Goal: Task Accomplishment & Management: Manage account settings

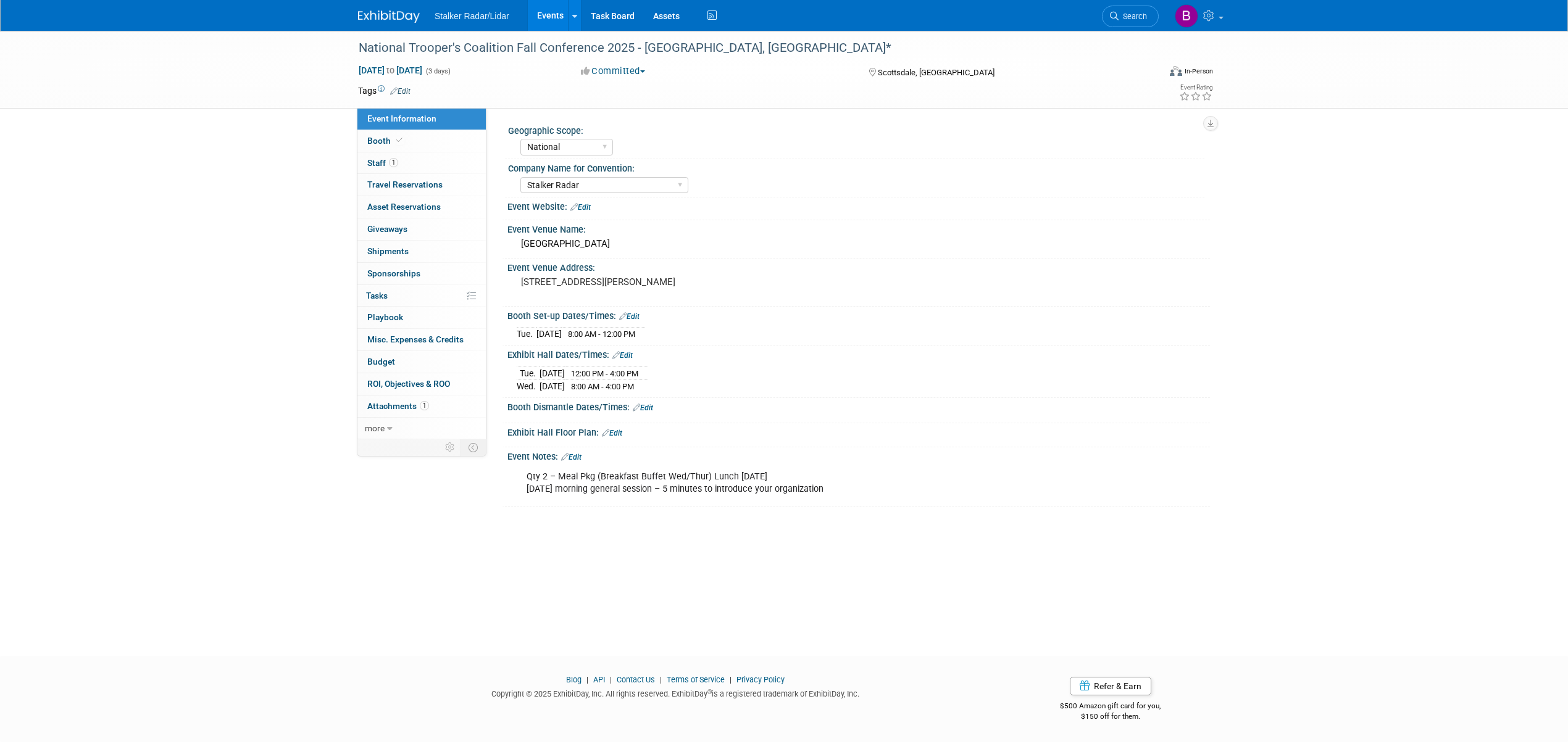
select select "National"
select select "Stalker Radar"
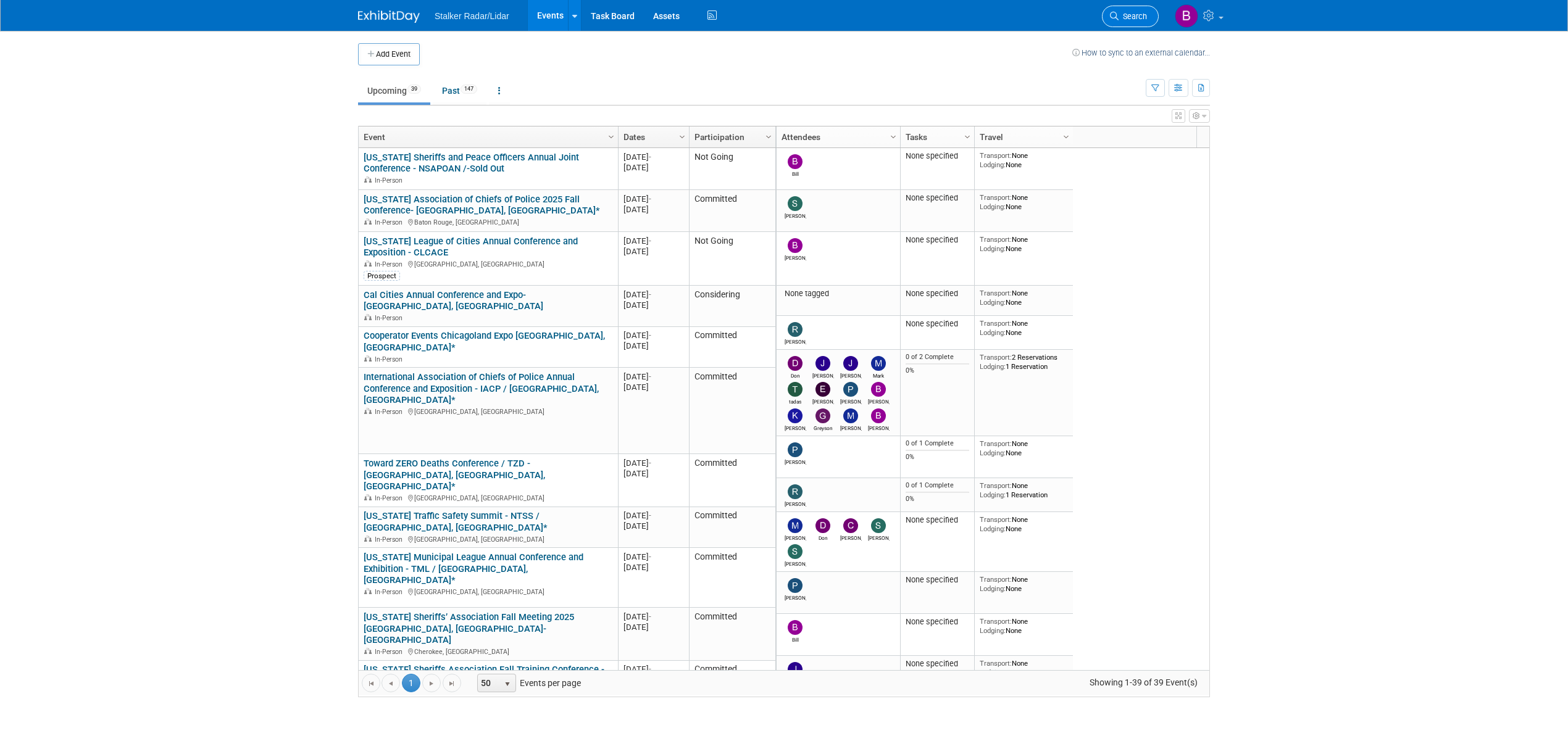
click at [1121, 18] on span "Search" at bounding box center [1132, 16] width 29 height 9
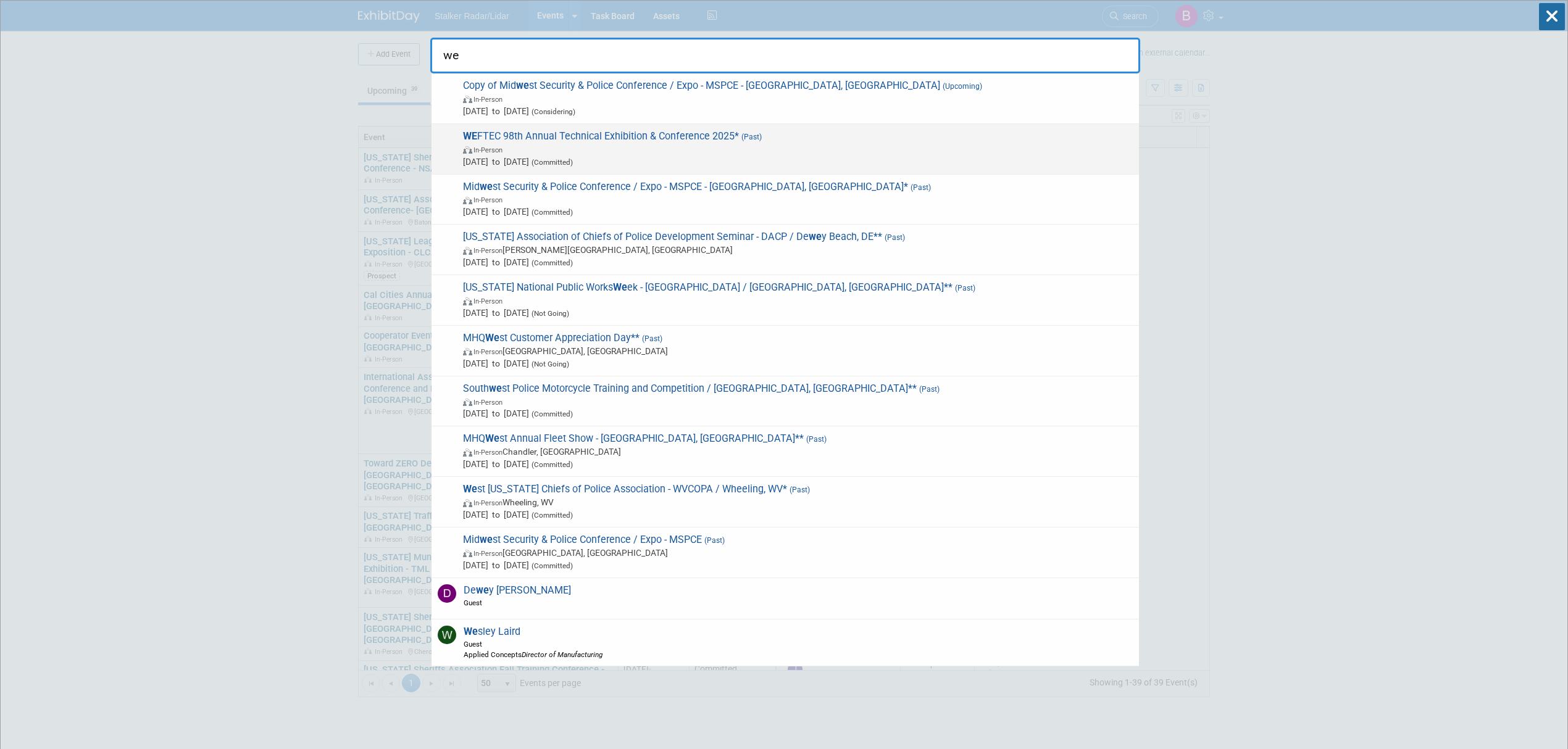
type input "we"
click at [635, 138] on span "WE FTEC 98th Annual Technical Exhibition & Conference 2025* (Past) In-Person Se…" at bounding box center [795, 149] width 673 height 38
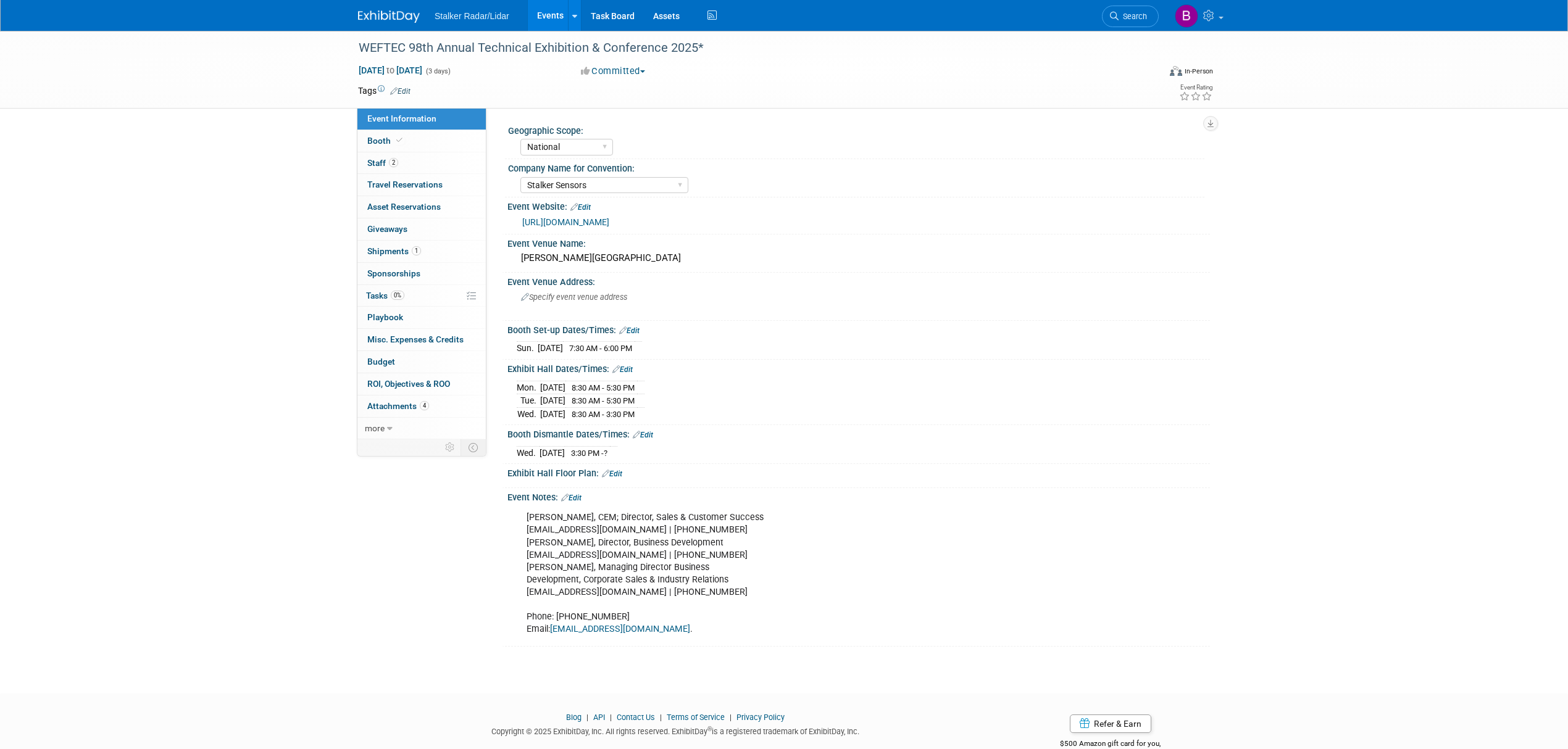
select select "National"
select select "Stalker Sensors"
click at [407, 251] on span "Shipments 1" at bounding box center [394, 251] width 54 height 10
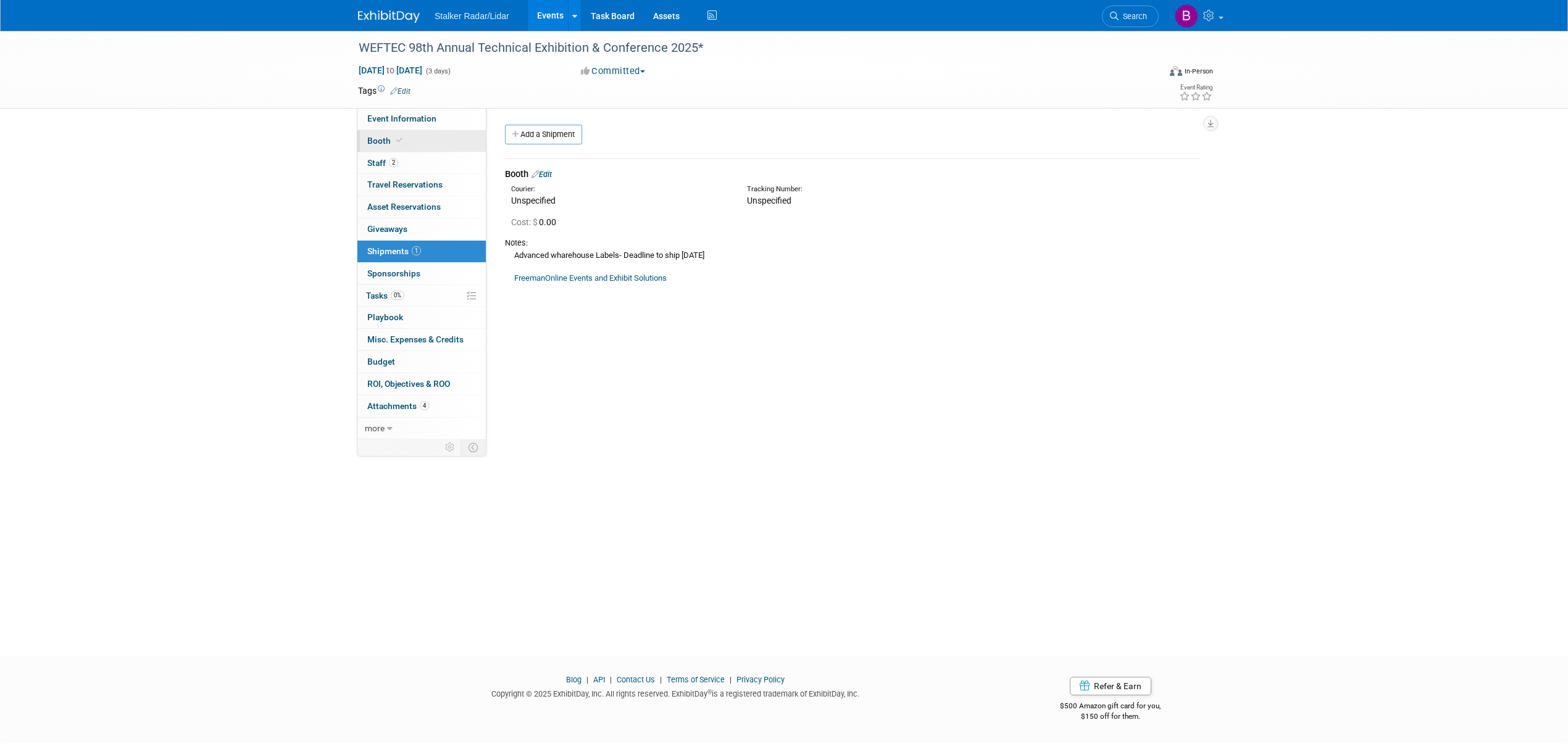
click at [403, 143] on link "Booth" at bounding box center [421, 141] width 128 height 22
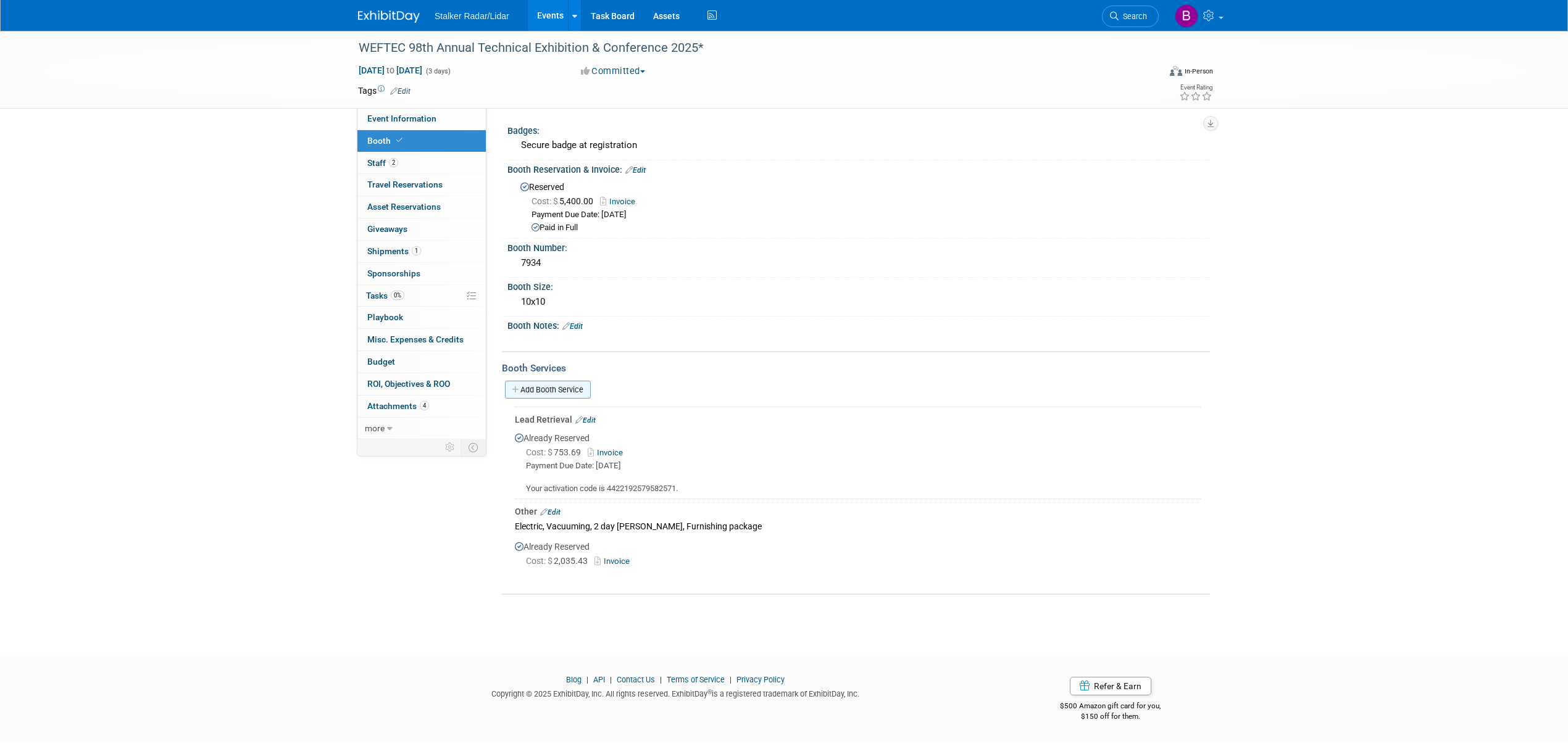
click at [553, 389] on link "Add Booth Service" at bounding box center [548, 390] width 86 height 18
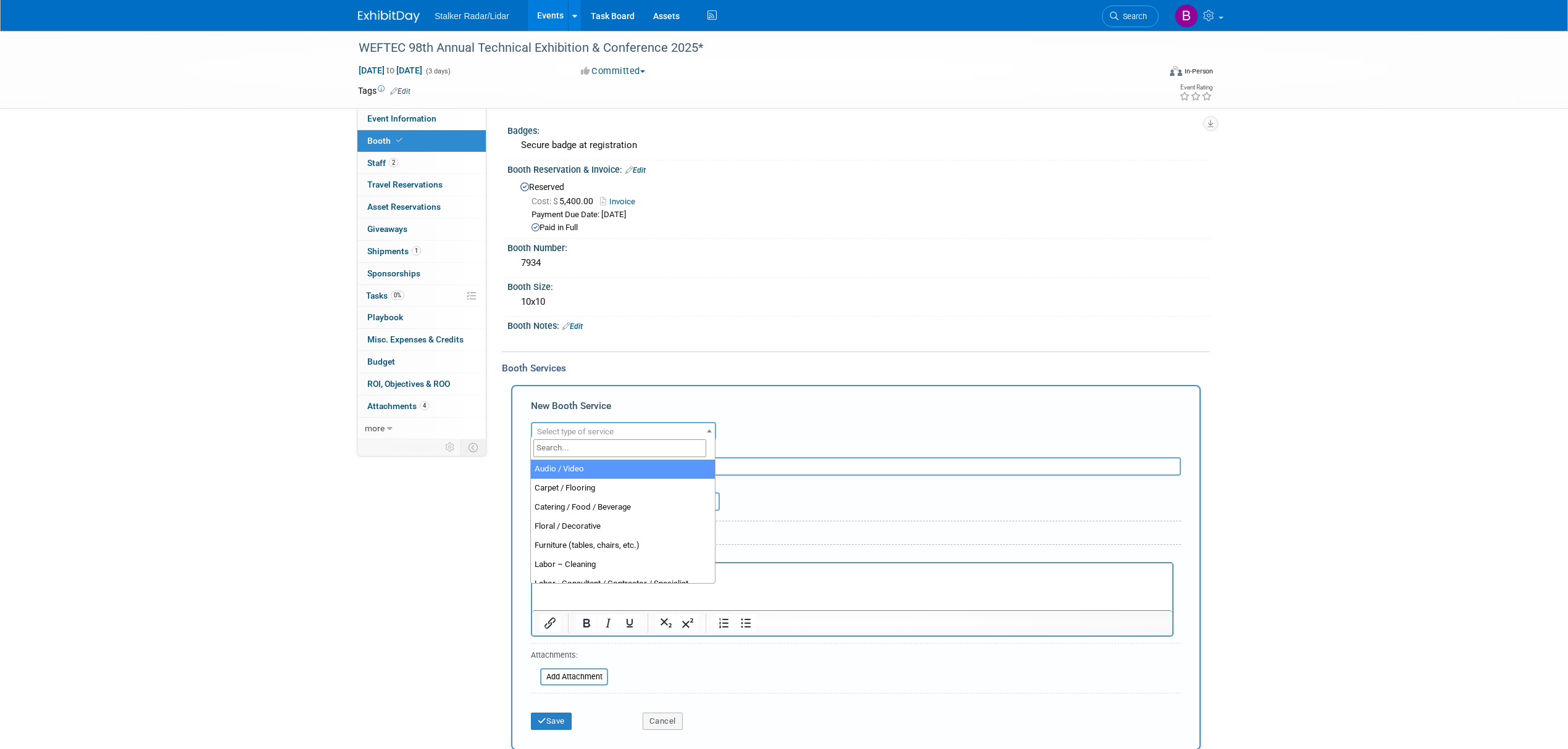
click at [568, 428] on span "Select type of service" at bounding box center [575, 432] width 76 height 9
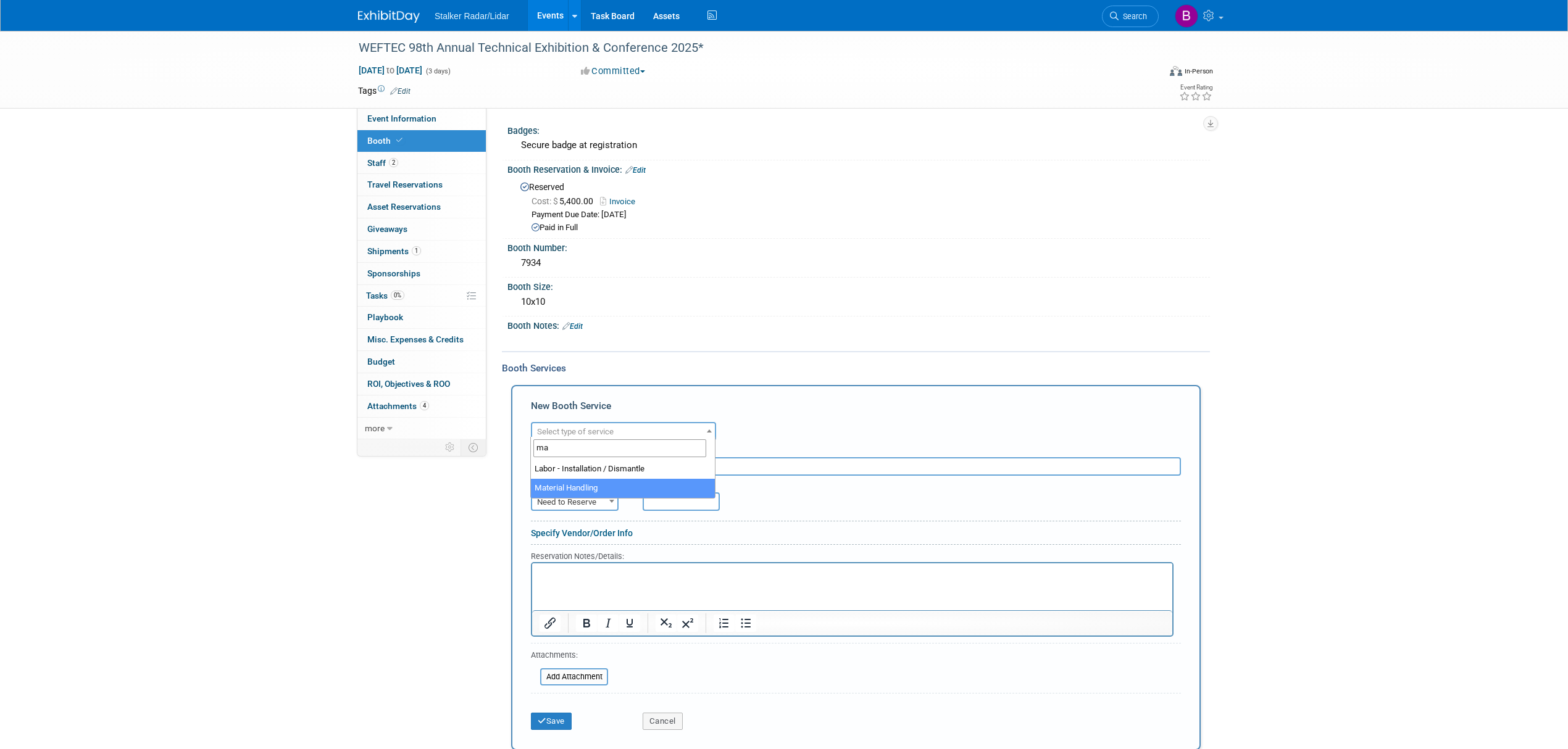
type input "ma"
select select "10"
click at [585, 499] on span "Need to Reserve" at bounding box center [575, 502] width 85 height 17
select select "2"
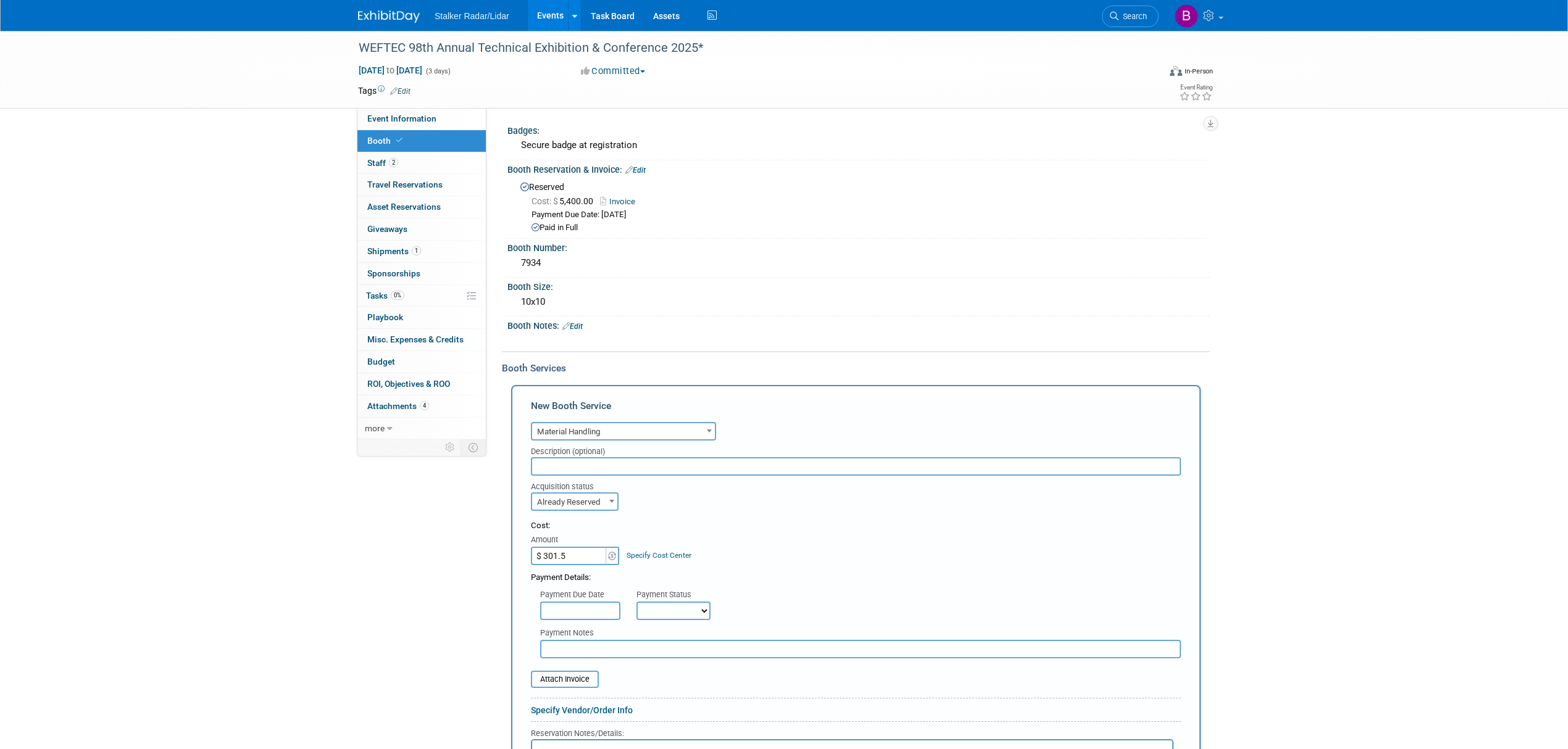
type input "$ 301.55"
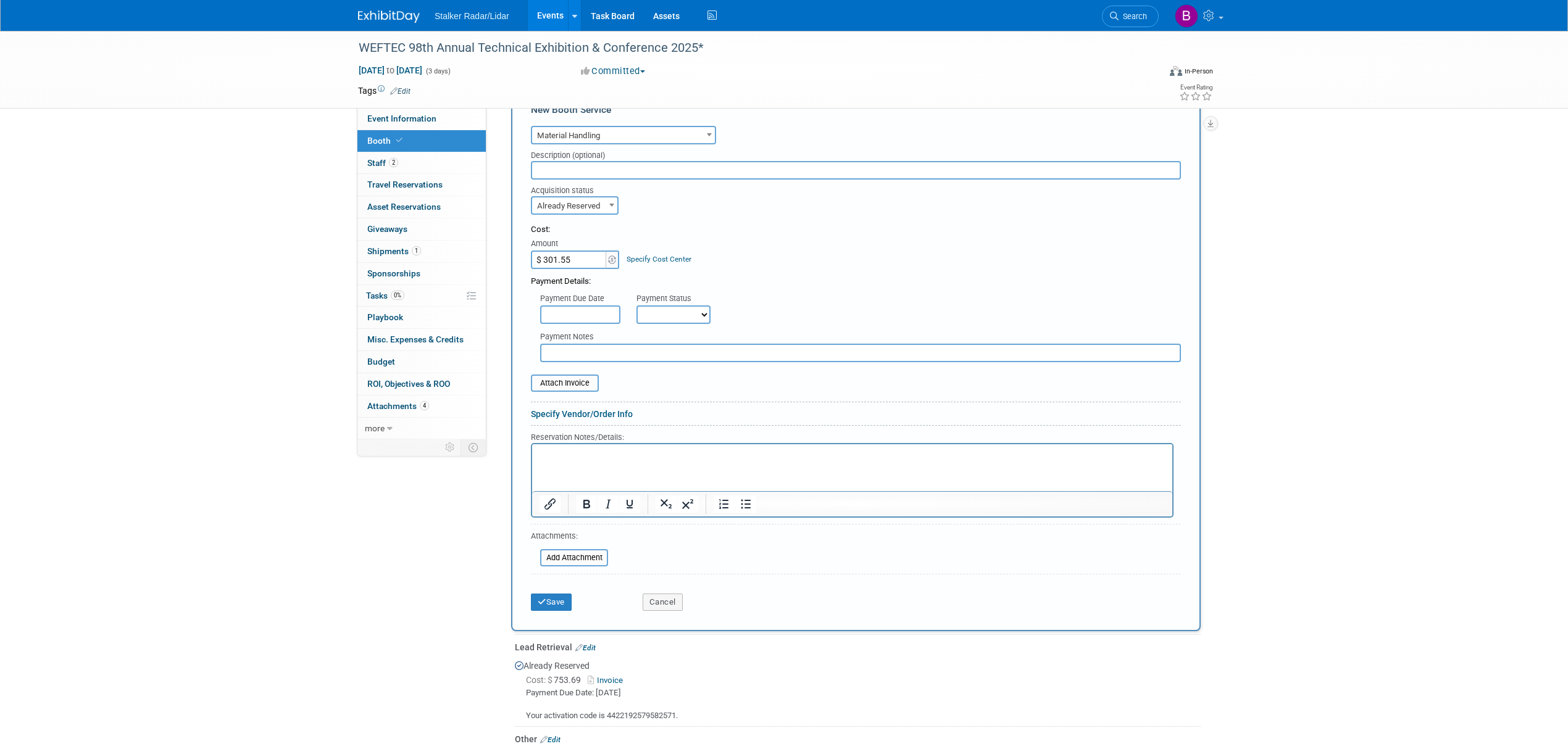
scroll to position [300, 0]
click at [554, 606] on button "Save" at bounding box center [551, 606] width 41 height 17
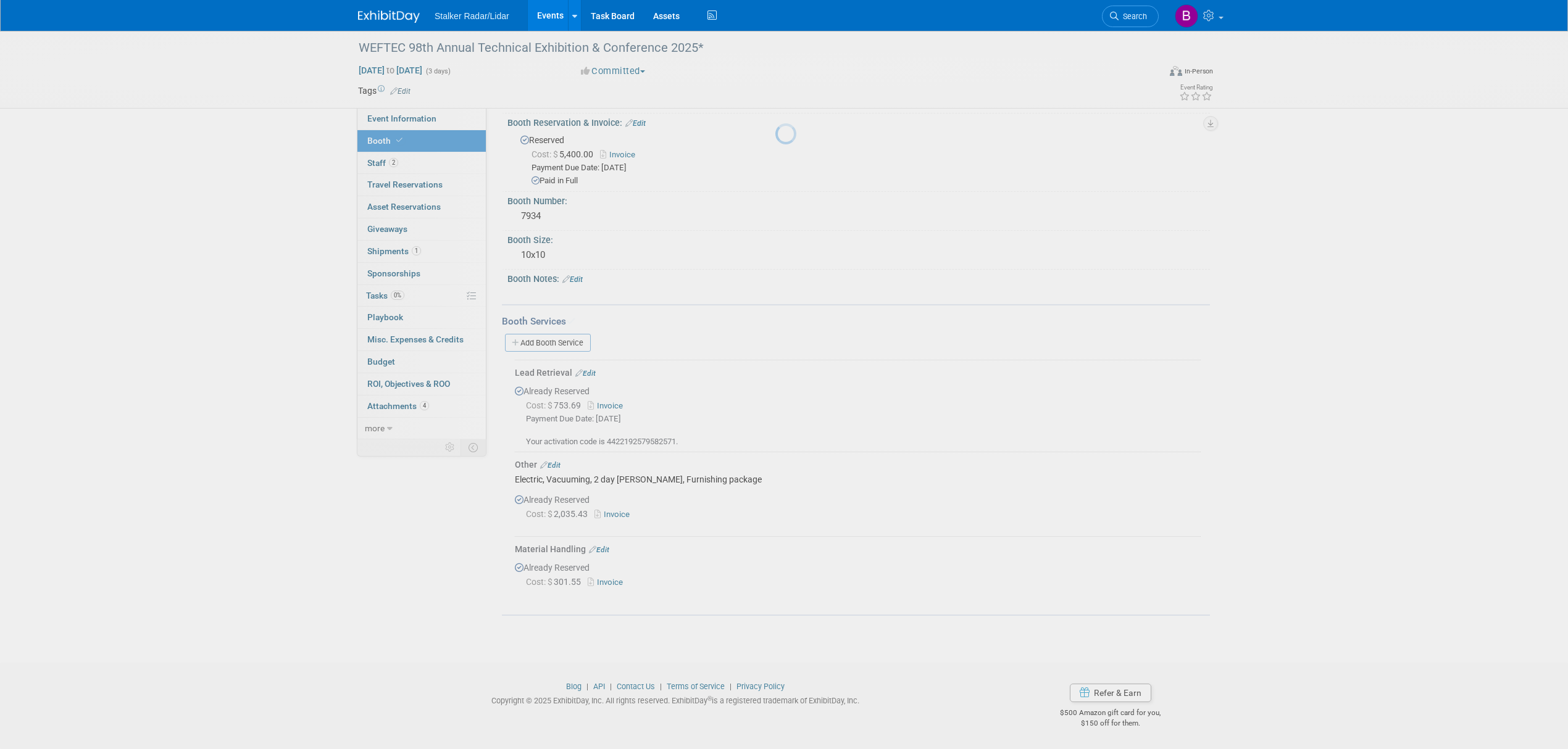
scroll to position [42, 0]
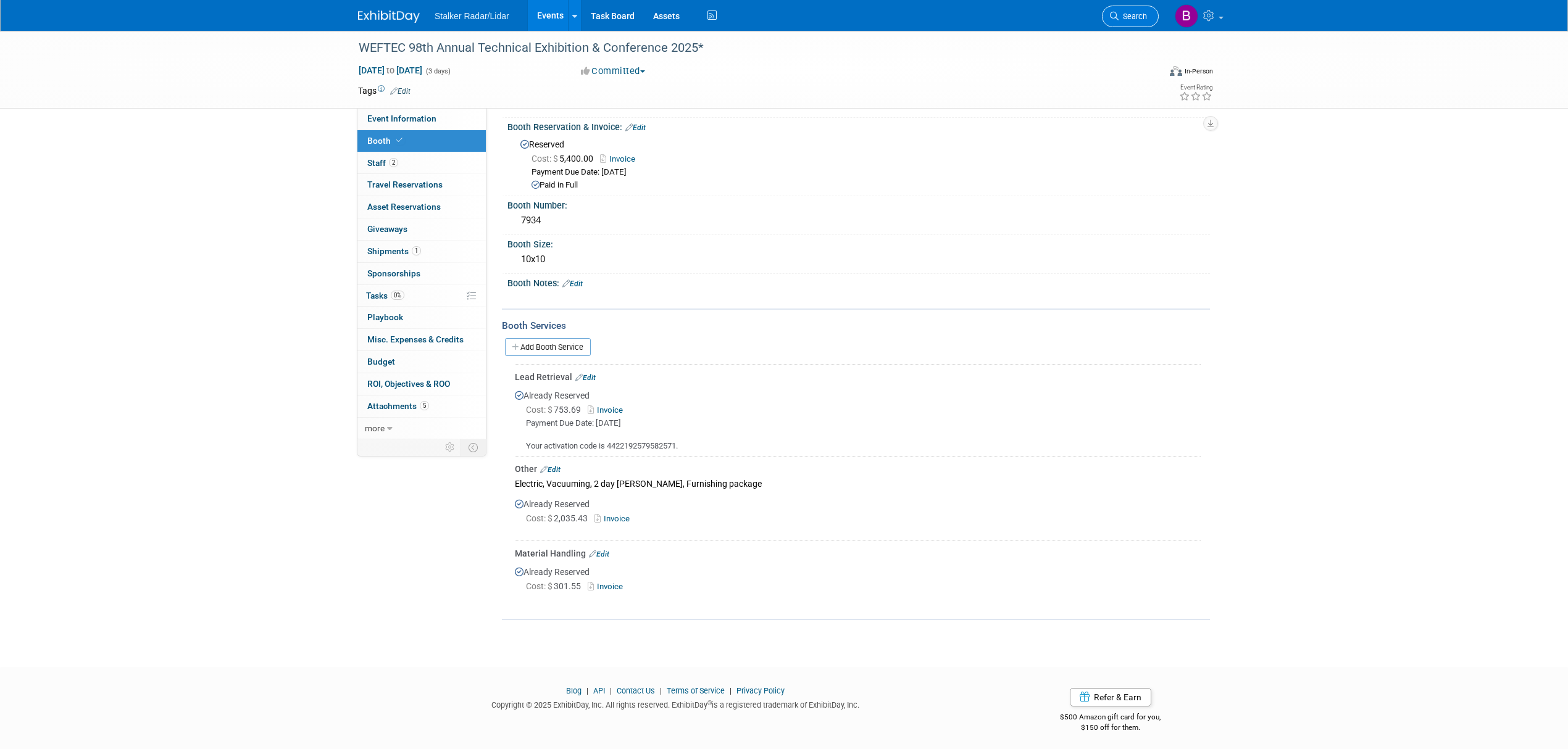
click at [1121, 14] on span "Search" at bounding box center [1132, 16] width 29 height 9
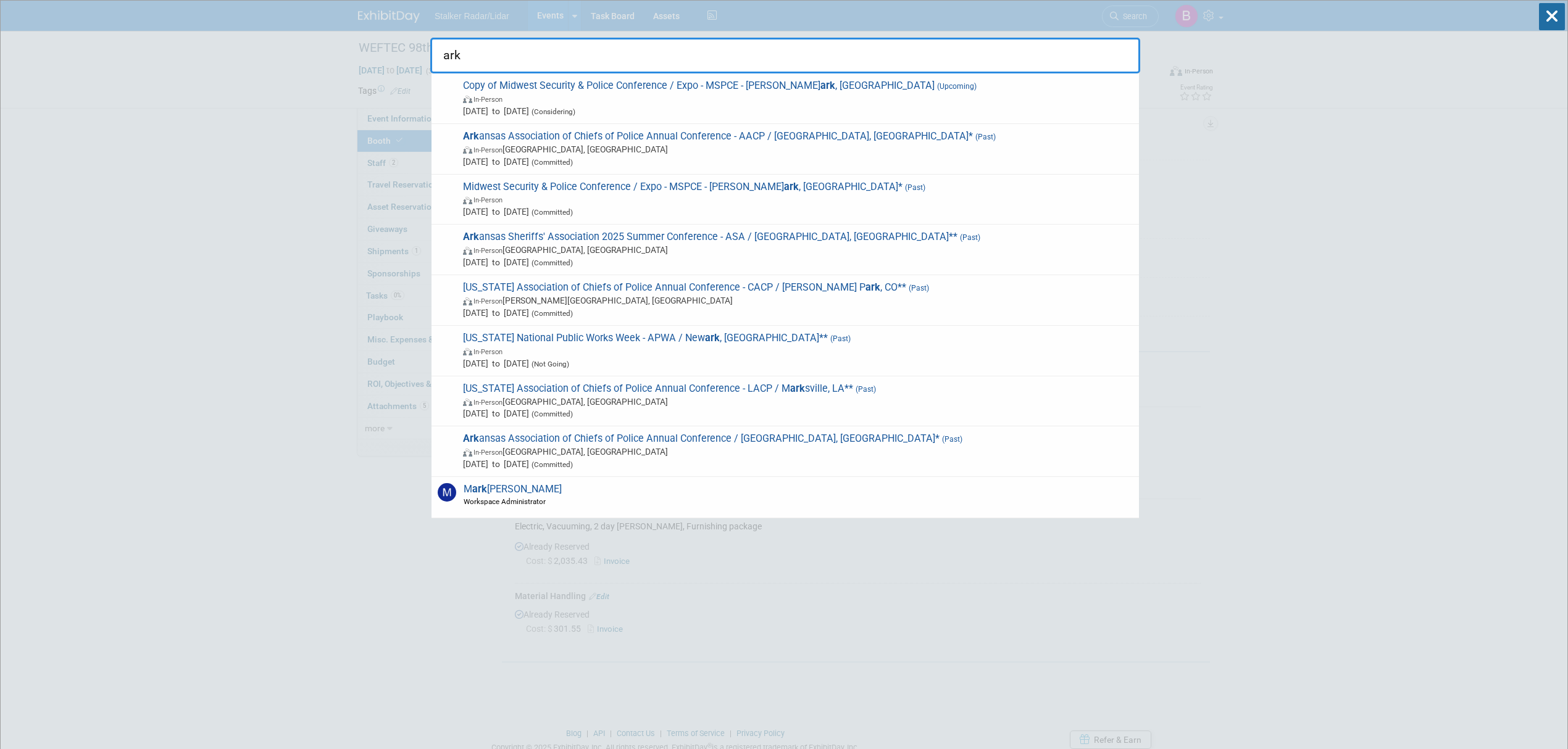
click at [502, 48] on input "ark" at bounding box center [785, 56] width 710 height 35
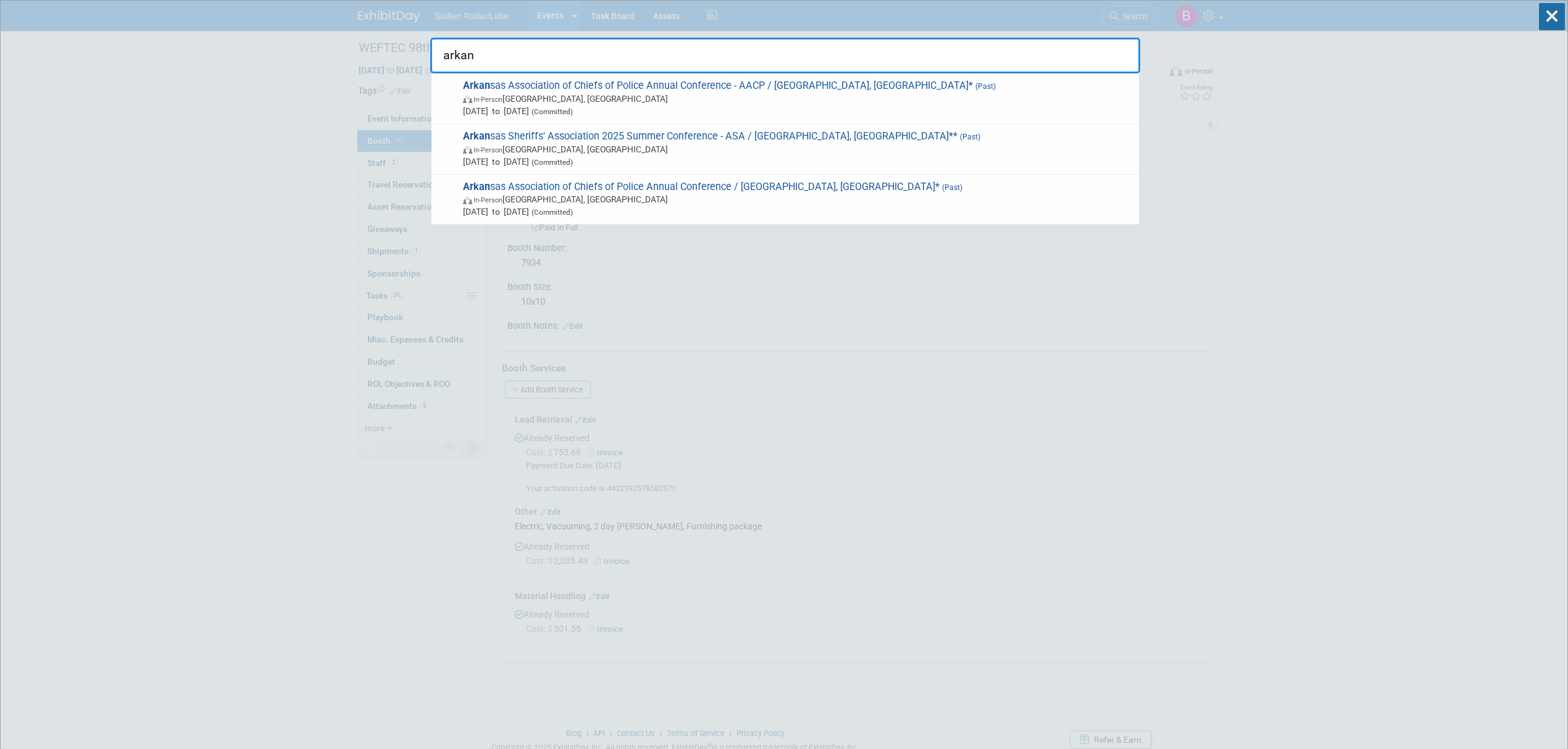
type input "arkan"
drag, startPoint x: 286, startPoint y: 53, endPoint x: 335, endPoint y: 35, distance: 52.2
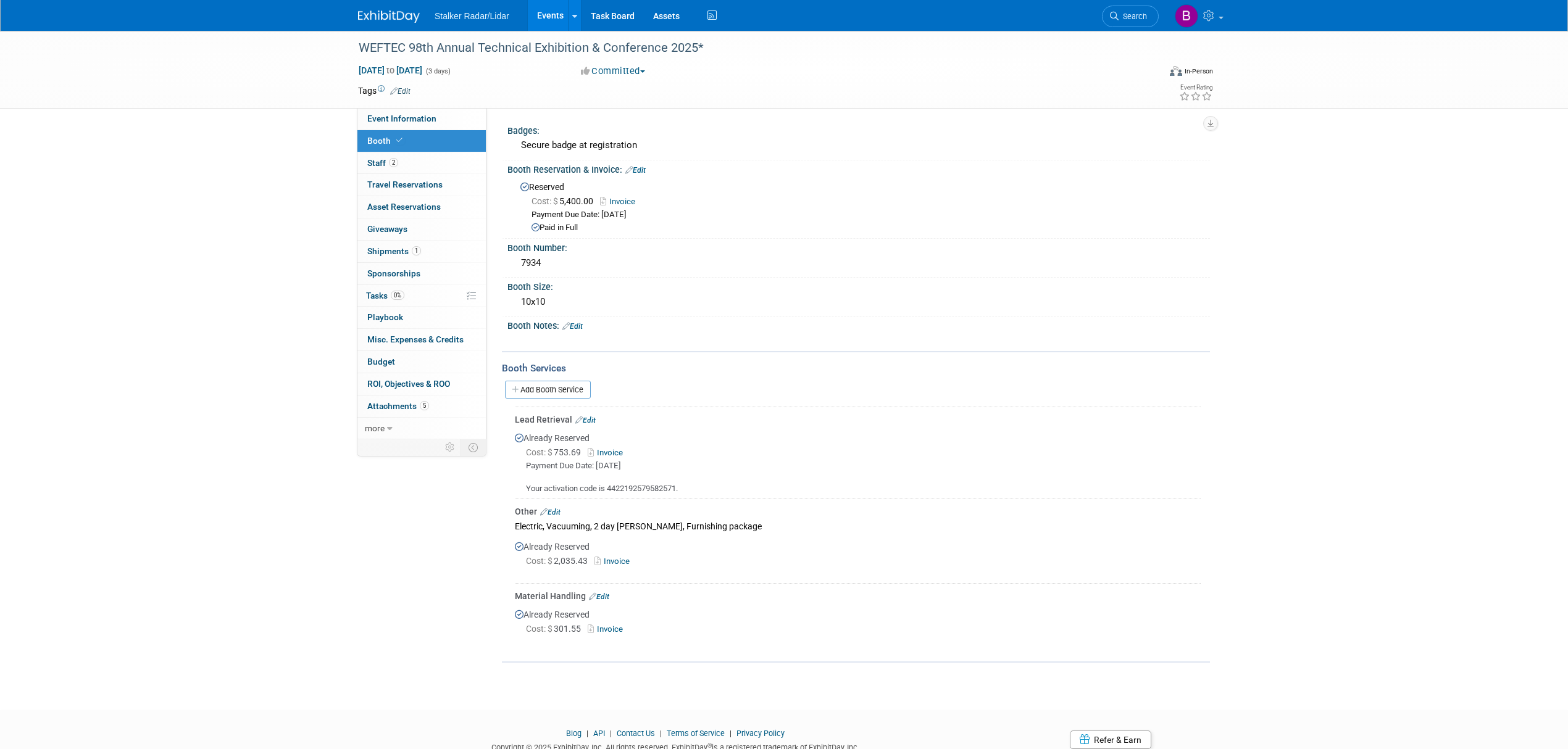
click at [545, 11] on link "Events" at bounding box center [550, 15] width 45 height 31
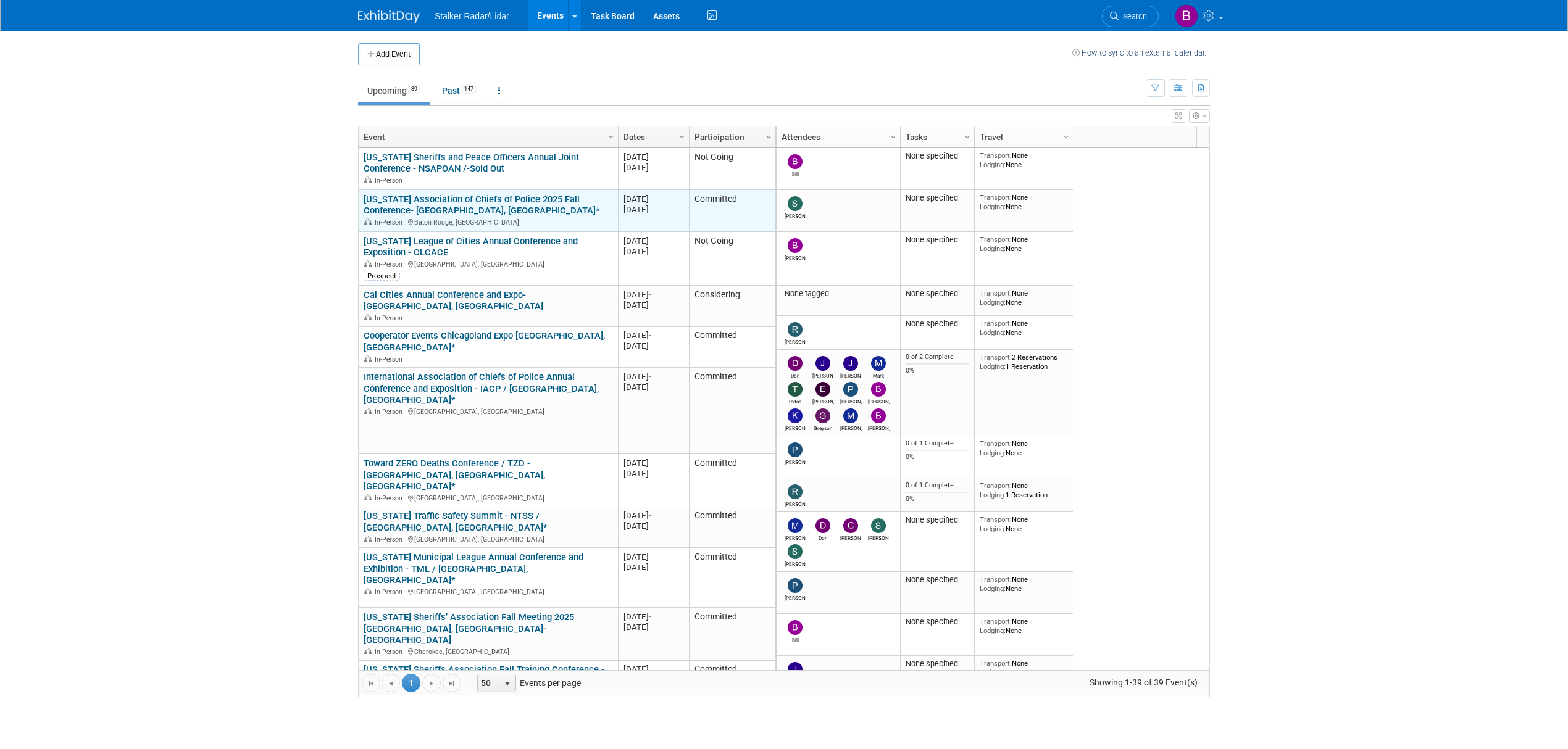
click at [551, 212] on div "[US_STATE] Association of Chiefs of Police 2025 Fall Conference- [GEOGRAPHIC_DA…" at bounding box center [487, 210] width 248 height 33
click at [465, 203] on link "[US_STATE] Association of Chiefs of Police 2025 Fall Conference- [GEOGRAPHIC_DA…" at bounding box center [481, 205] width 236 height 23
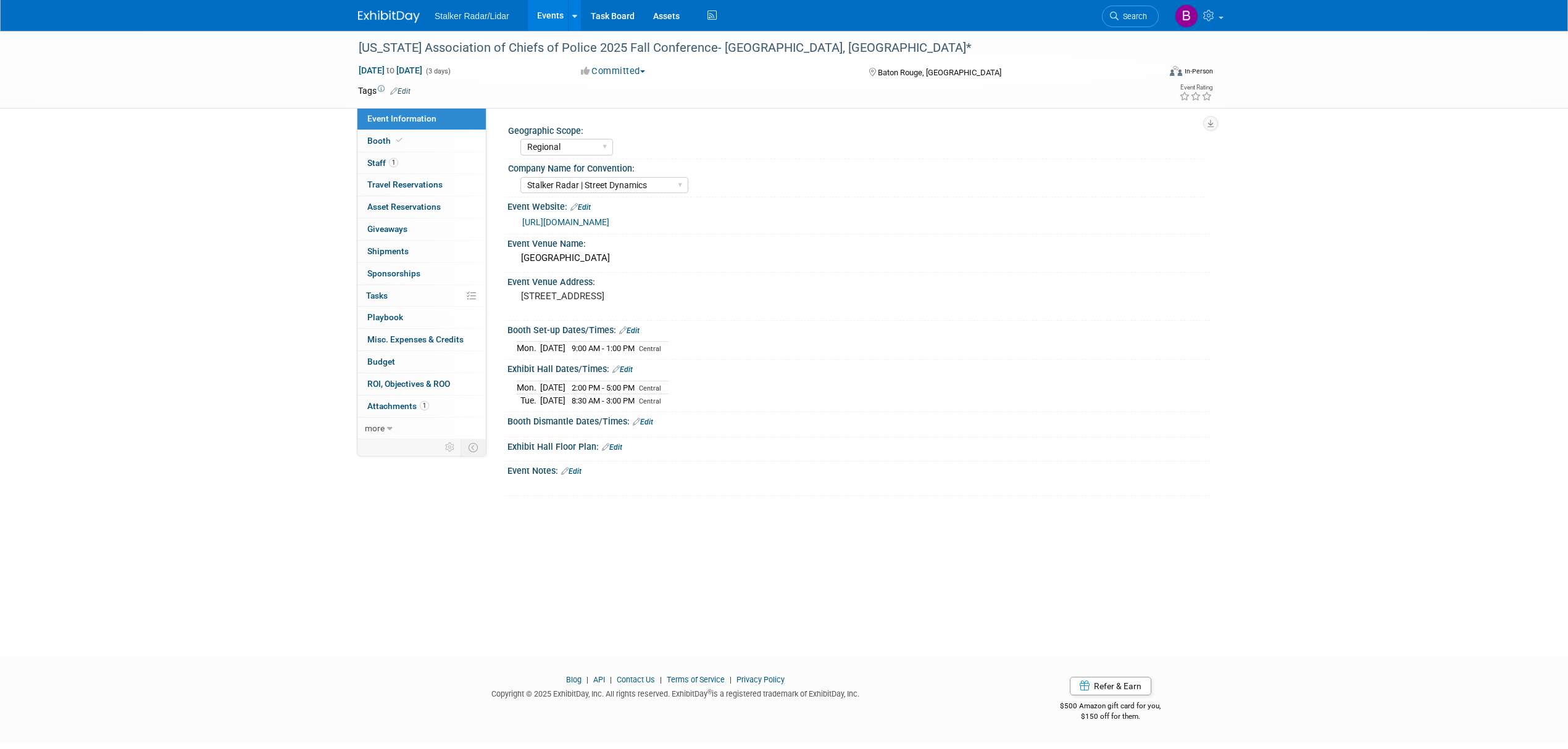
select select "Regional"
select select "Stalker Radar | Street Dynamics"
click at [409, 140] on link "Booth" at bounding box center [421, 141] width 128 height 22
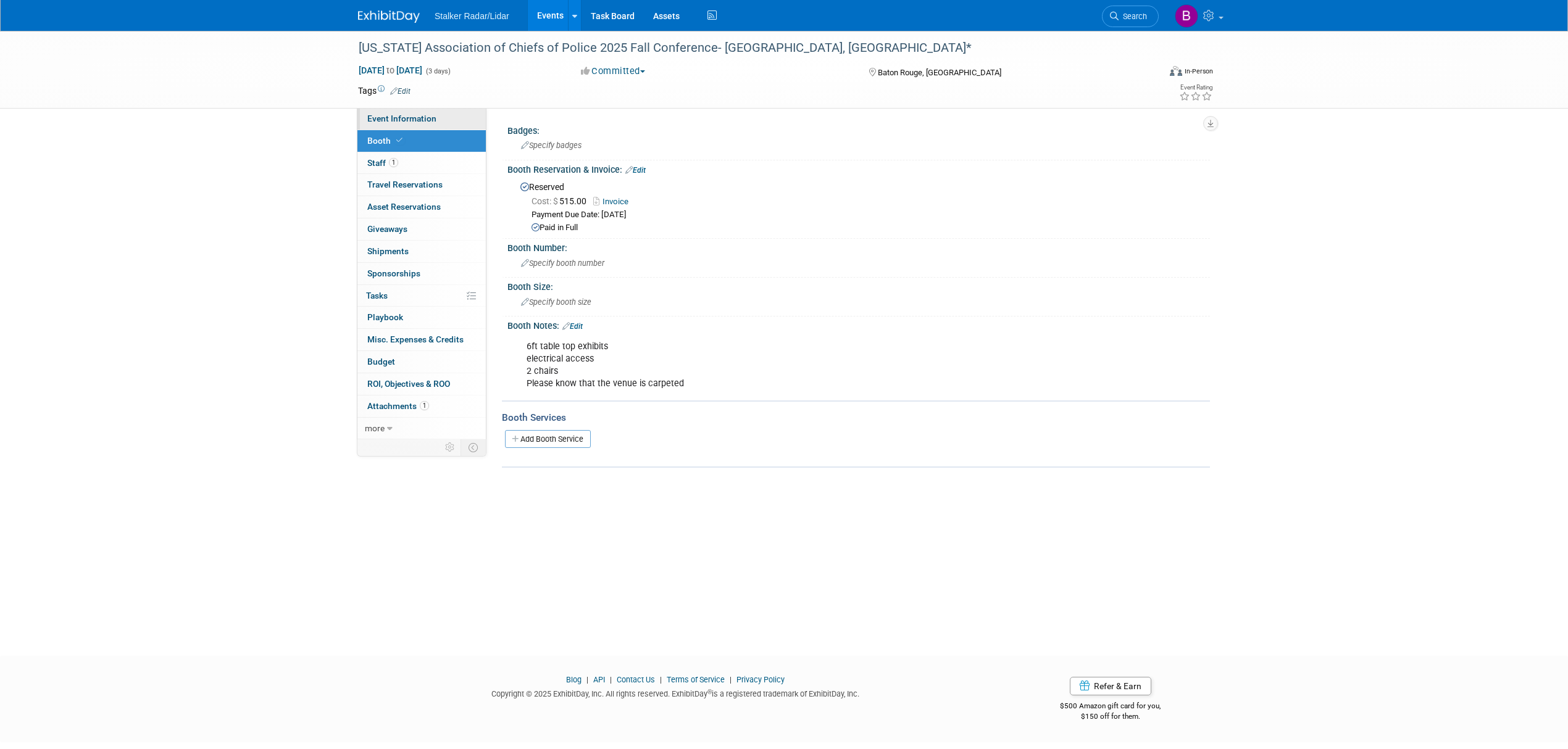
click at [400, 116] on span "Event Information" at bounding box center [402, 118] width 69 height 10
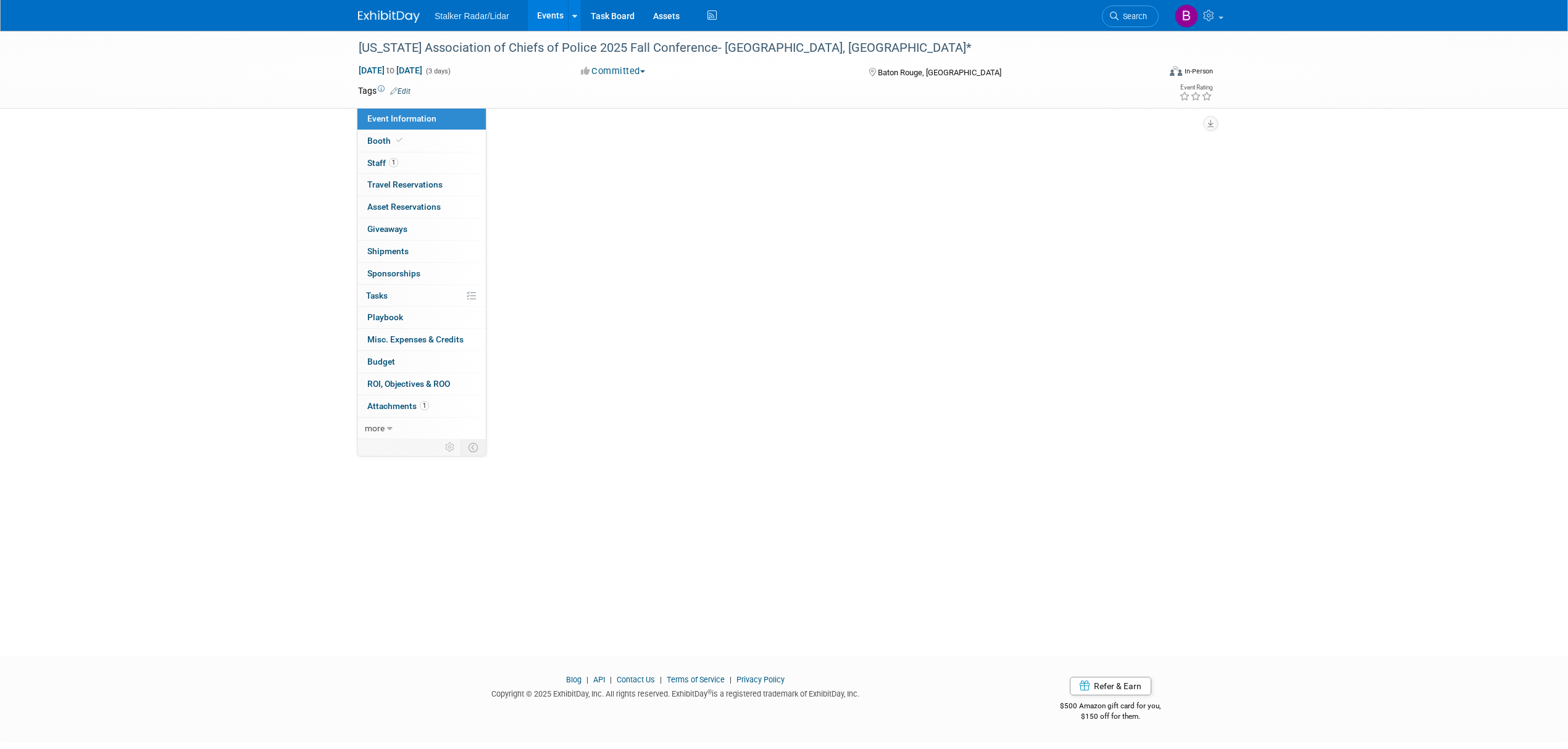
select select "Regional"
select select "Stalker Radar | Street Dynamics"
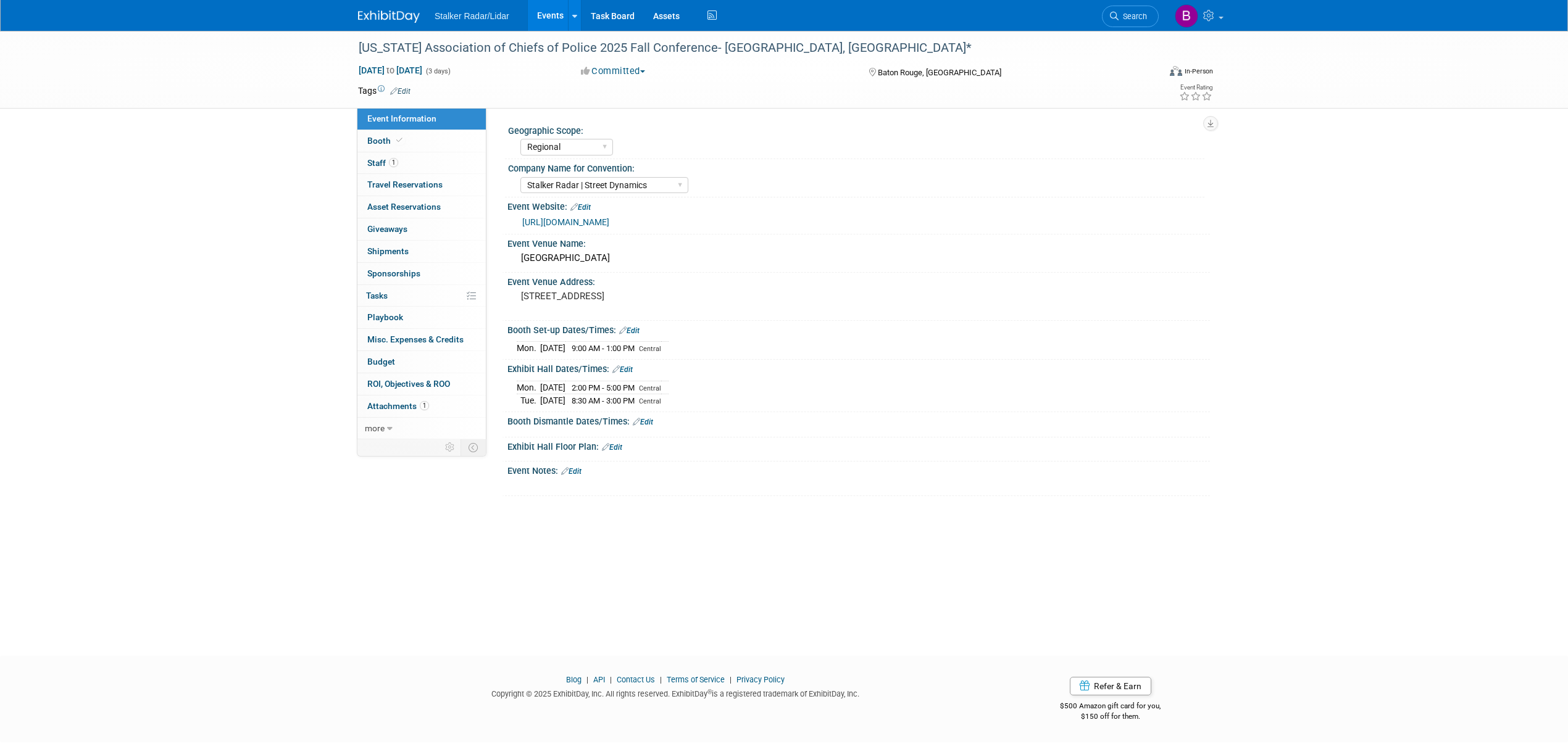
click at [547, 14] on link "Events" at bounding box center [550, 15] width 45 height 31
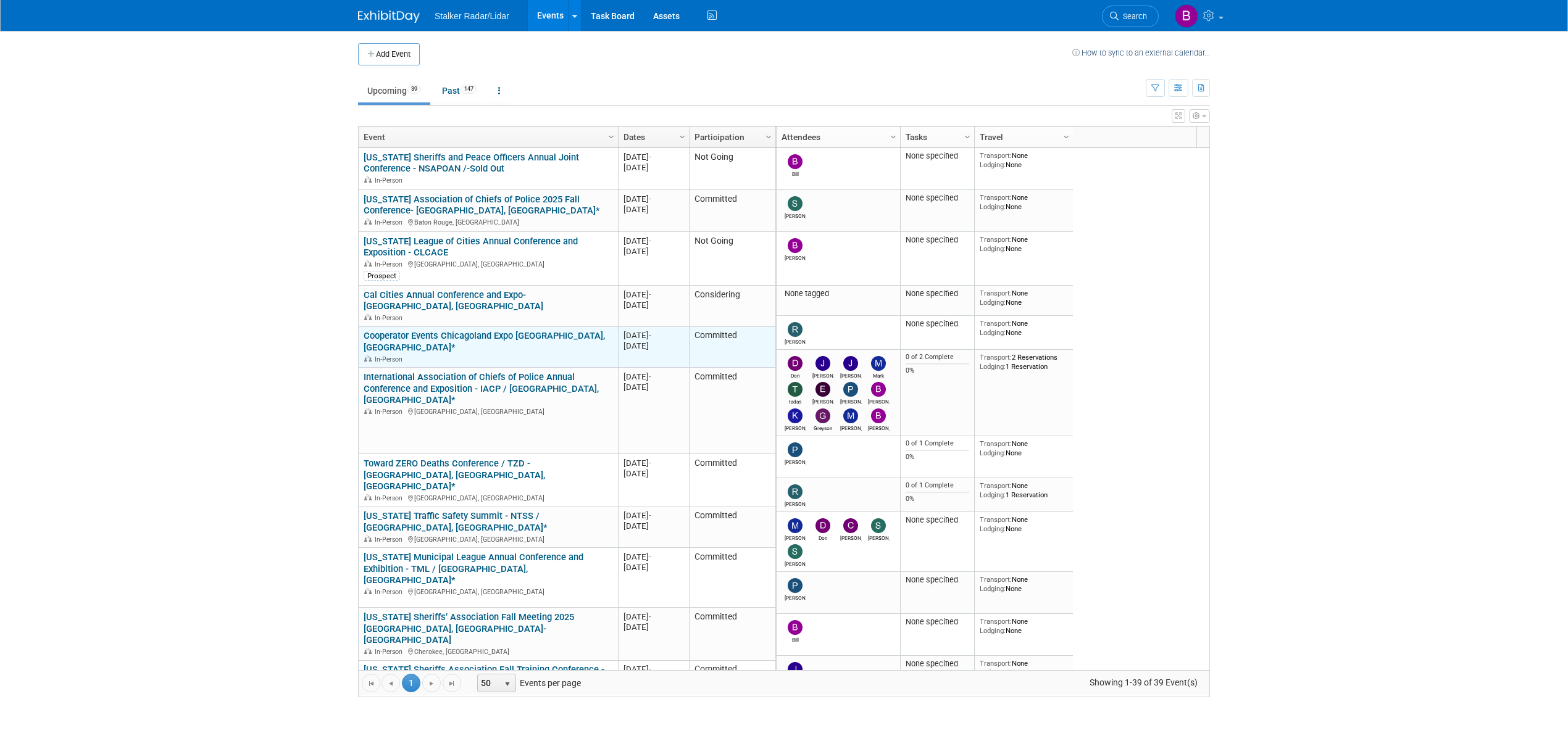
click at [483, 330] on link "Cooperator Events Chicagoland Expo [GEOGRAPHIC_DATA],[GEOGRAPHIC_DATA]*" at bounding box center [484, 342] width 241 height 23
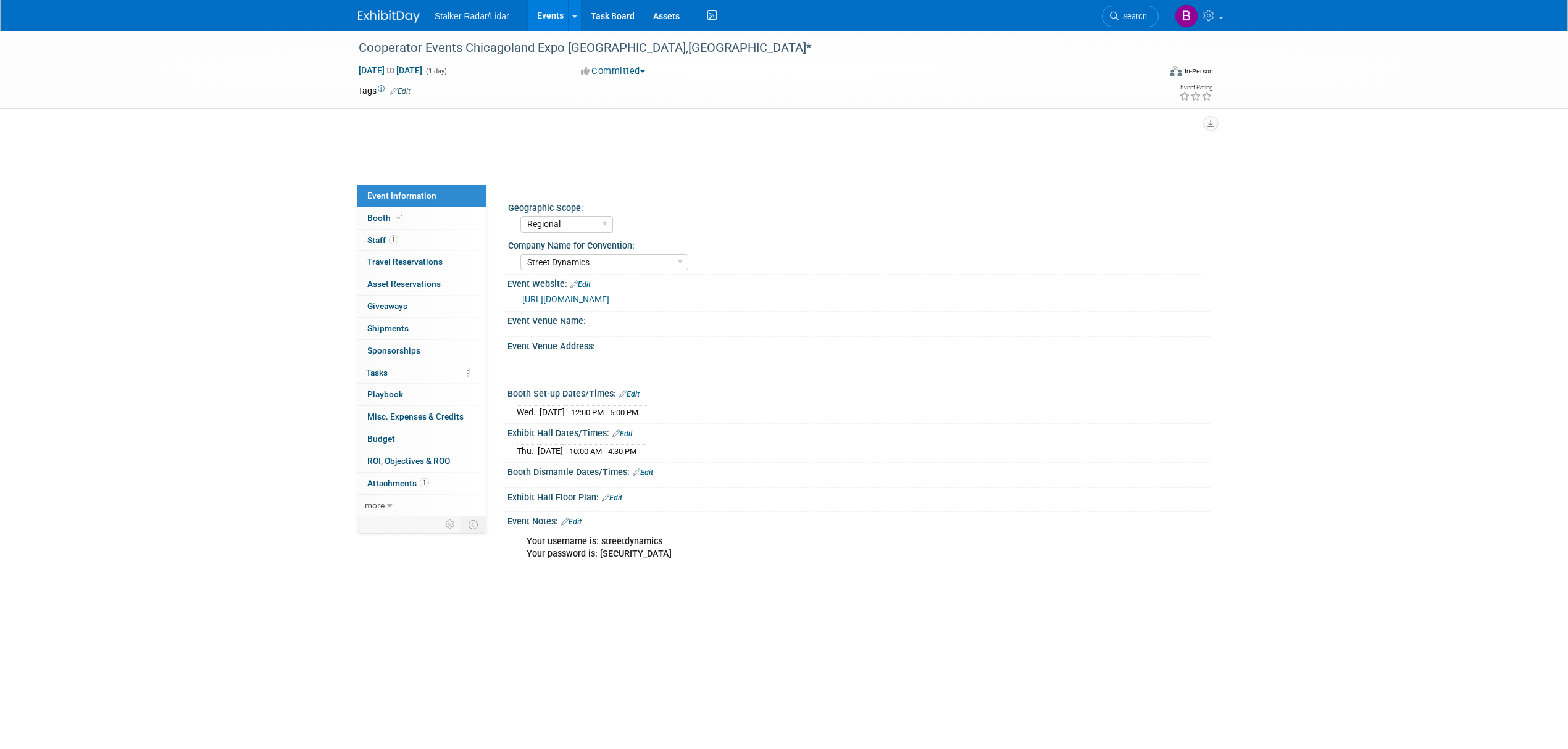
select select "Regional"
select select "Street Dynamics"
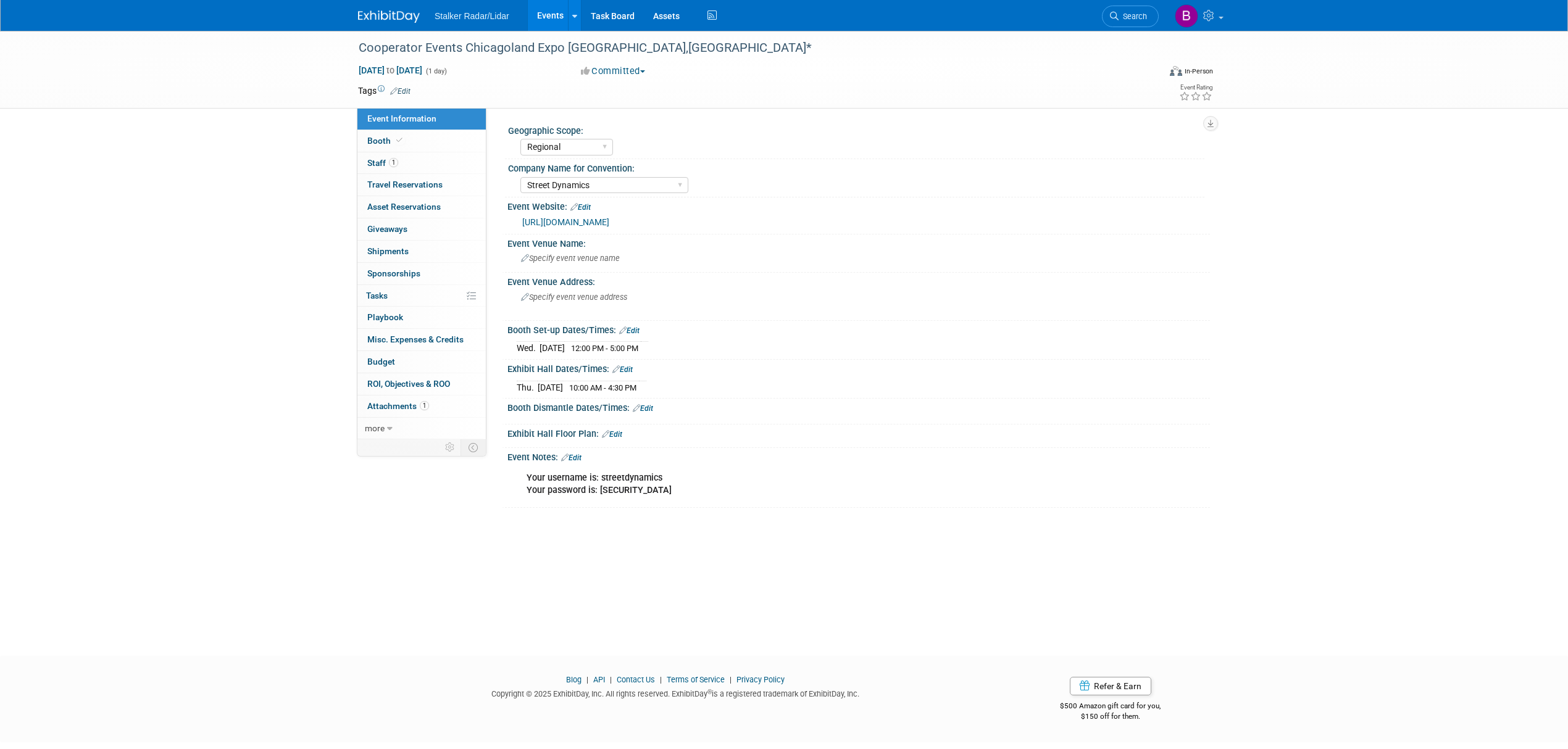
click at [556, 225] on link "[URL][DOMAIN_NAME]" at bounding box center [565, 222] width 87 height 10
click at [396, 138] on icon at bounding box center [400, 140] width 6 height 7
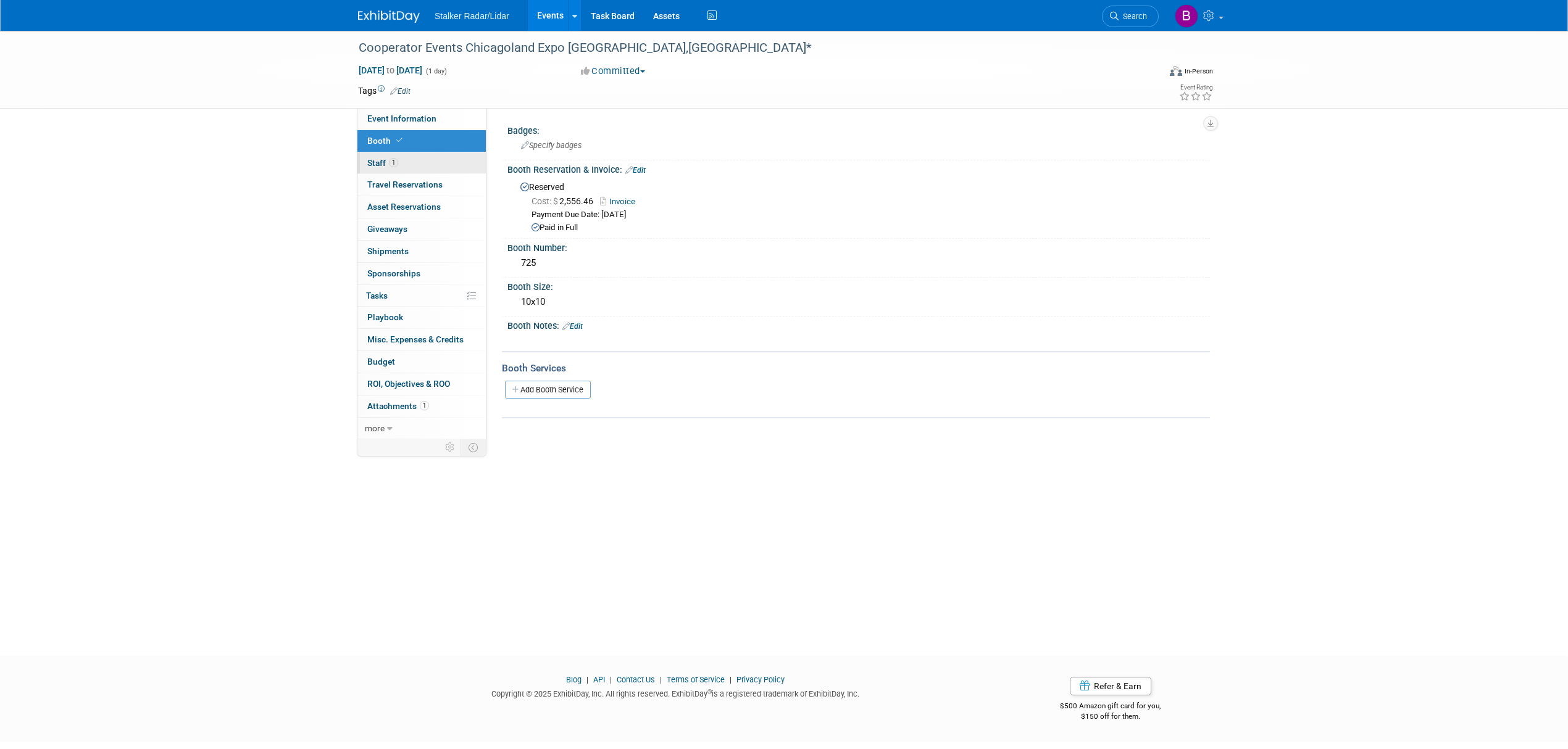
click at [405, 168] on link "1 Staff 1" at bounding box center [421, 164] width 128 height 22
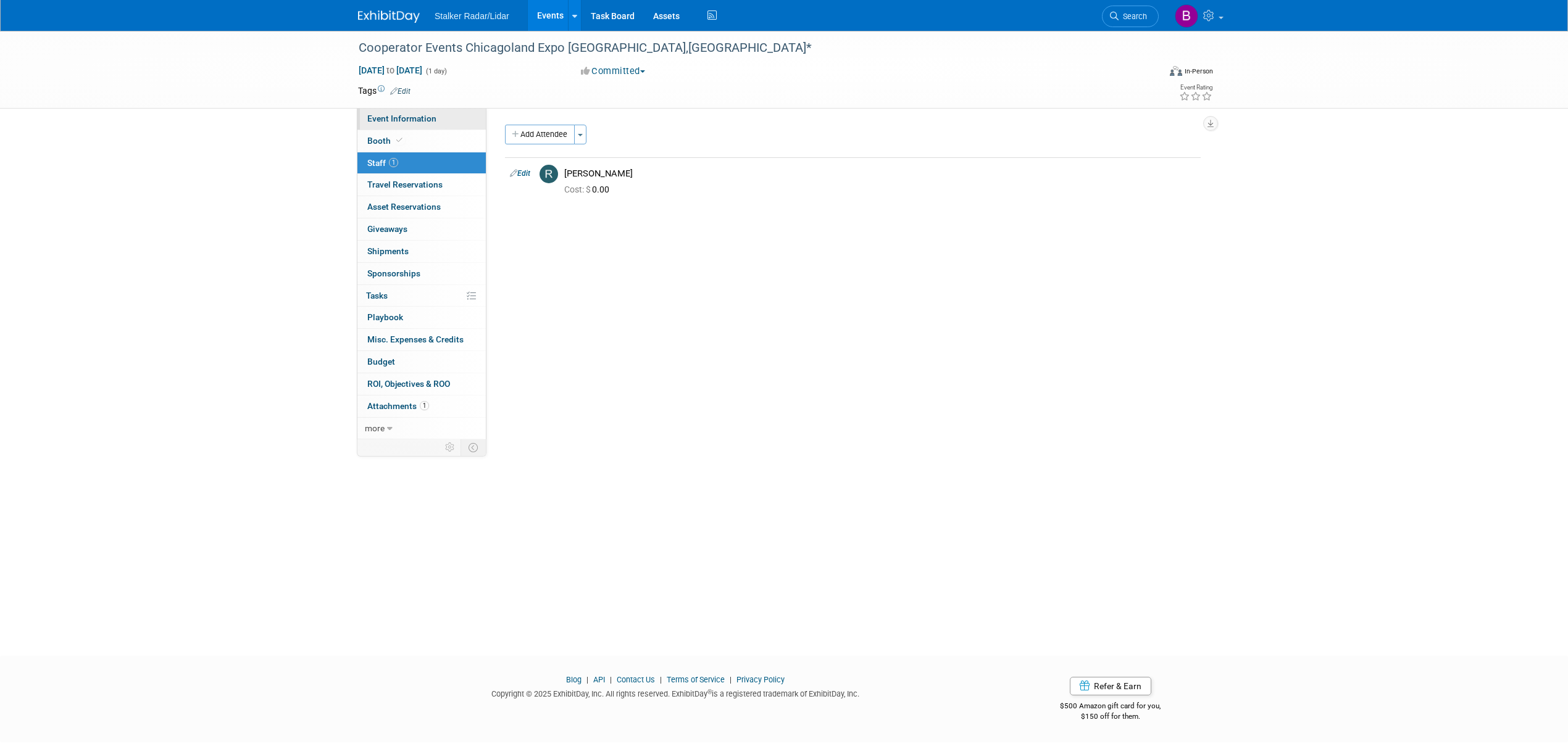
click at [416, 122] on span "Event Information" at bounding box center [402, 118] width 69 height 10
select select "Regional"
select select "Street Dynamics"
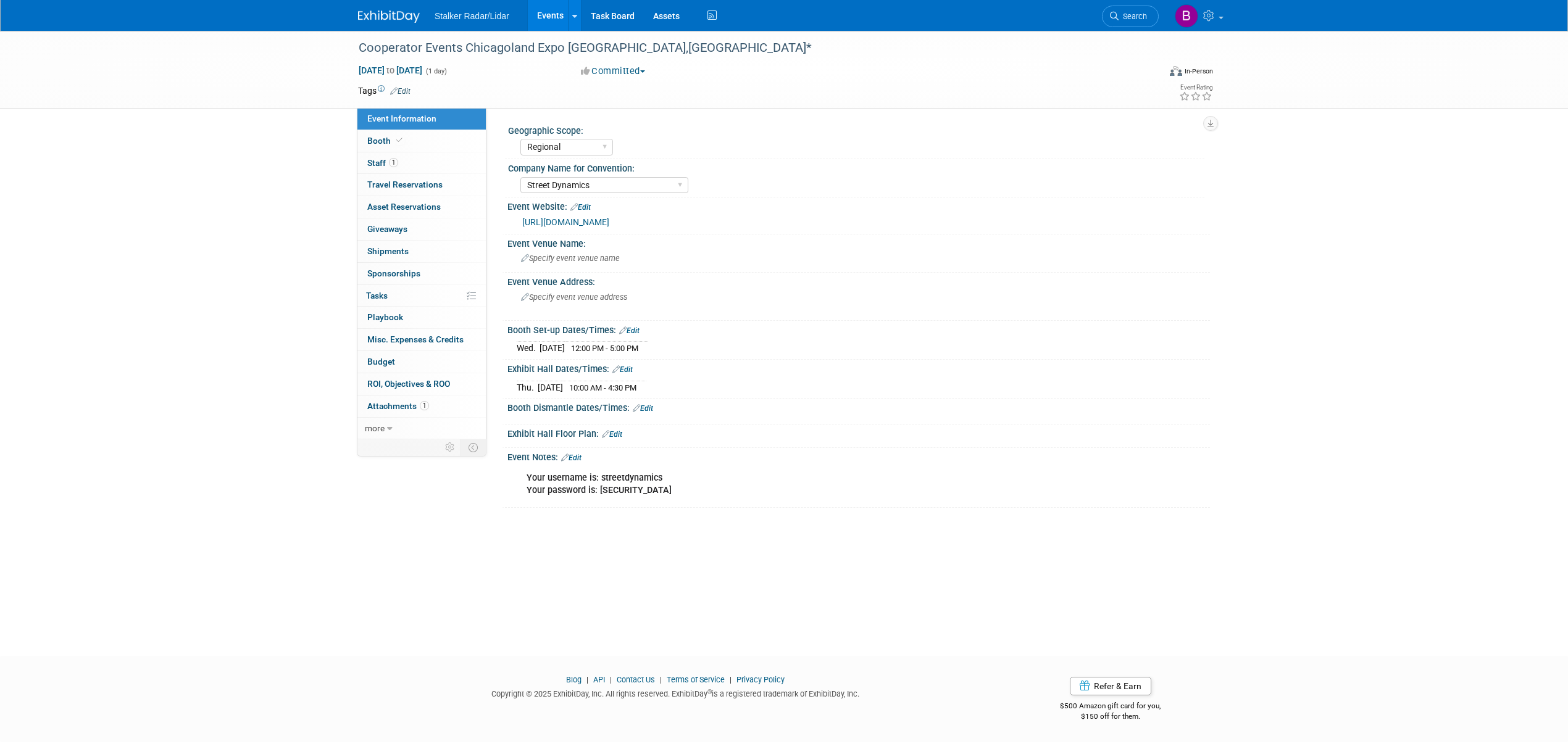
drag, startPoint x: 663, startPoint y: 477, endPoint x: 601, endPoint y: 481, distance: 62.1
click at [601, 481] on div "Your username is: streetdynamics Your password is: [SECURITY_DATA]" at bounding box center [795, 484] width 556 height 37
copy b "streetdynamics"
click at [670, 495] on div "Your username is: streetdynamics Your password is: [SECURITY_DATA]" at bounding box center [795, 484] width 556 height 37
drag, startPoint x: 657, startPoint y: 489, endPoint x: 599, endPoint y: 490, distance: 58.0
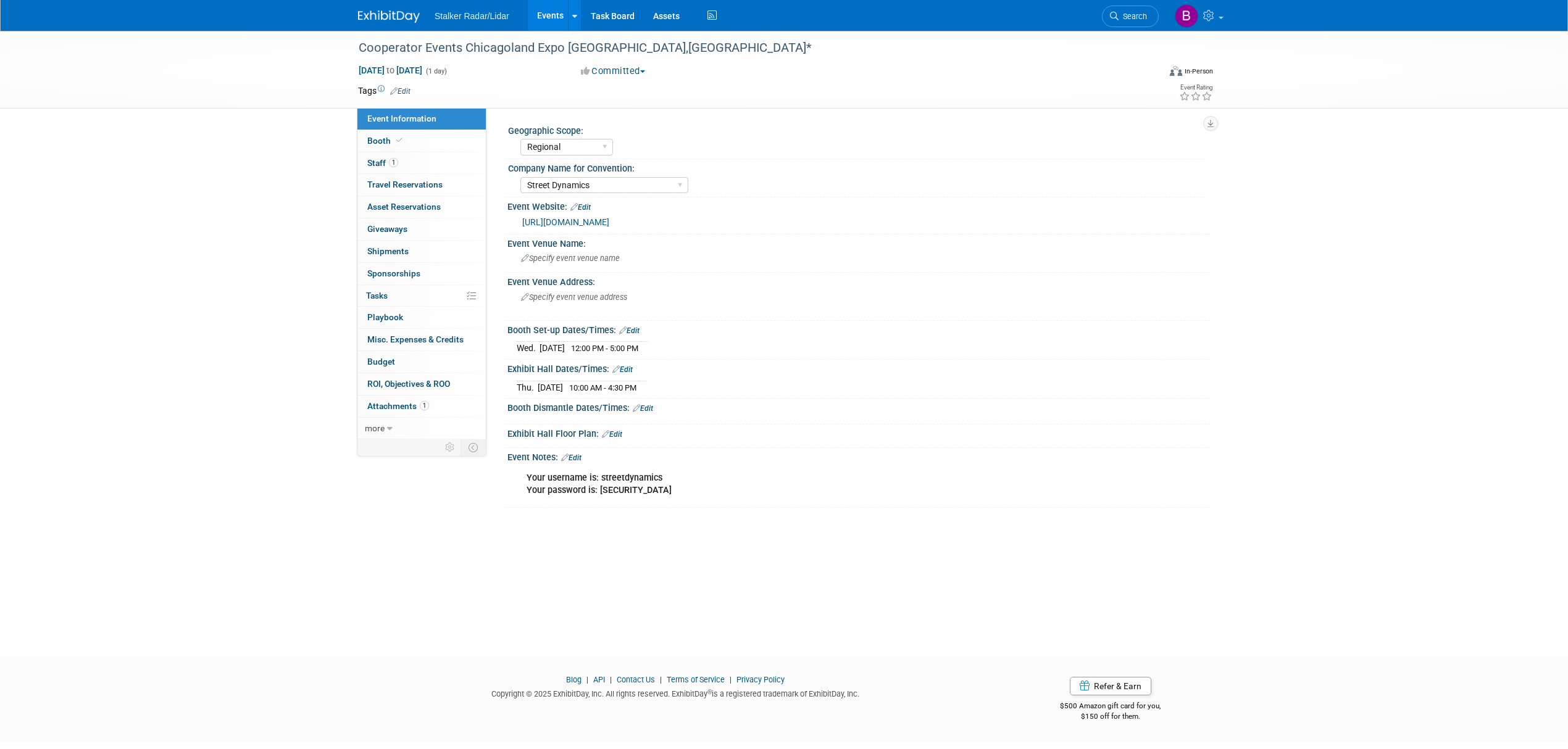
click at [599, 490] on div "Your username is: streetdynamics Your password is: [SECURITY_DATA]" at bounding box center [795, 484] width 556 height 37
copy b "3NQBTMVdop"
drag, startPoint x: 354, startPoint y: 43, endPoint x: 620, endPoint y: 45, distance: 266.0
click at [620, 45] on div "Cooperator Events Chicagoland Expo [GEOGRAPHIC_DATA],[GEOGRAPHIC_DATA]*" at bounding box center [747, 48] width 786 height 22
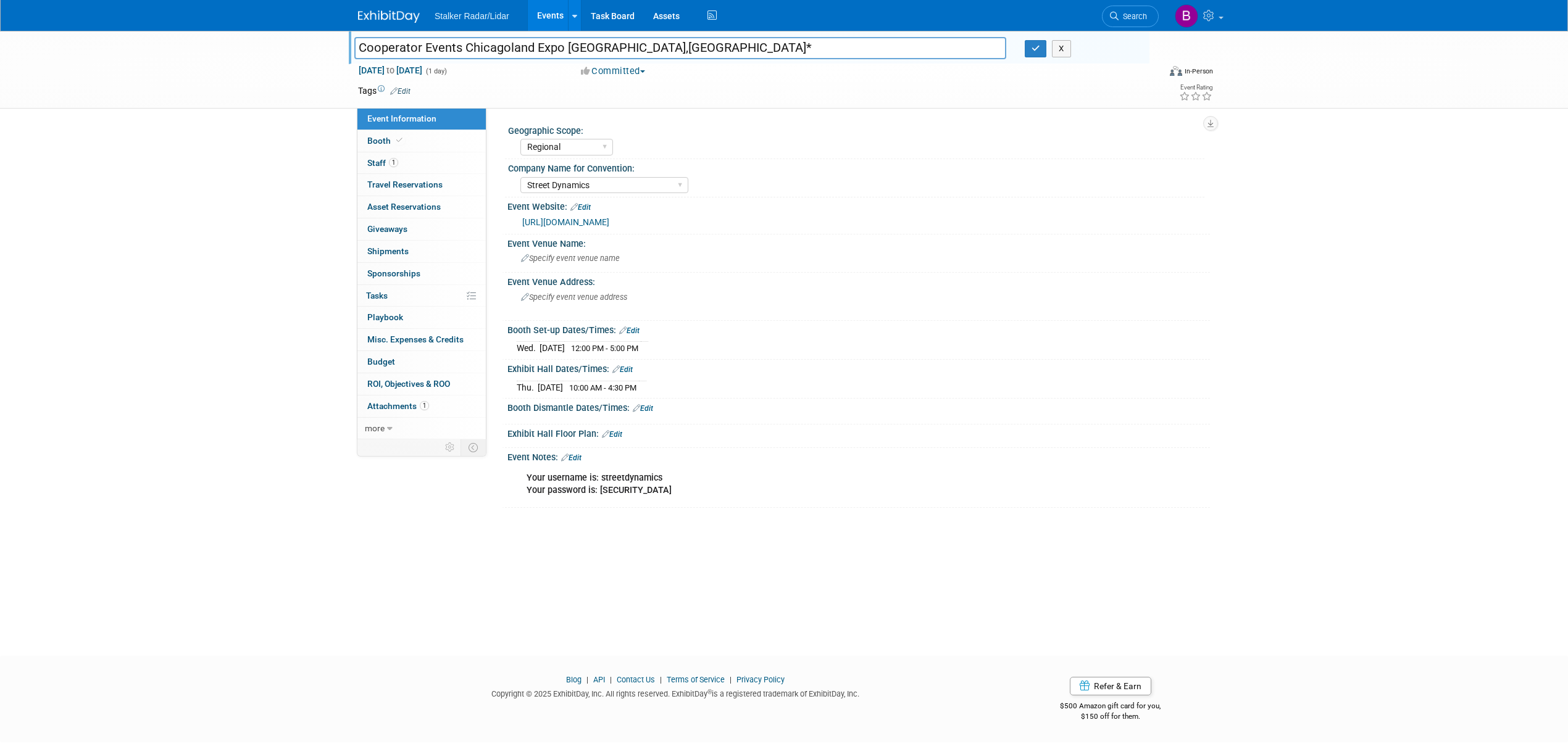
click at [611, 45] on input "Cooperator Events Chicagoland Expo [GEOGRAPHIC_DATA],[GEOGRAPHIC_DATA]*" at bounding box center [679, 48] width 652 height 22
click at [619, 47] on input "Cooperator Events Chicagoland Expo [GEOGRAPHIC_DATA],[GEOGRAPHIC_DATA]*" at bounding box center [679, 48] width 652 height 22
drag, startPoint x: 621, startPoint y: 47, endPoint x: 334, endPoint y: 30, distance: 287.5
click at [334, 30] on body "Stalker Radar/Lidar Events Add Event Bulk Upload Events Shareable Event Boards …" at bounding box center [784, 374] width 1568 height 749
drag, startPoint x: 405, startPoint y: 35, endPoint x: 369, endPoint y: 45, distance: 37.4
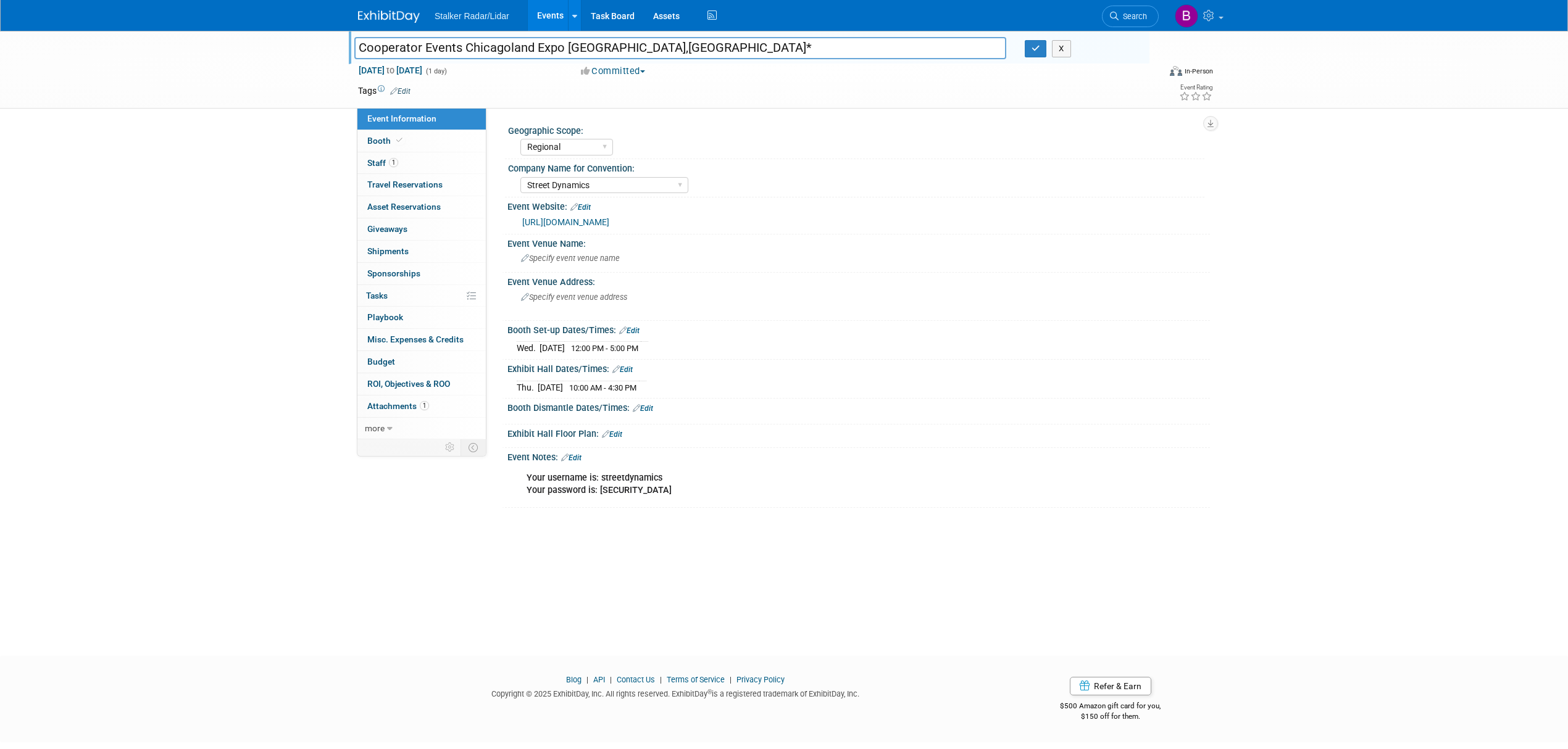
click at [369, 45] on input "Cooperator Events Chicagoland Expo [GEOGRAPHIC_DATA],[GEOGRAPHIC_DATA]*" at bounding box center [679, 48] width 652 height 22
click at [623, 48] on input "Cooperator Events Chicagoland Expo [GEOGRAPHIC_DATA],[GEOGRAPHIC_DATA]*" at bounding box center [679, 48] width 652 height 22
drag, startPoint x: 622, startPoint y: 48, endPoint x: 354, endPoint y: 46, distance: 268.0
click at [354, 46] on input "Cooperator Events Chicagoland Expo [GEOGRAPHIC_DATA],[GEOGRAPHIC_DATA]*" at bounding box center [679, 48] width 652 height 22
click at [1031, 51] on icon "button" at bounding box center [1035, 49] width 8 height 8
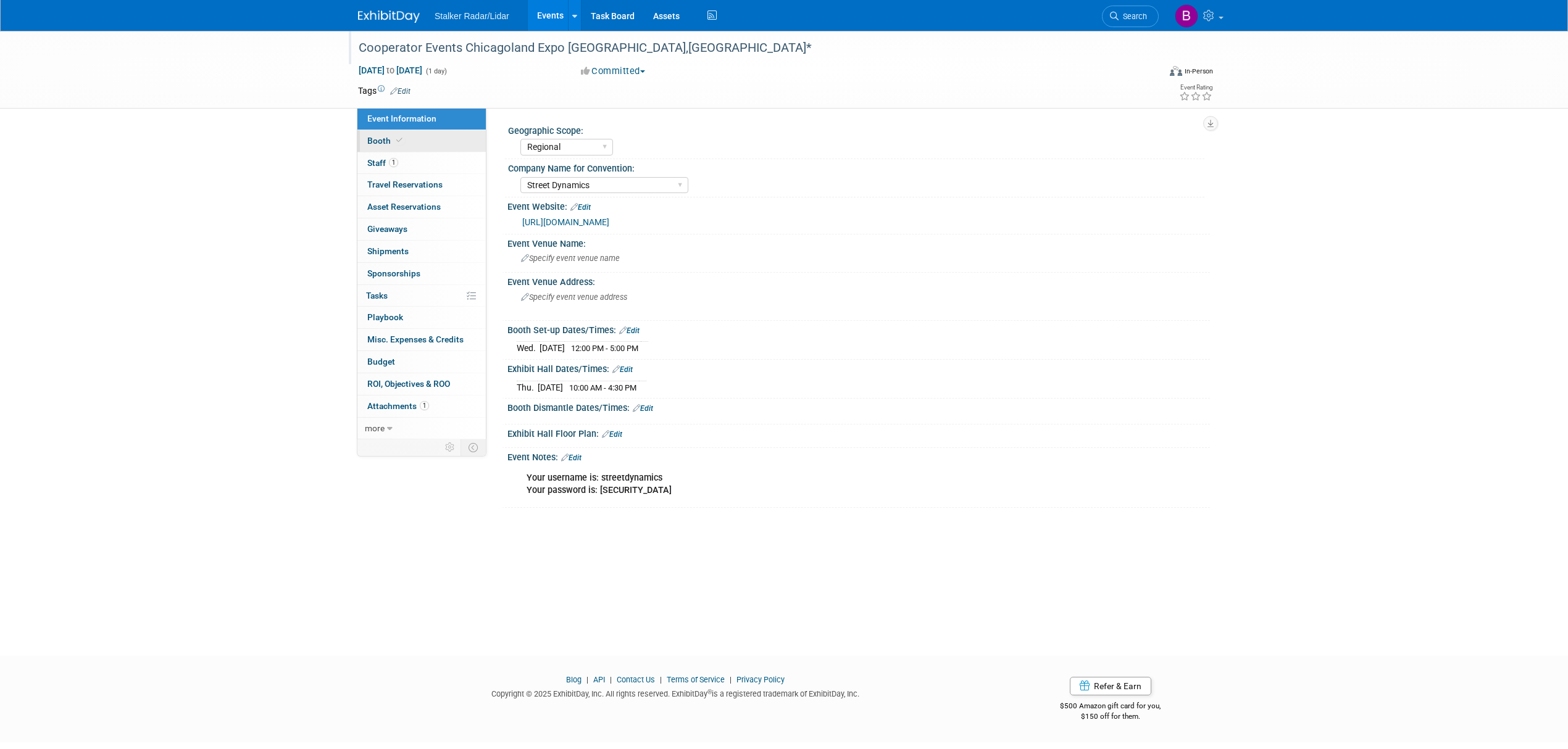
click at [370, 138] on span "Booth" at bounding box center [386, 140] width 38 height 10
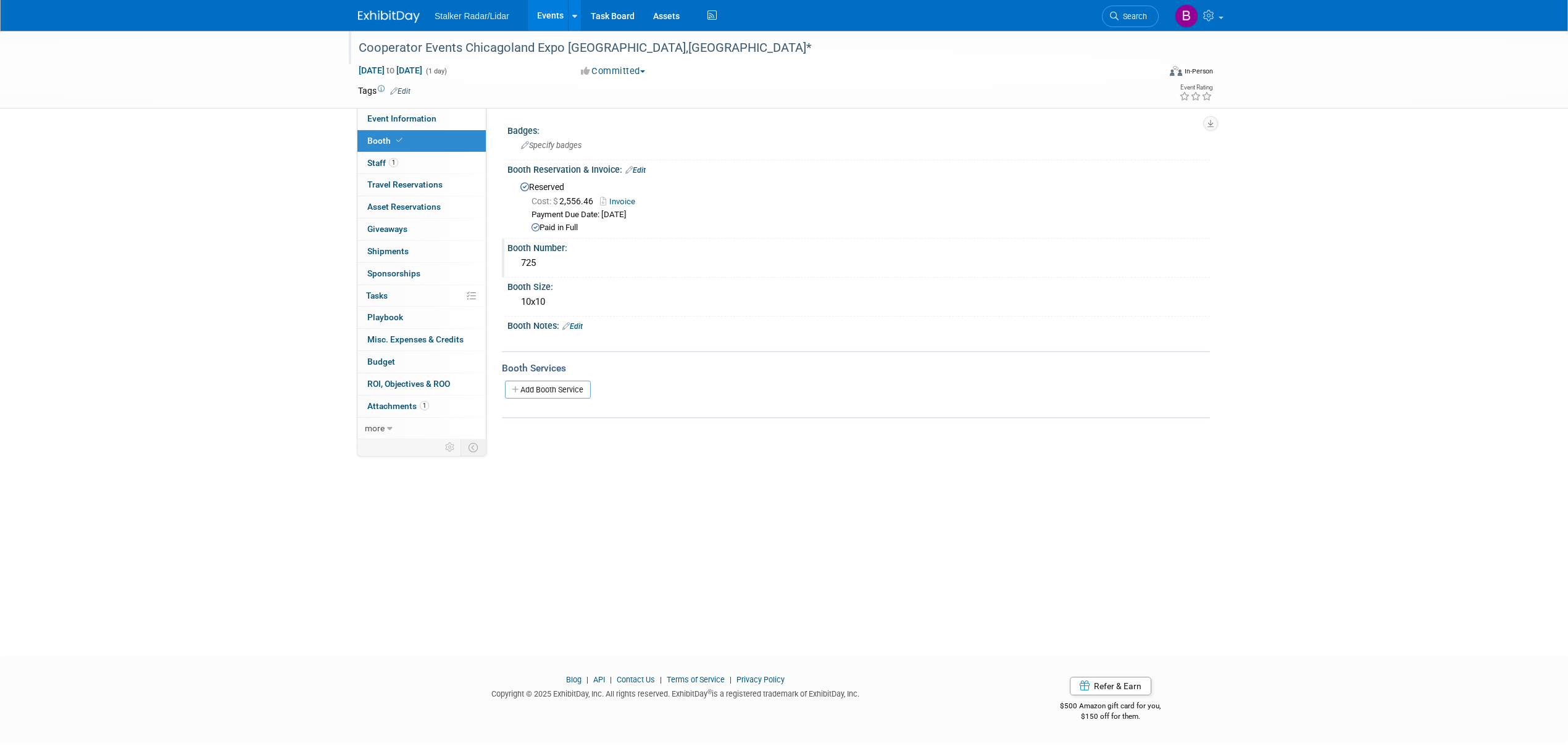
click at [534, 261] on div "725" at bounding box center [858, 263] width 684 height 19
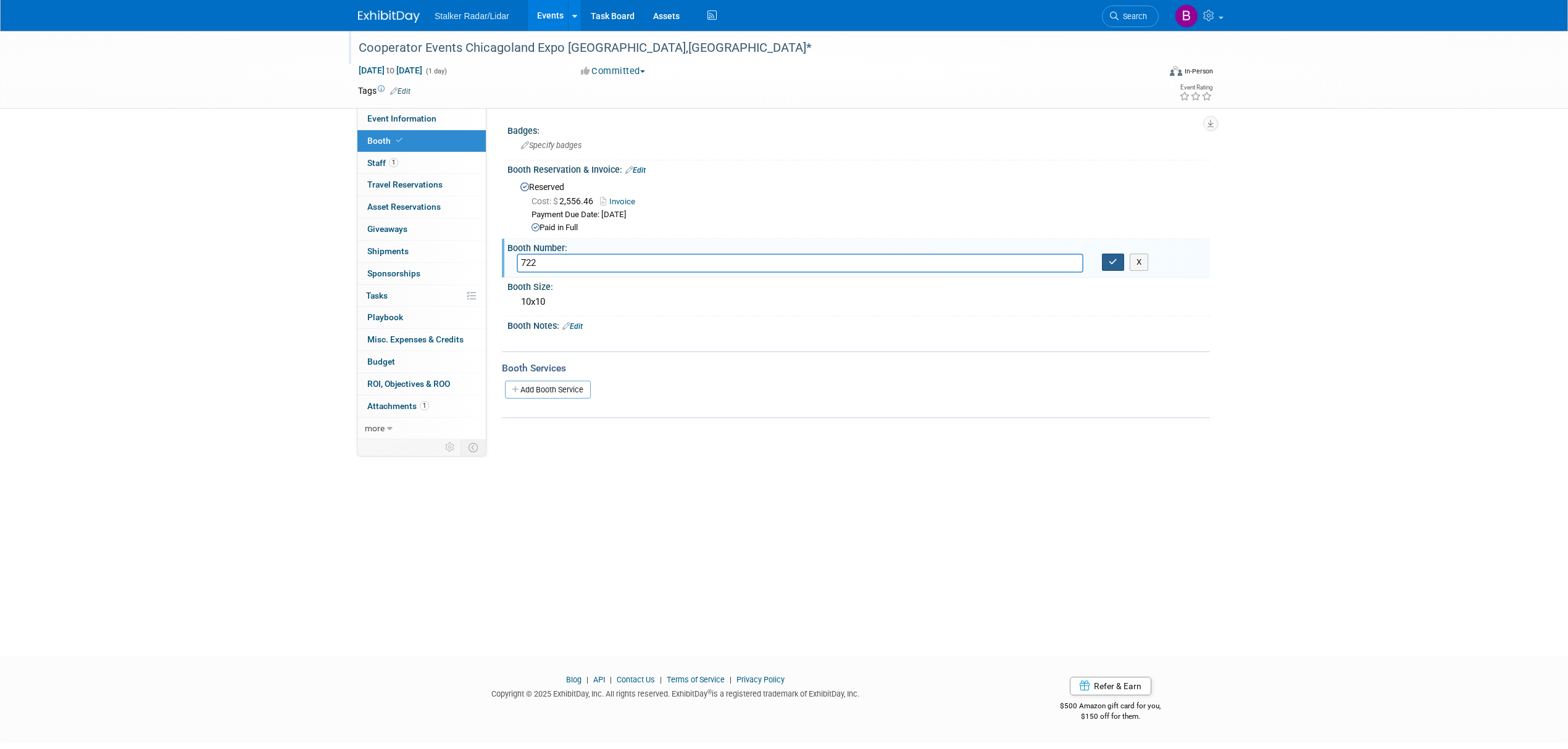
type input "722"
click at [1110, 269] on button "button" at bounding box center [1112, 262] width 22 height 17
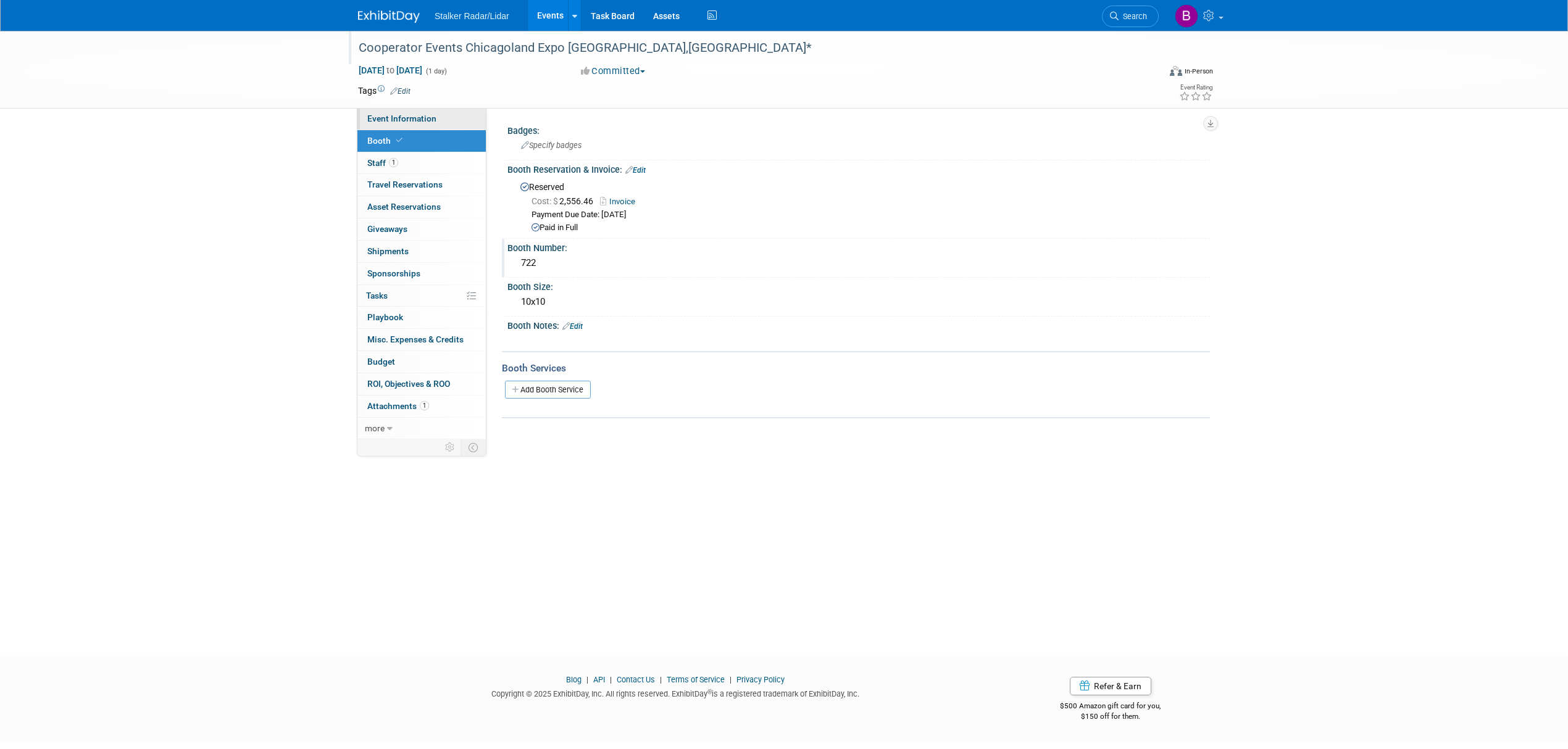
click at [374, 120] on span "Event Information" at bounding box center [402, 118] width 69 height 10
select select "Regional"
select select "Street Dynamics"
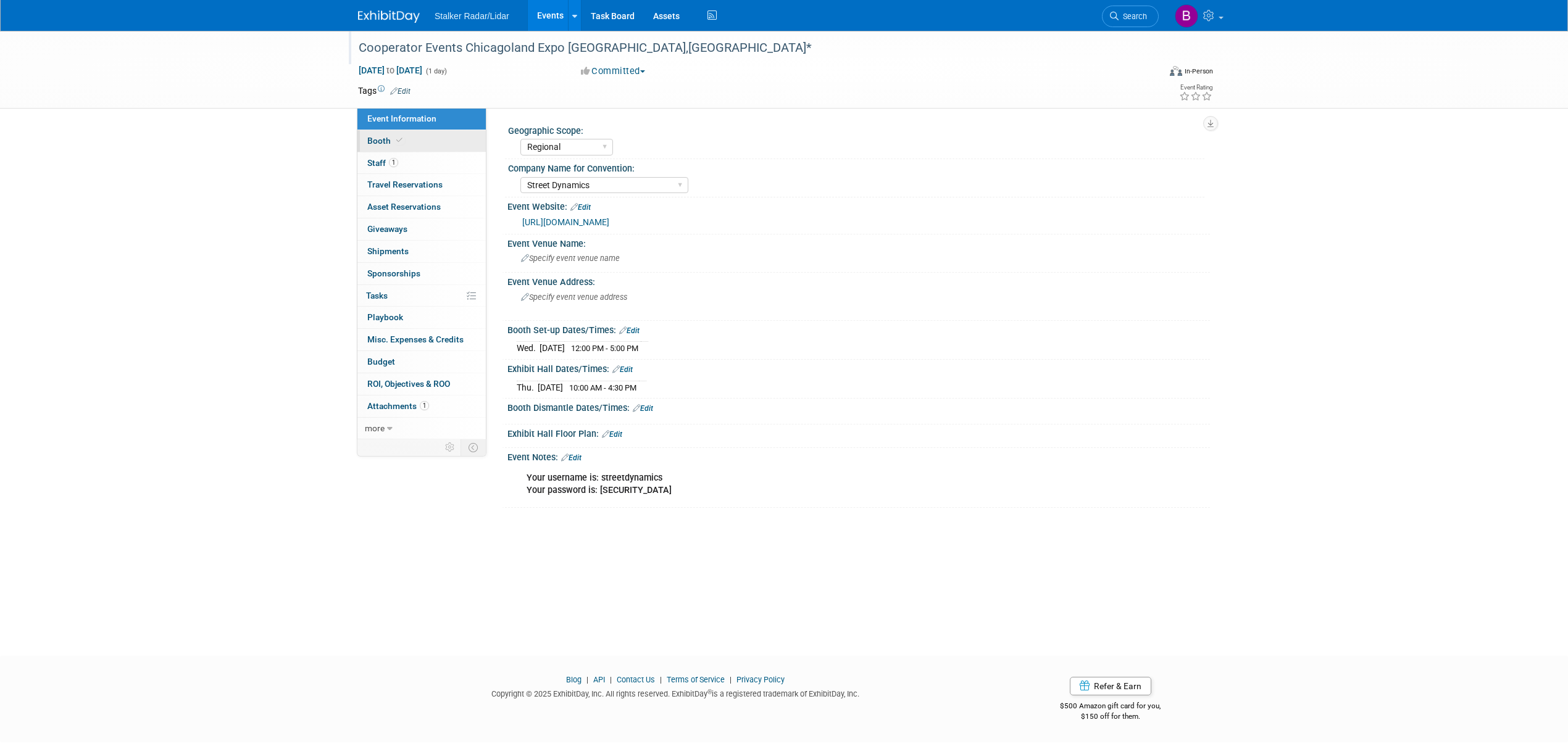
click at [373, 134] on link "Booth" at bounding box center [421, 141] width 128 height 22
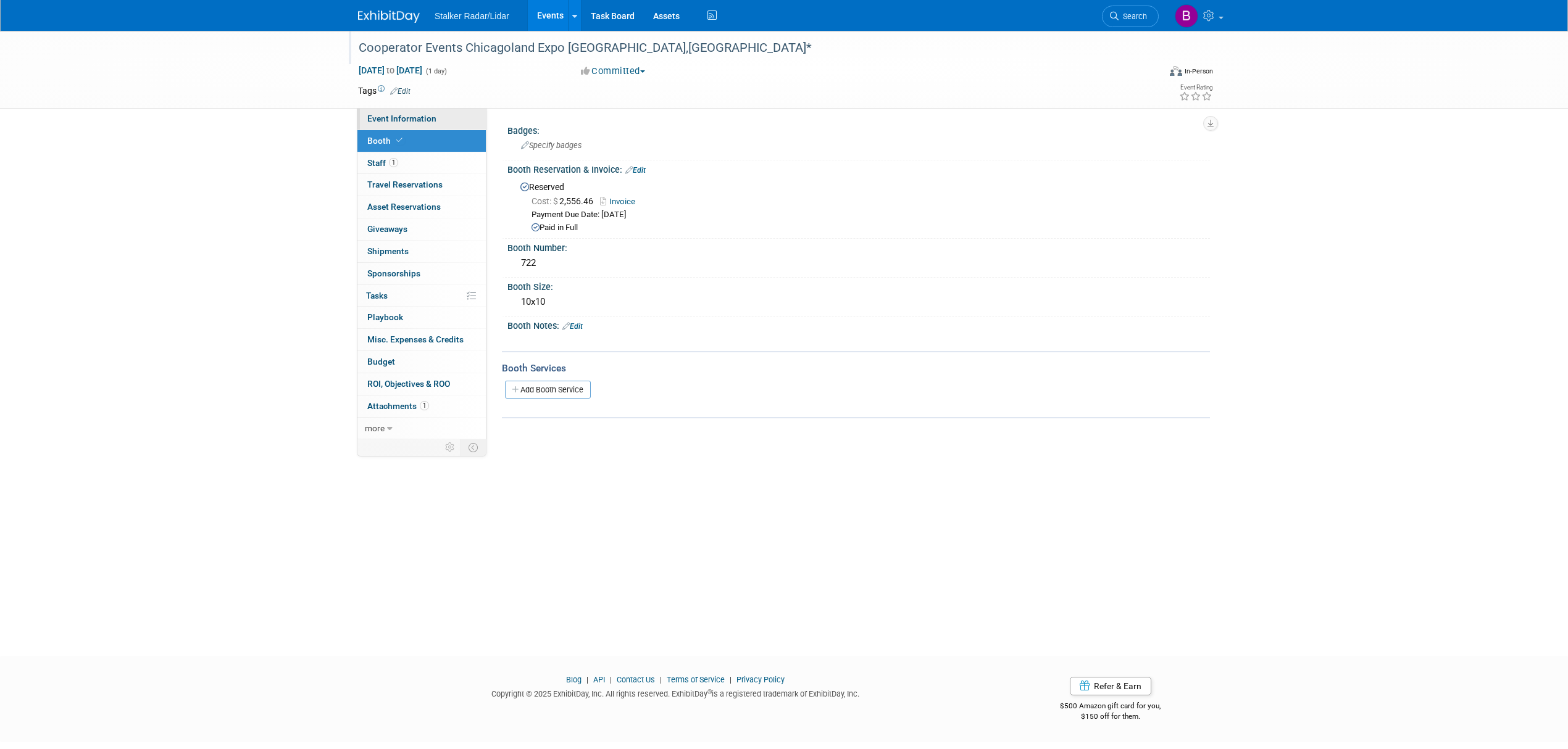
click at [432, 115] on span "Event Information" at bounding box center [402, 118] width 69 height 10
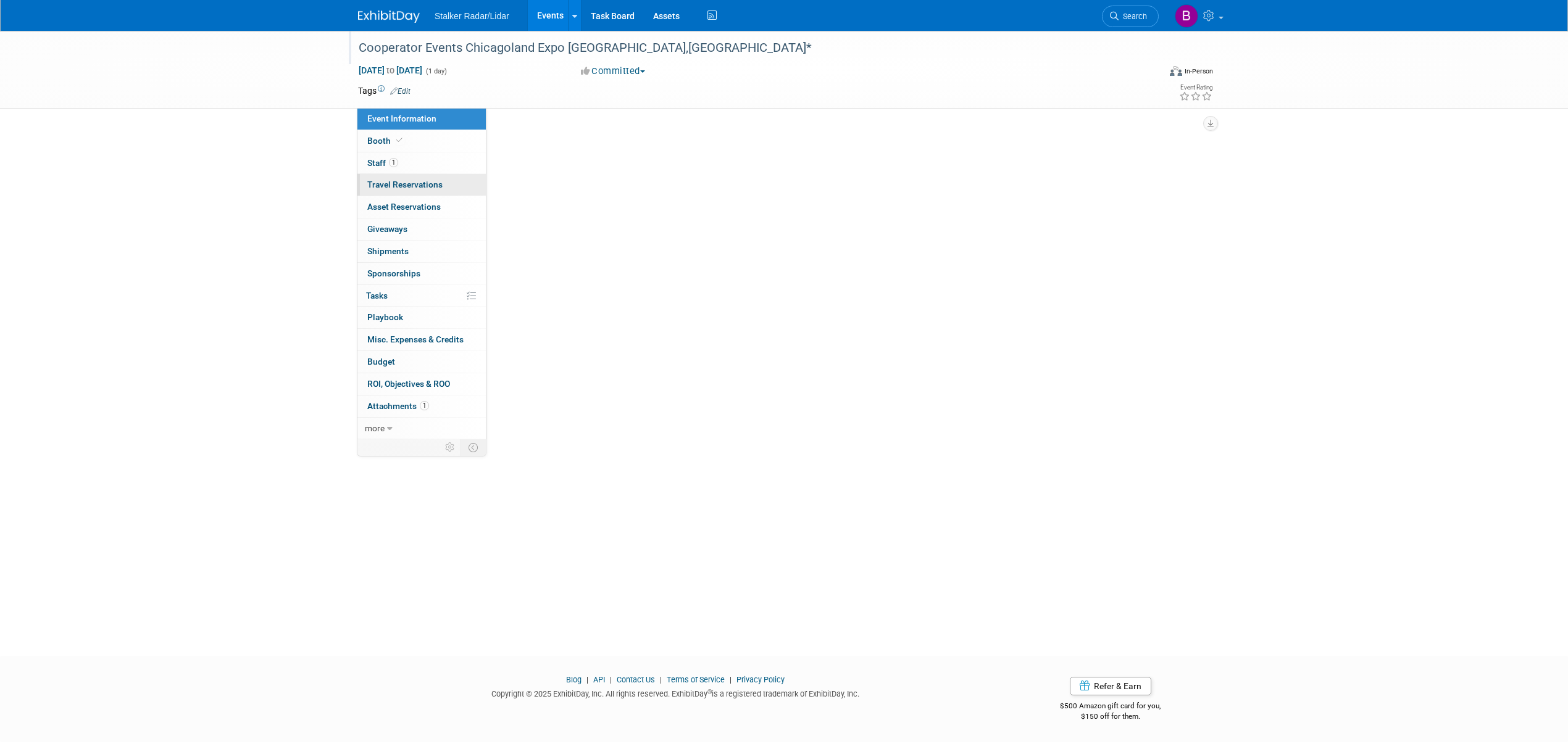
select select "Regional"
select select "Street Dynamics"
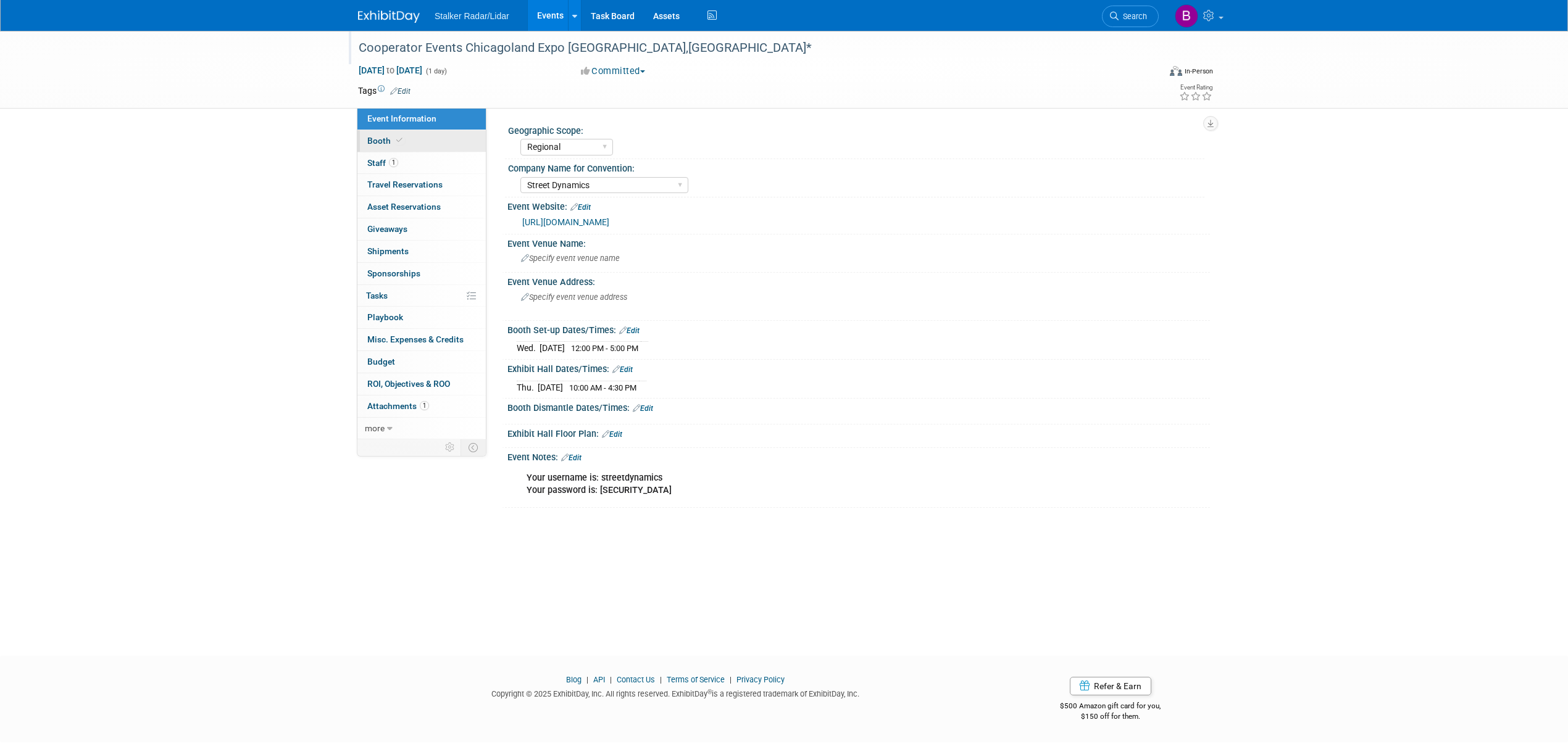
click at [428, 143] on link "Booth" at bounding box center [421, 141] width 128 height 22
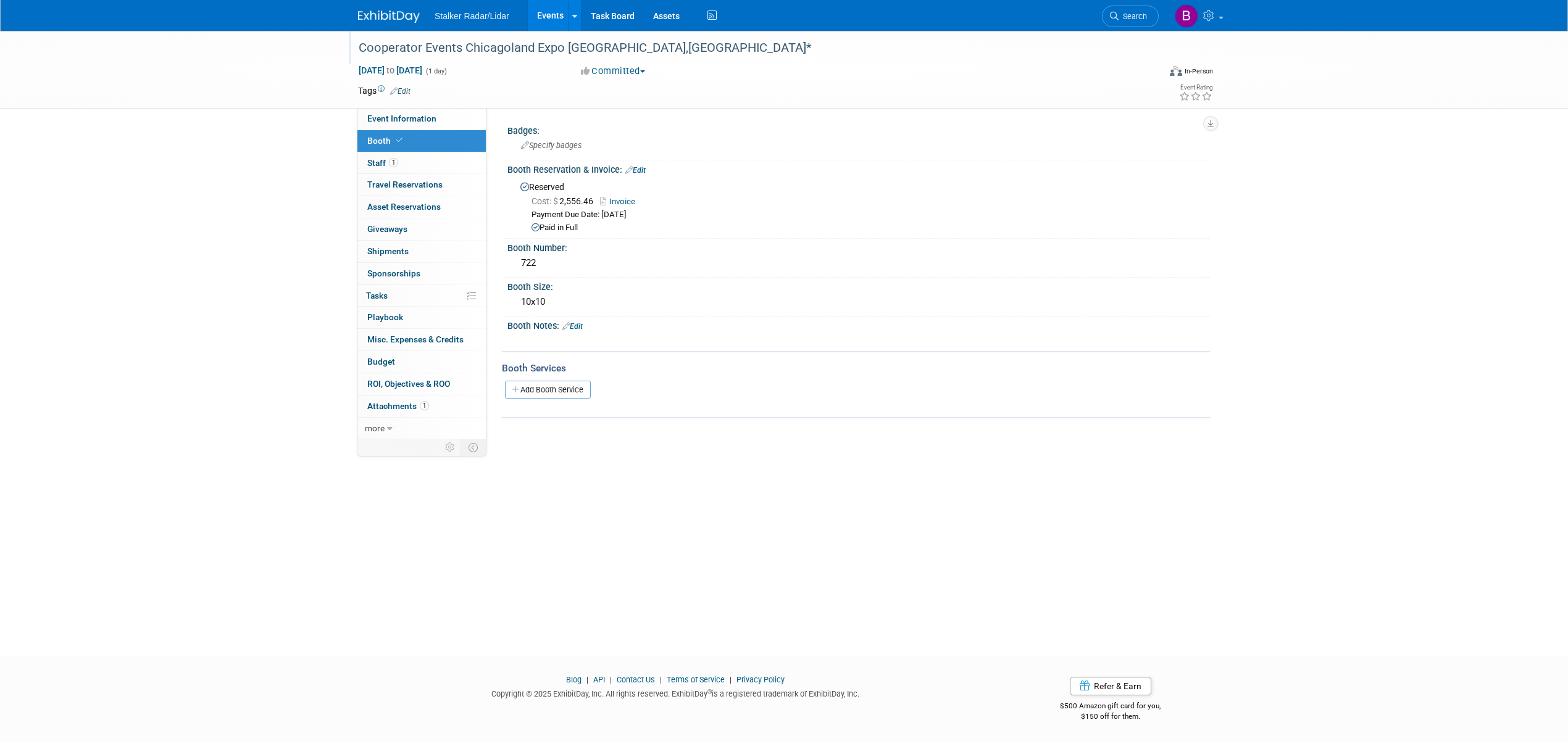
click at [584, 389] on link "Add Booth Service" at bounding box center [548, 390] width 86 height 18
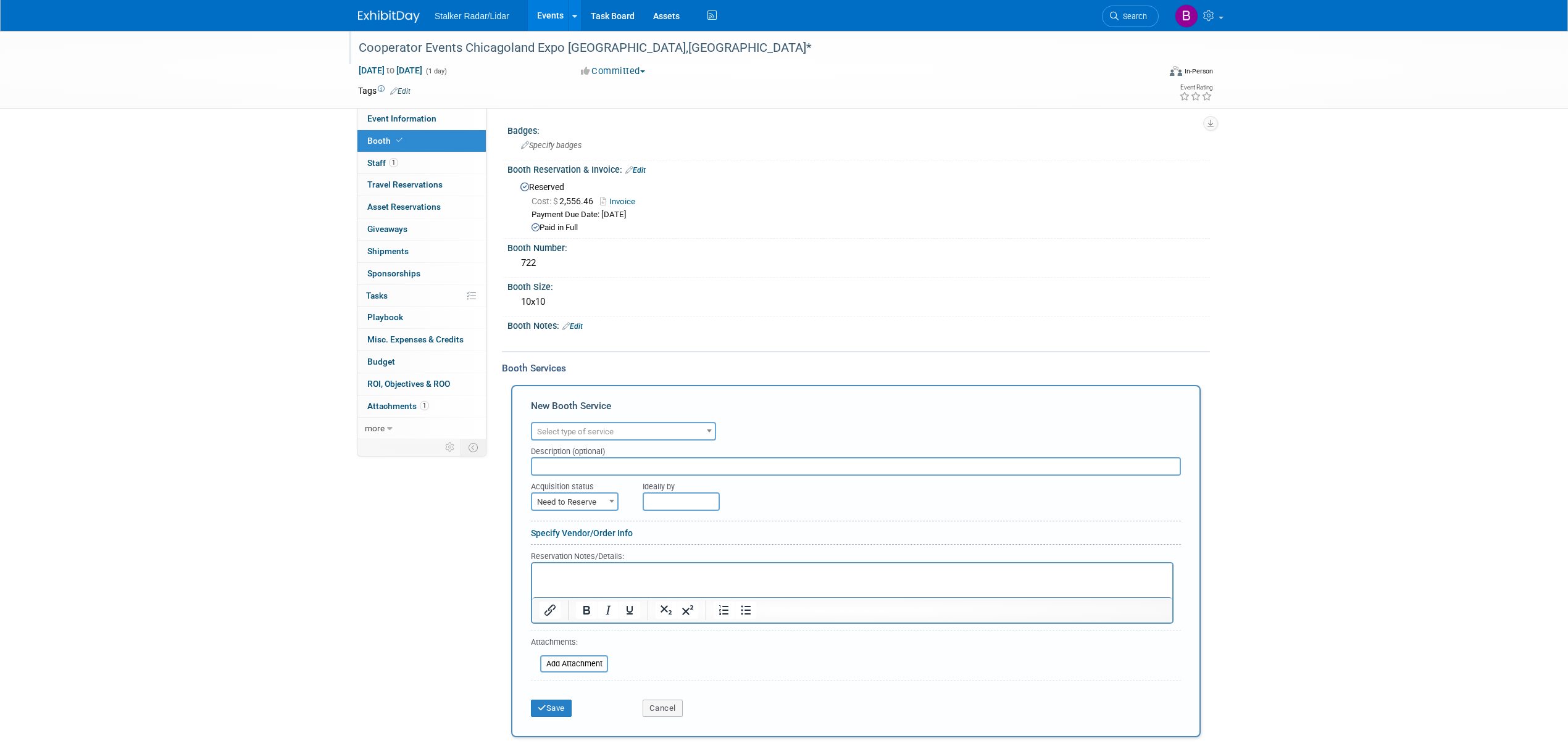
click at [586, 436] on span "Select type of service" at bounding box center [623, 432] width 183 height 17
type input "ele"
select select "8"
click at [578, 496] on span "Need to Reserve" at bounding box center [575, 502] width 85 height 17
select select "2"
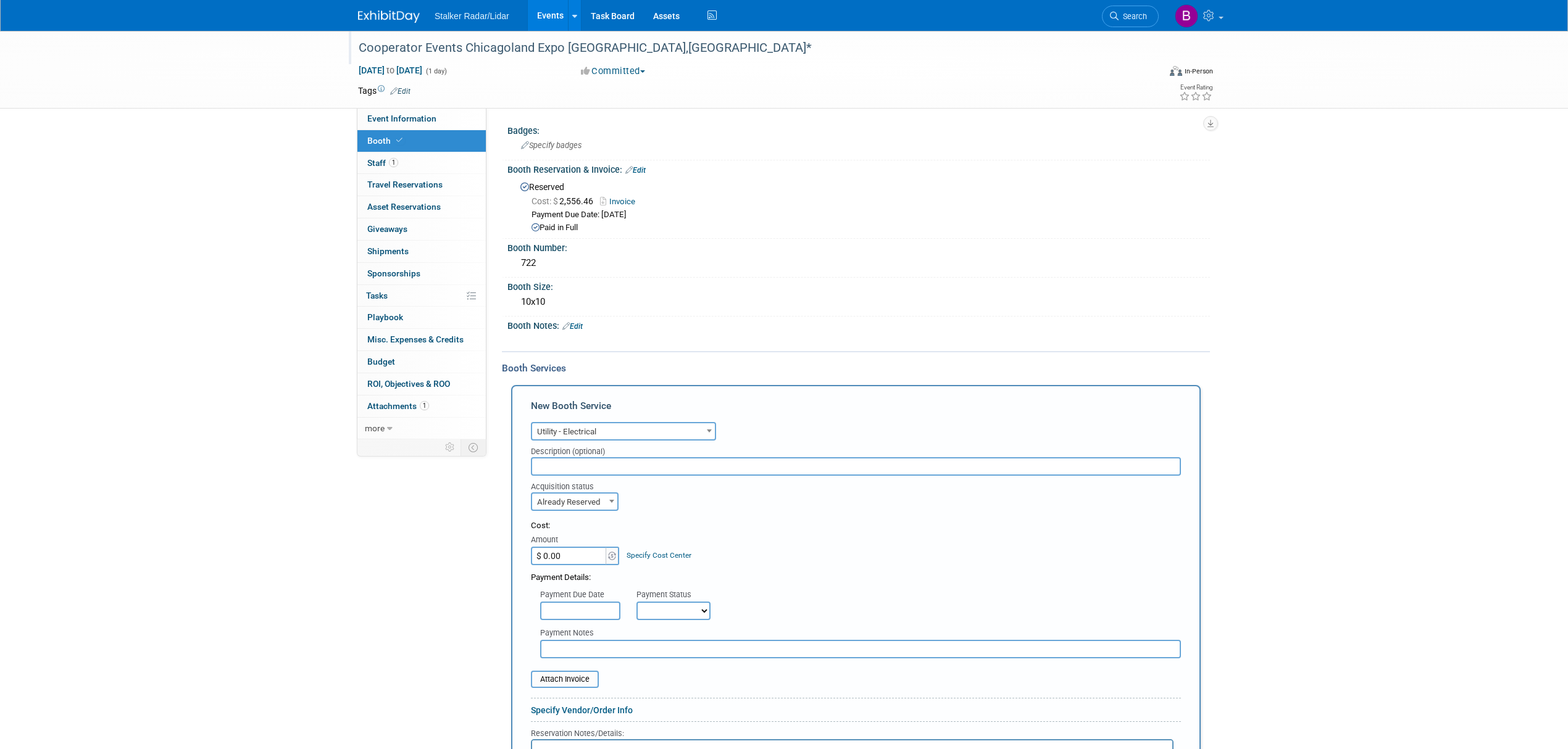
click at [568, 547] on input "$ 0.00" at bounding box center [569, 556] width 77 height 19
drag, startPoint x: 568, startPoint y: 546, endPoint x: 524, endPoint y: 542, distance: 44.2
click at [524, 542] on div "New Booth Service Audio / Video Carpet / Flooring Catering / Food / Beverage Fl…" at bounding box center [856, 649] width 690 height 530
drag, startPoint x: 582, startPoint y: 542, endPoint x: 561, endPoint y: 542, distance: 21.0
click at [561, 542] on div "Amount" at bounding box center [575, 541] width 89 height 12
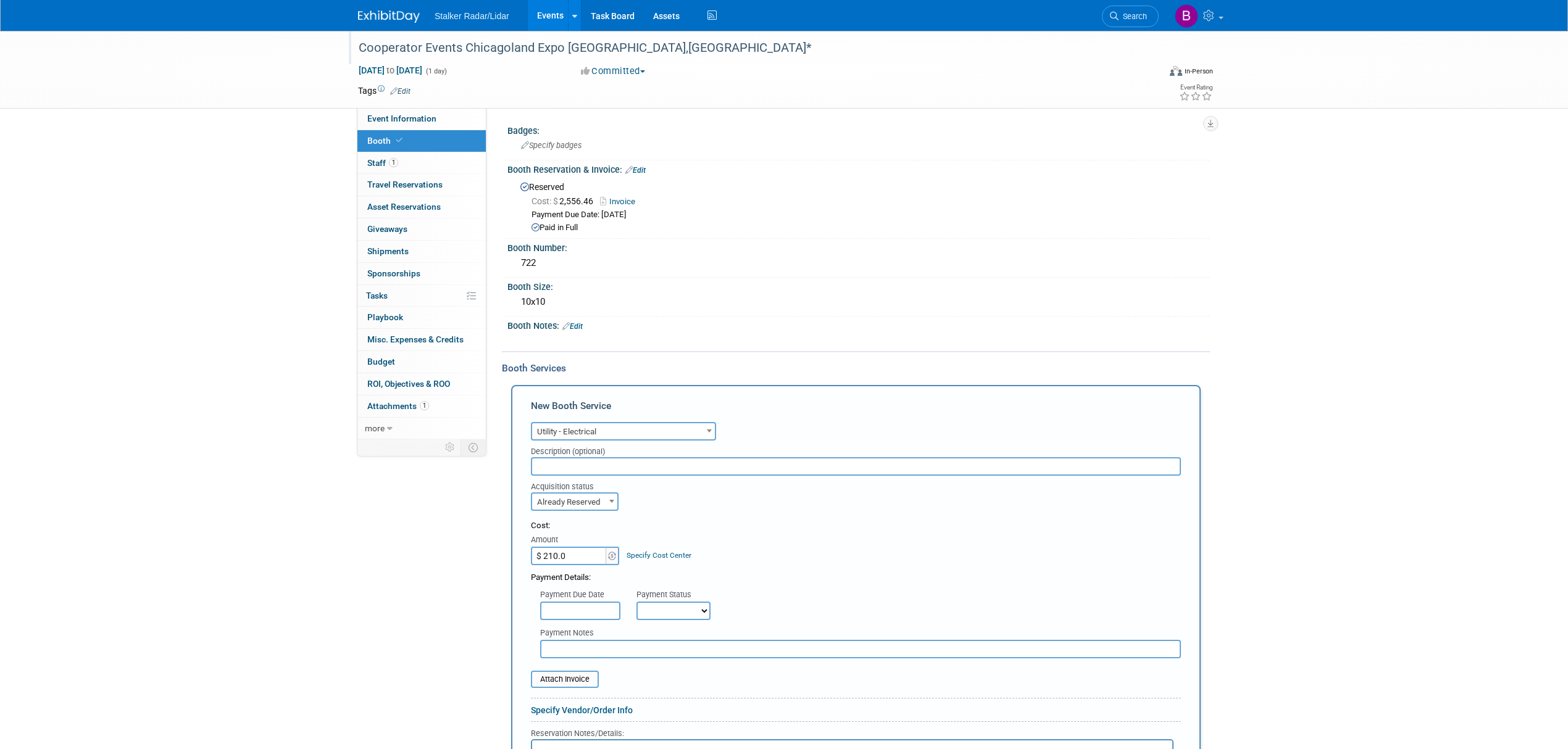
type input "$ 210.00"
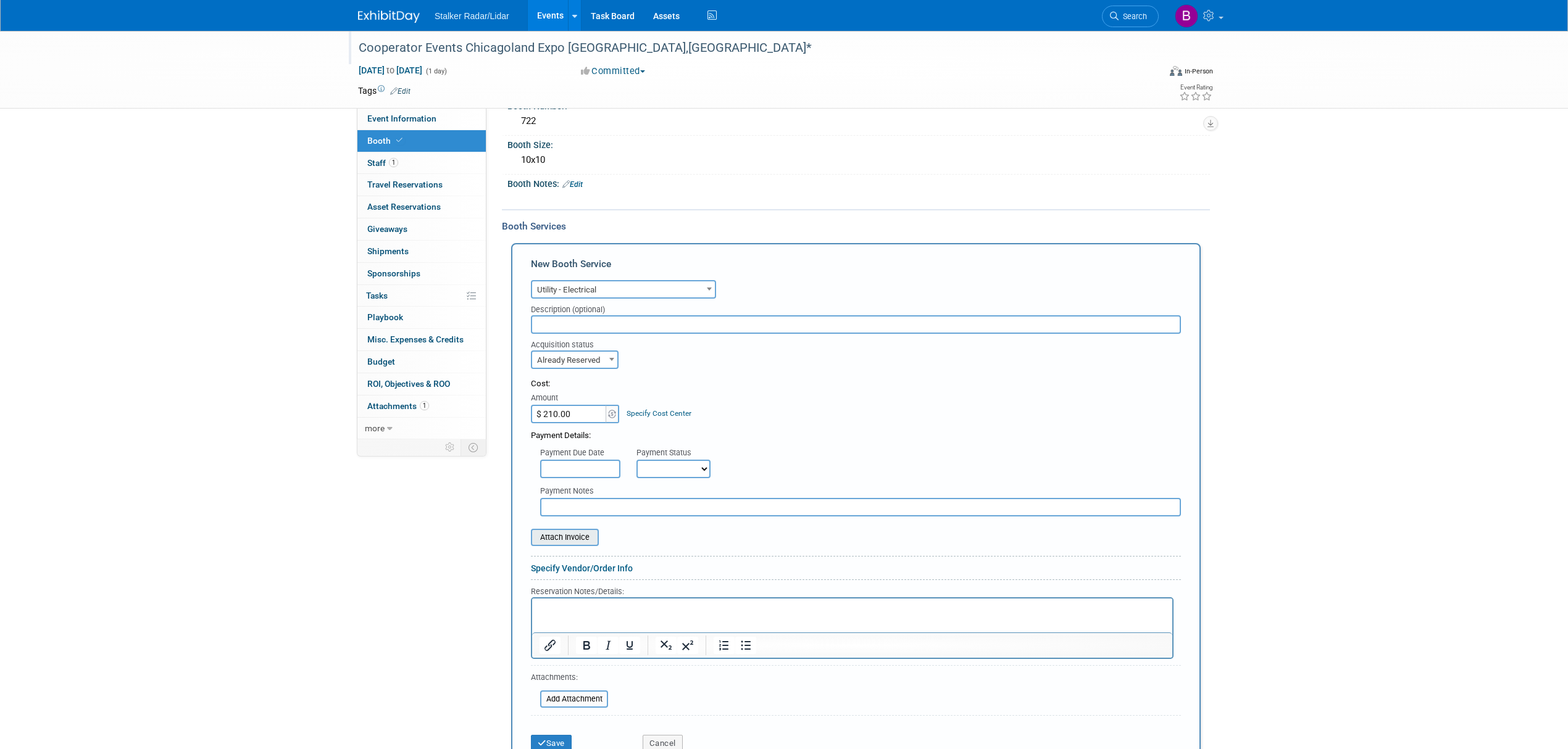
scroll to position [164, 0]
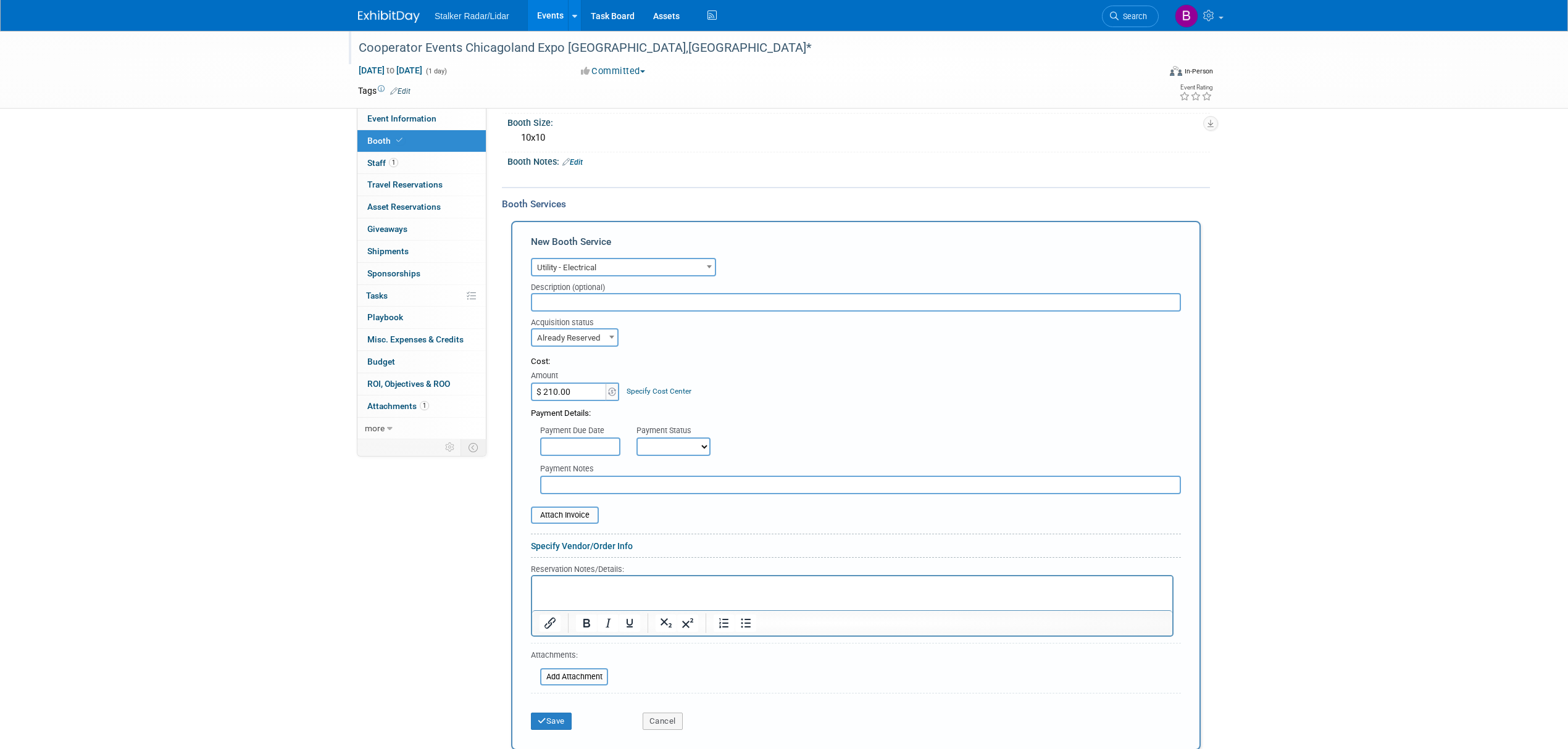
click at [667, 440] on select "Not Paid Yet Partially Paid Paid in Full" at bounding box center [673, 447] width 74 height 19
select select "3"
click at [636, 437] on select "Not Paid Yet Partially Paid Paid in Full" at bounding box center [673, 447] width 74 height 19
click at [554, 717] on button "Save" at bounding box center [551, 721] width 41 height 17
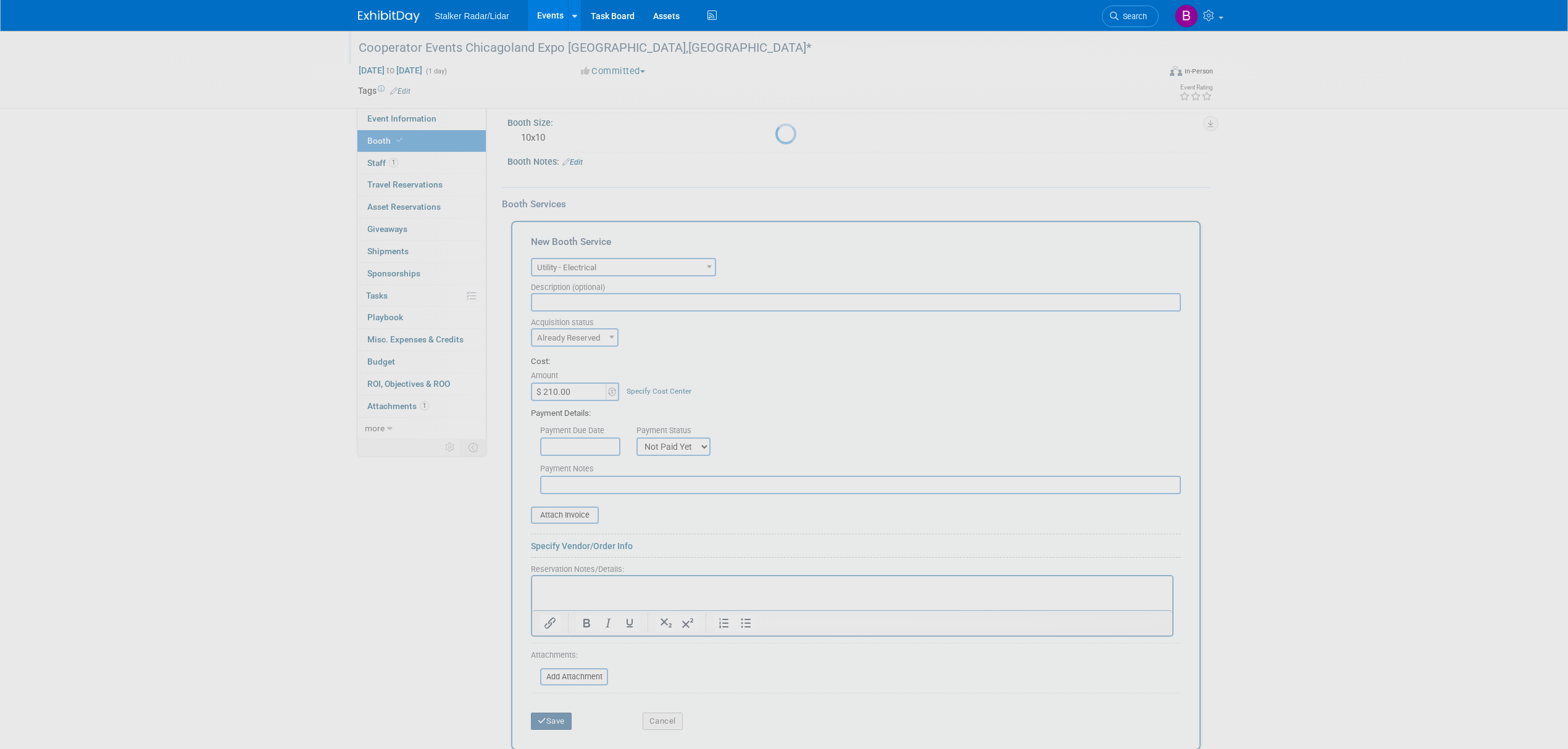
scroll to position [0, 0]
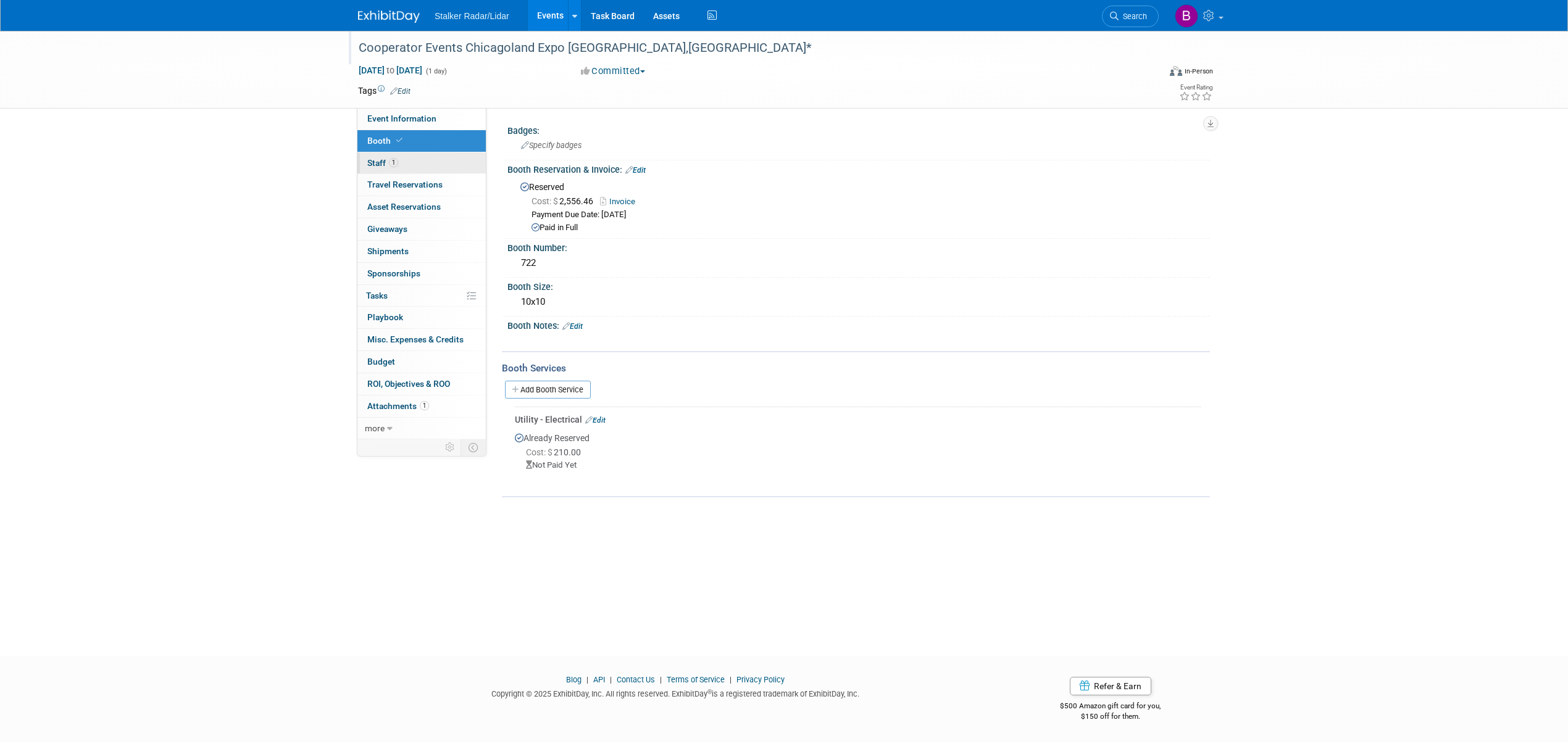
click at [405, 159] on link "1 Staff 1" at bounding box center [421, 164] width 128 height 22
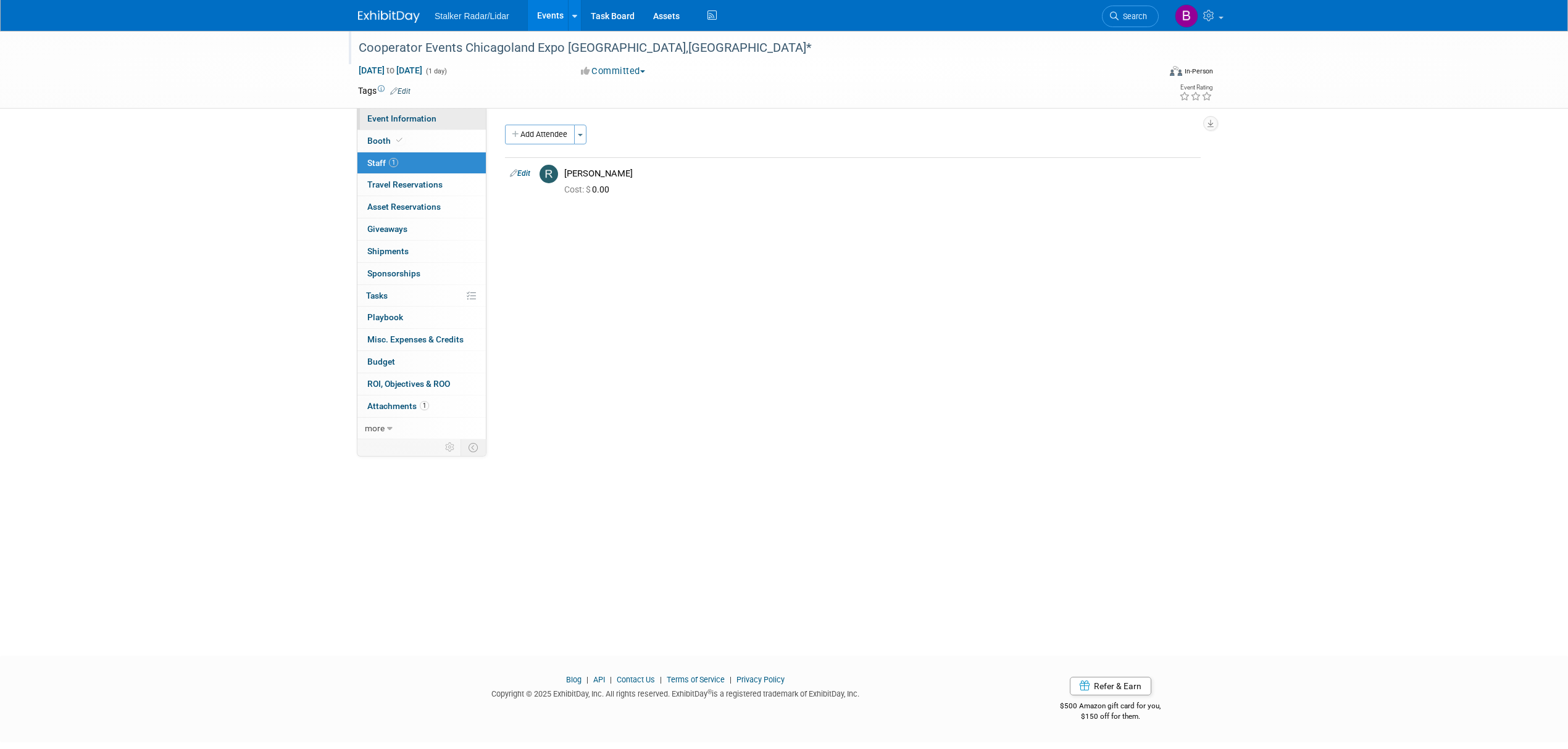
click at [396, 127] on link "Event Information" at bounding box center [421, 119] width 128 height 22
select select "Regional"
select select "Street Dynamics"
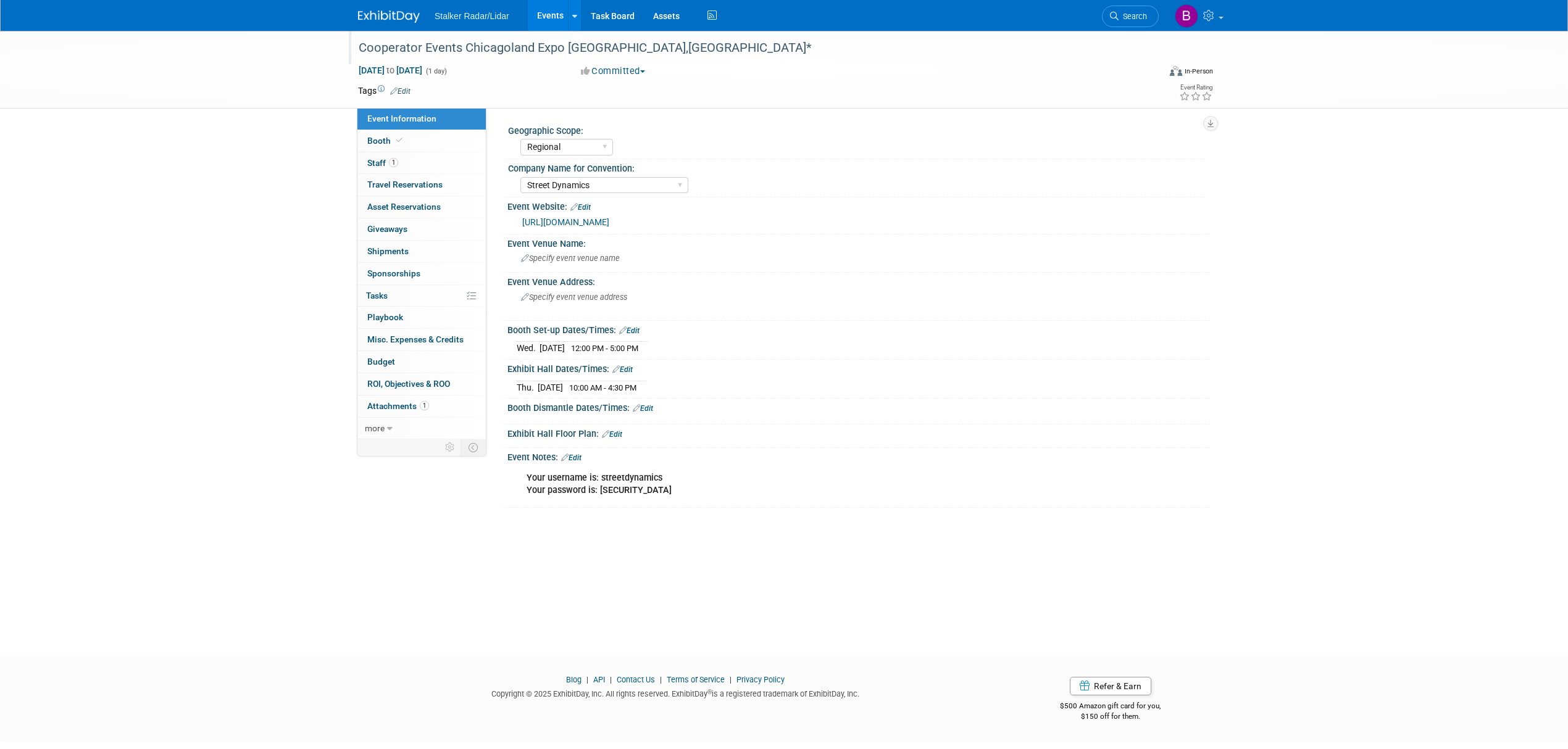
click at [554, 221] on link "[URL][DOMAIN_NAME]" at bounding box center [565, 222] width 87 height 10
click at [408, 142] on link "Booth" at bounding box center [421, 141] width 128 height 22
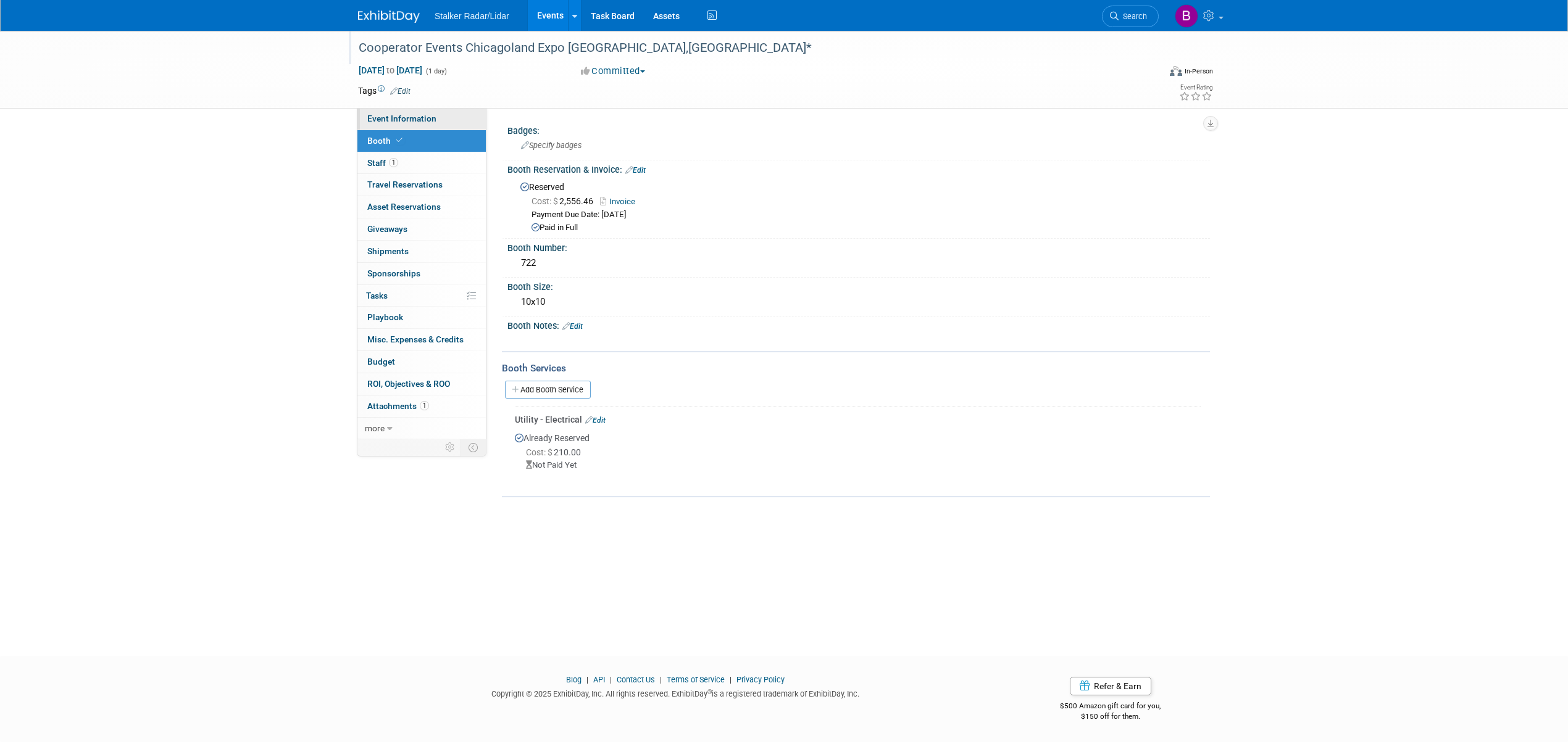
click at [398, 113] on link "Event Information" at bounding box center [421, 119] width 128 height 22
select select "Regional"
select select "Street Dynamics"
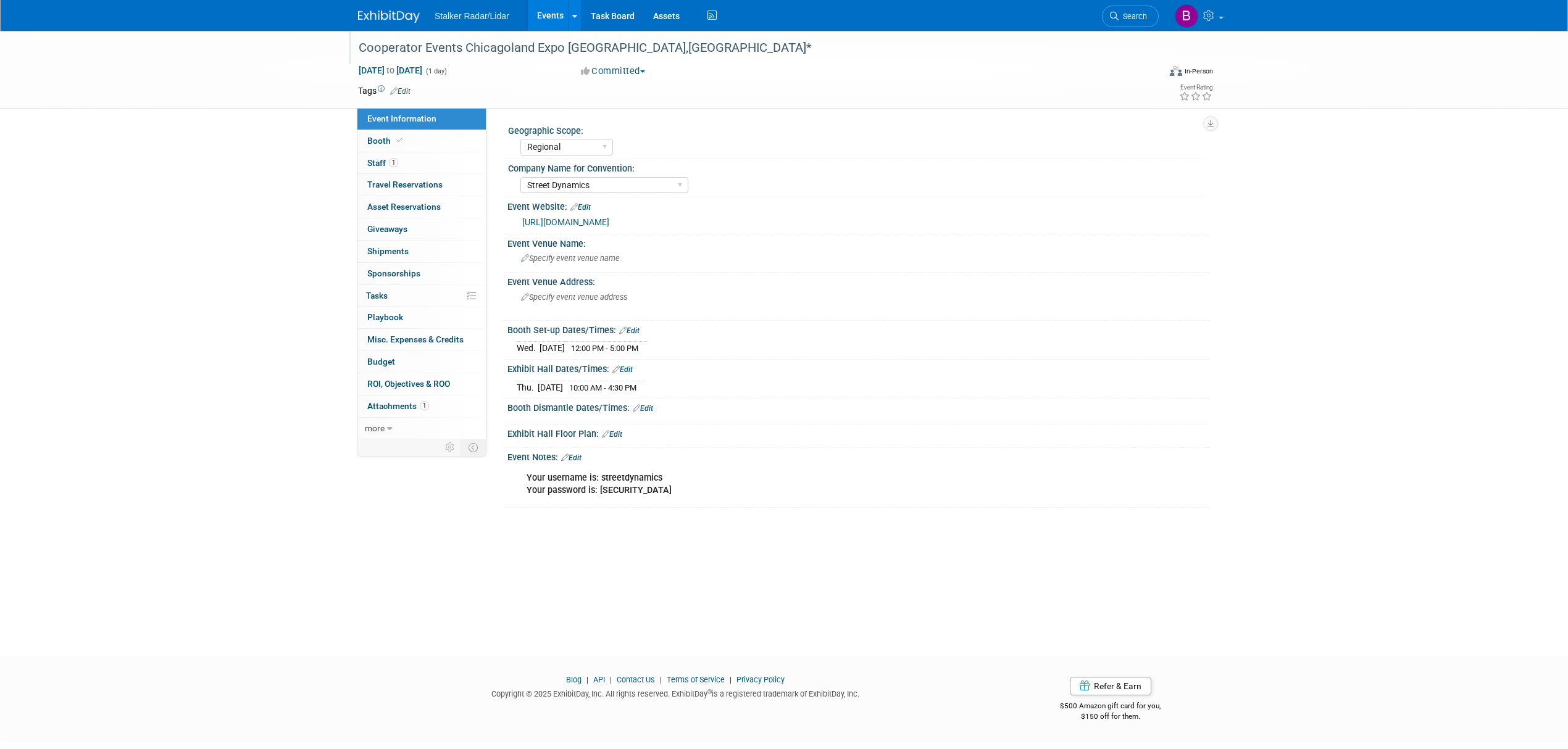
click at [615, 436] on link "Edit" at bounding box center [612, 434] width 20 height 8
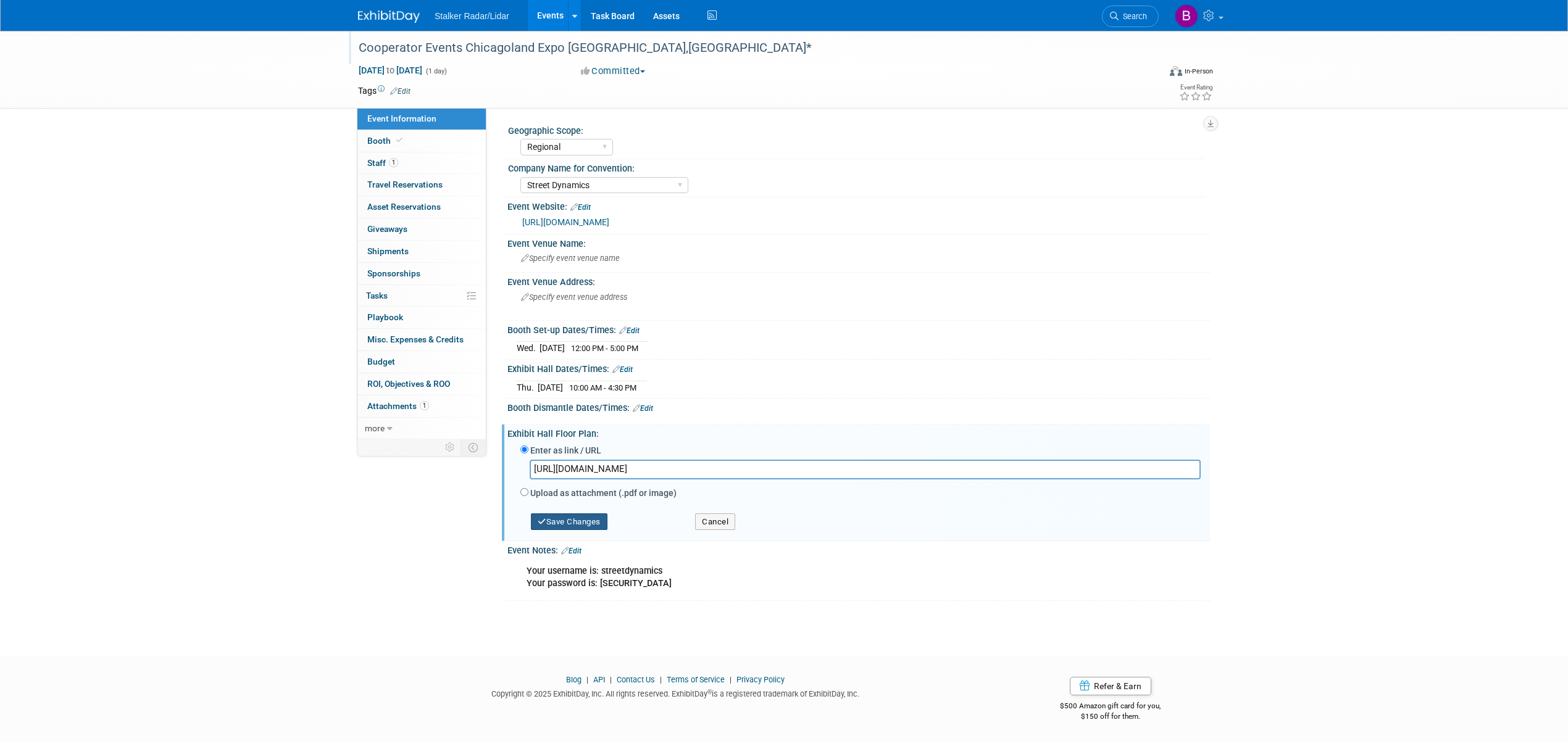
type input "https://ilexpo.com/FloorPlan"
click at [582, 526] on button "Save Changes" at bounding box center [568, 522] width 76 height 17
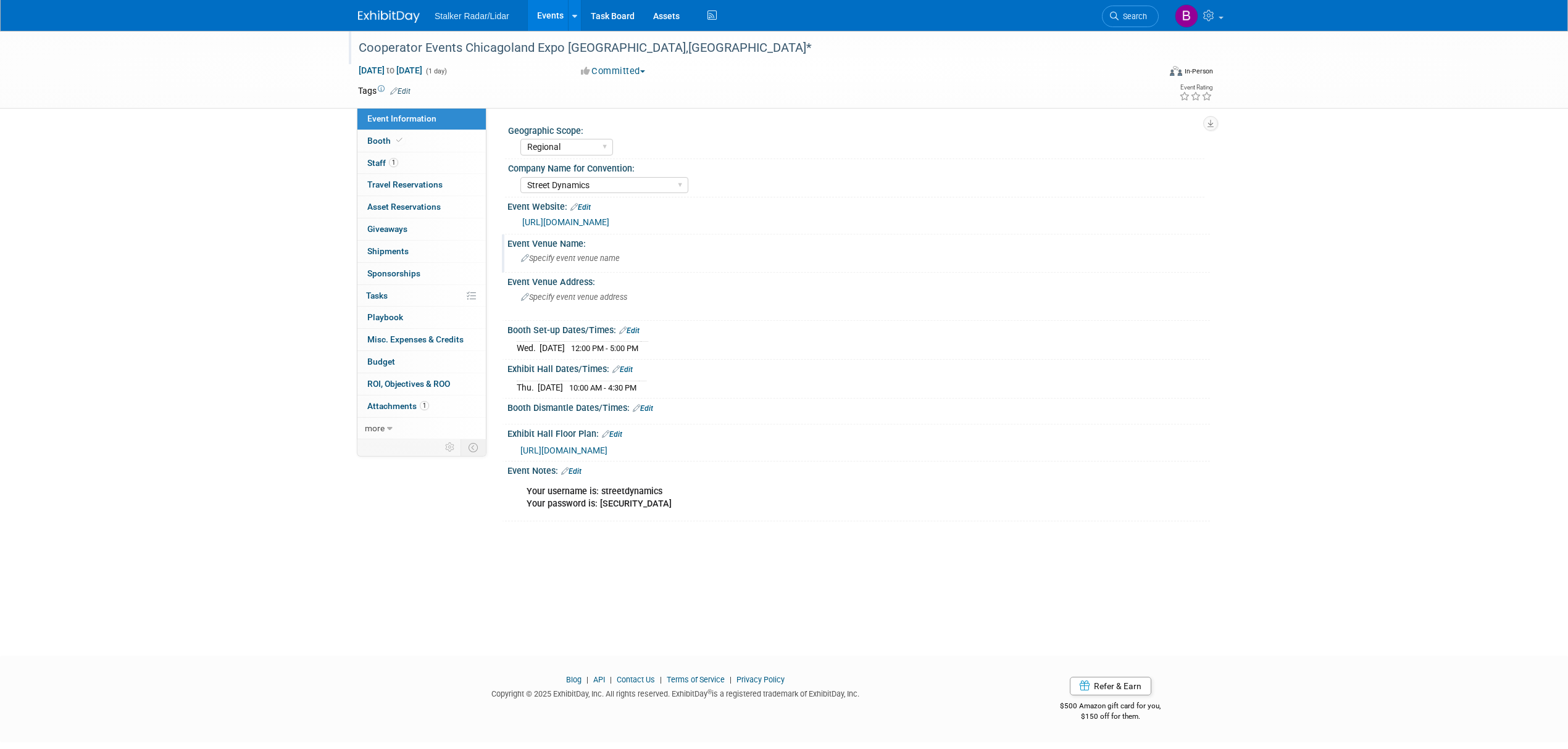
click at [551, 267] on div "Specify event venue name" at bounding box center [858, 258] width 684 height 19
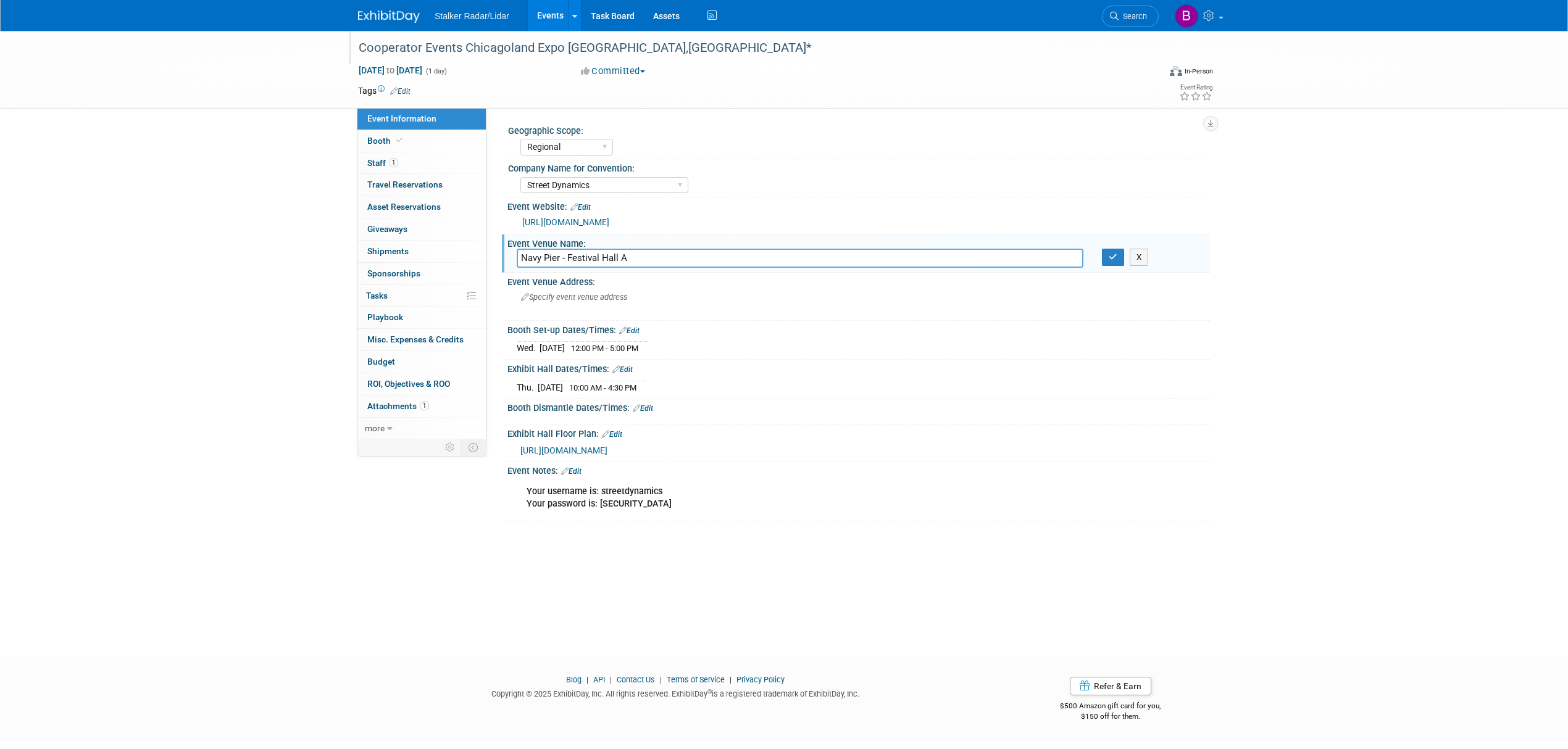
type input "Navy Pier - Festival Hall A"
click at [549, 304] on div "Specify event venue address" at bounding box center [653, 302] width 274 height 29
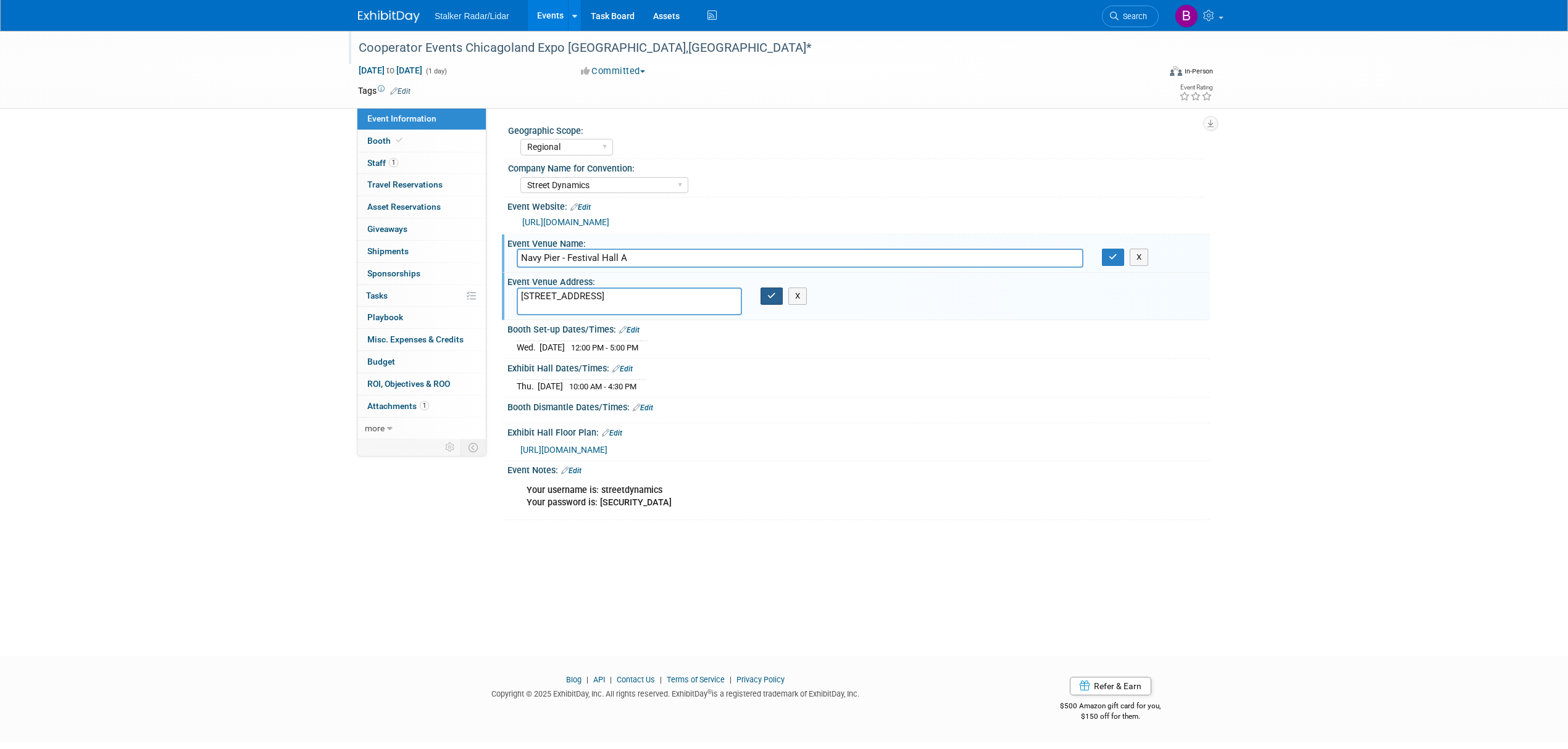
type textarea "600 E Grand Ave, Chicago, IL 60611"
click at [766, 292] on button "button" at bounding box center [771, 296] width 22 height 17
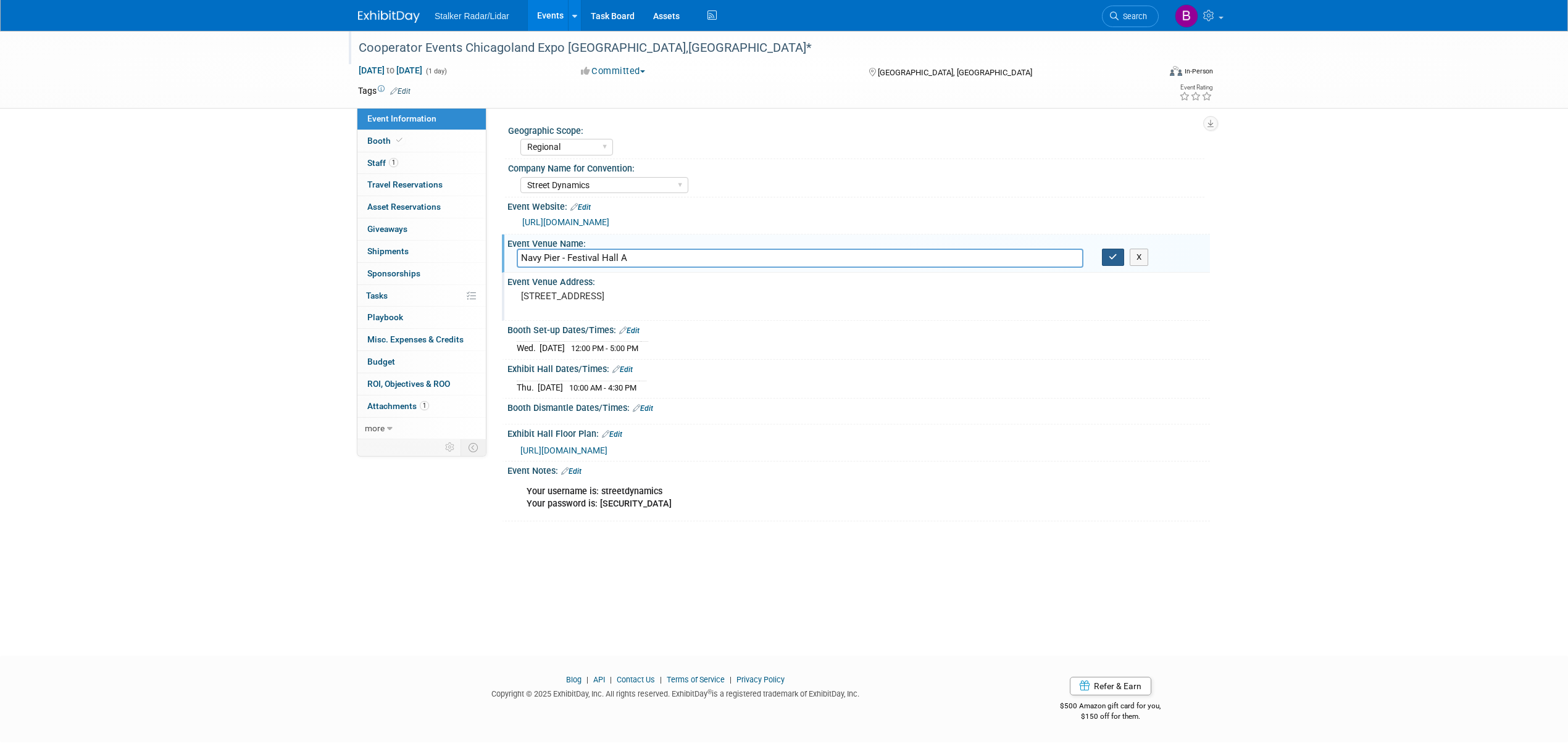
click at [1108, 261] on button "button" at bounding box center [1112, 257] width 22 height 17
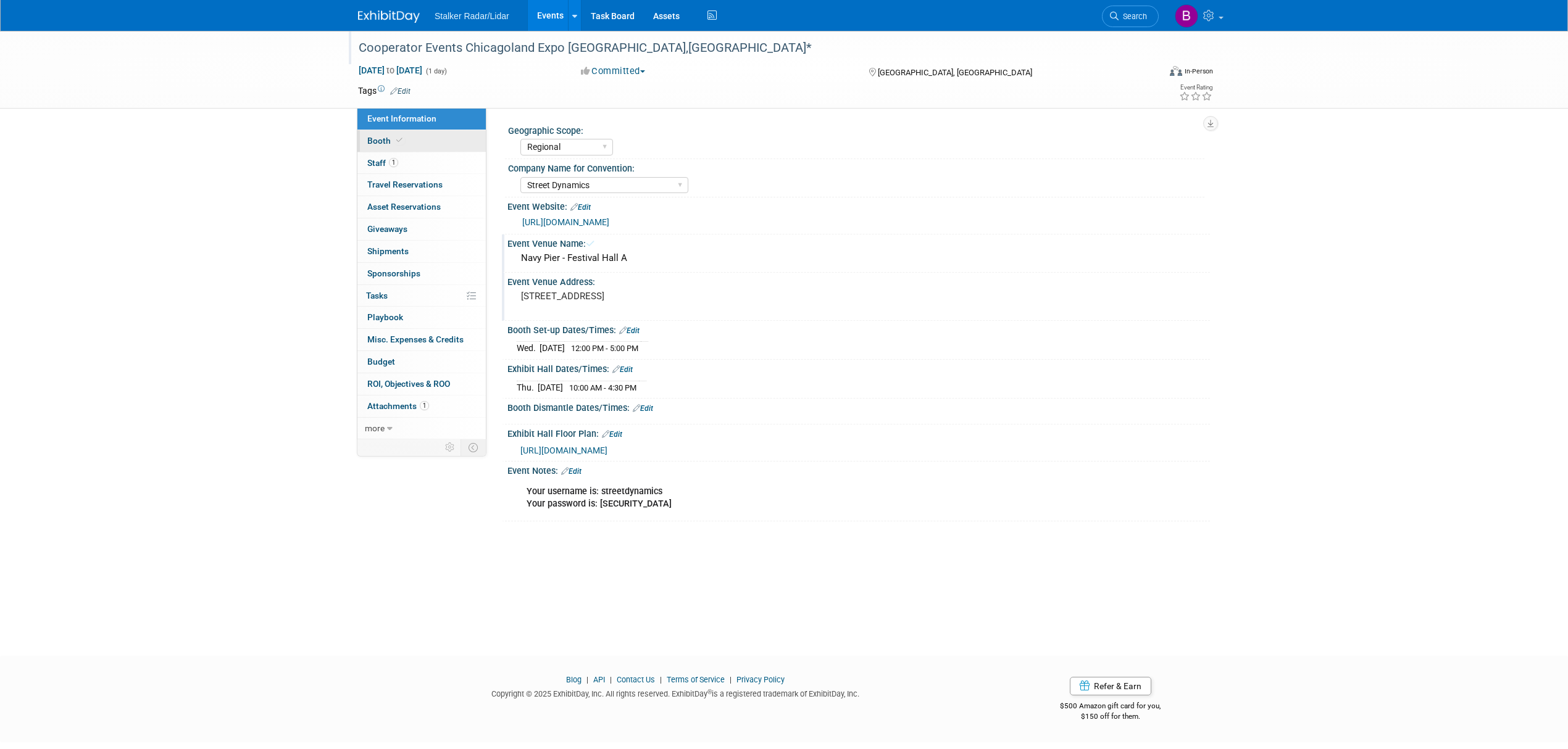
click at [396, 140] on icon at bounding box center [400, 140] width 6 height 7
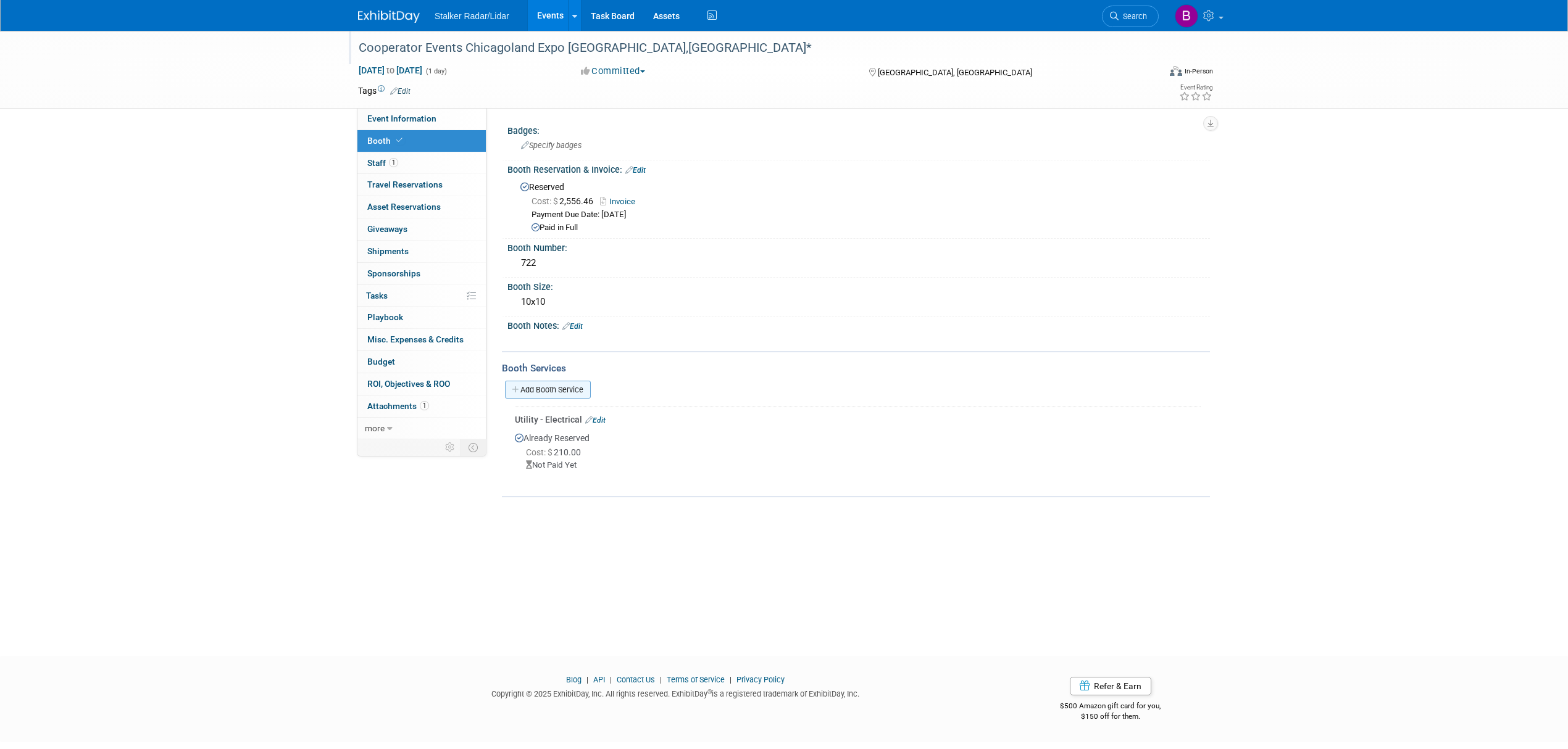
click at [561, 391] on link "Add Booth Service" at bounding box center [548, 390] width 86 height 18
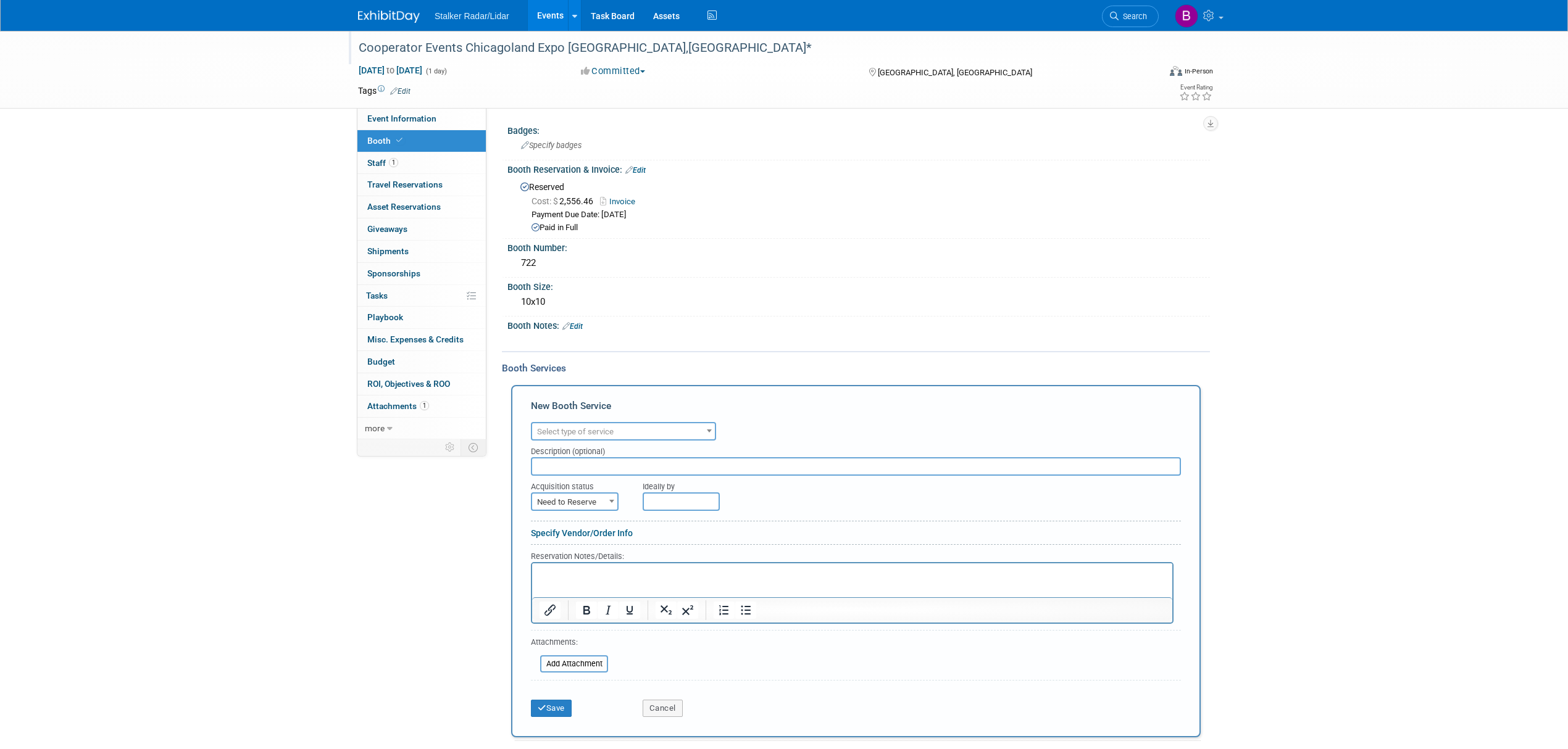
click at [638, 431] on span "Select type of service" at bounding box center [623, 432] width 183 height 17
type input "lea"
select select "7"
click at [579, 467] on input "text" at bounding box center [855, 467] width 650 height 19
click at [574, 494] on span "Need to Reserve" at bounding box center [575, 502] width 85 height 17
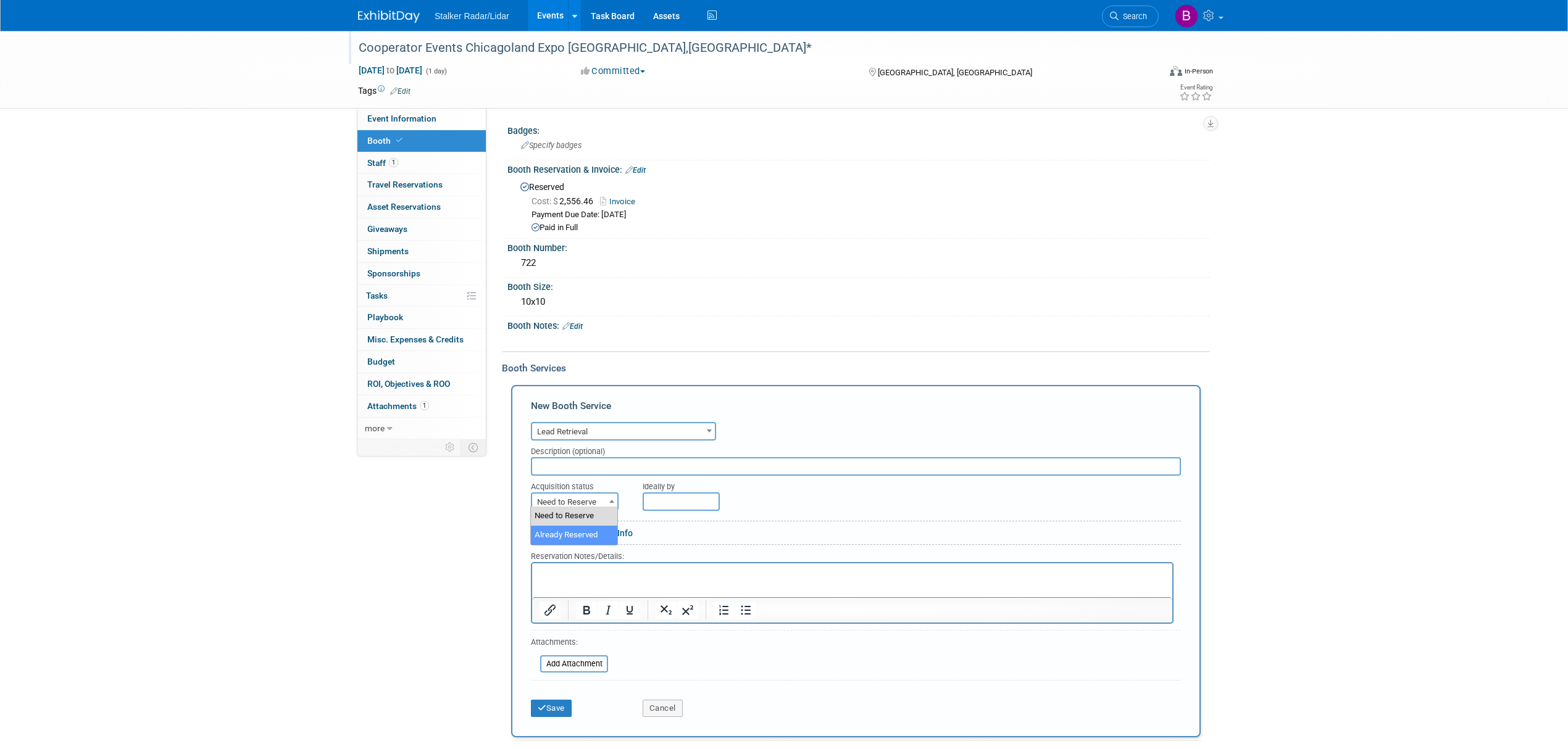
select select "2"
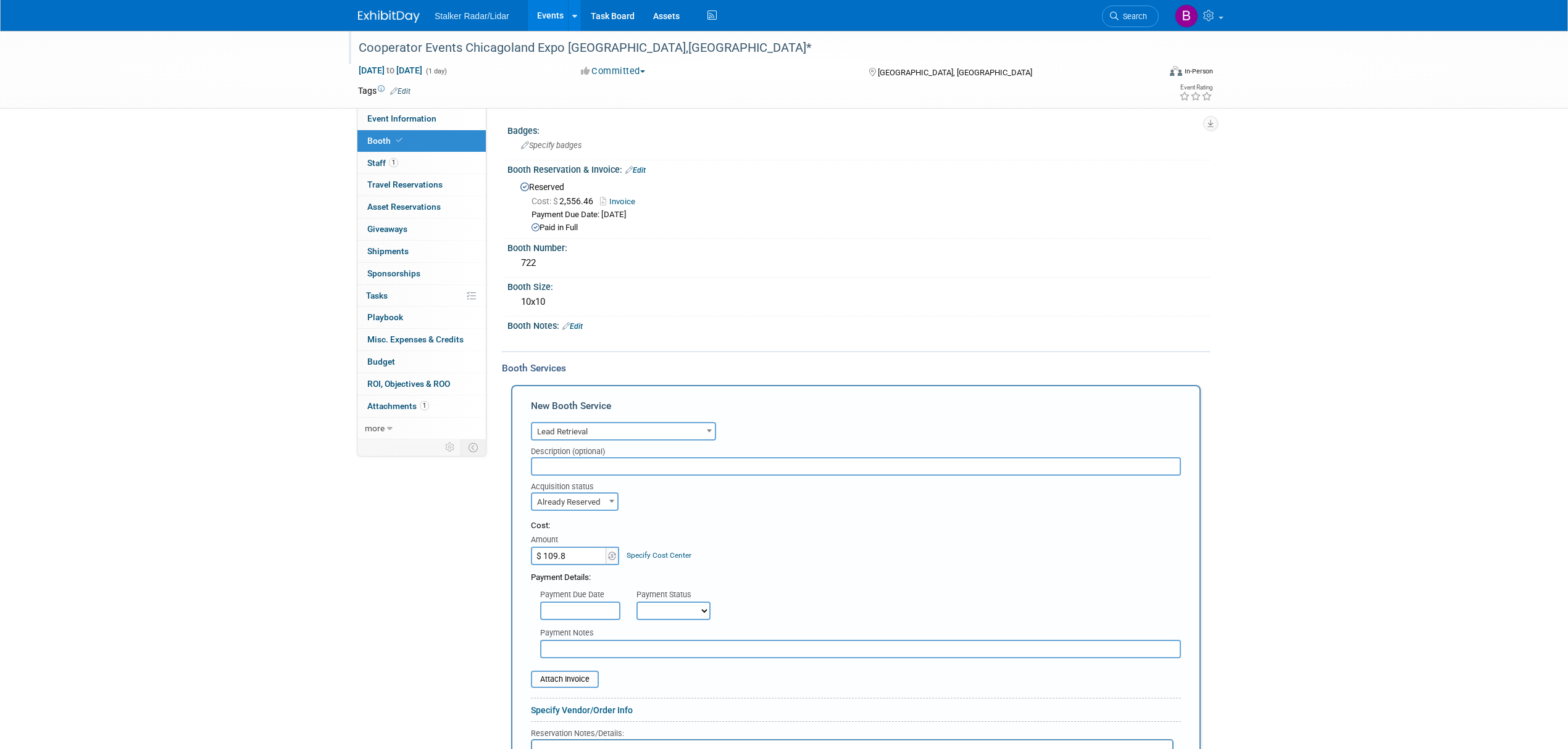
type input "$ 109.89"
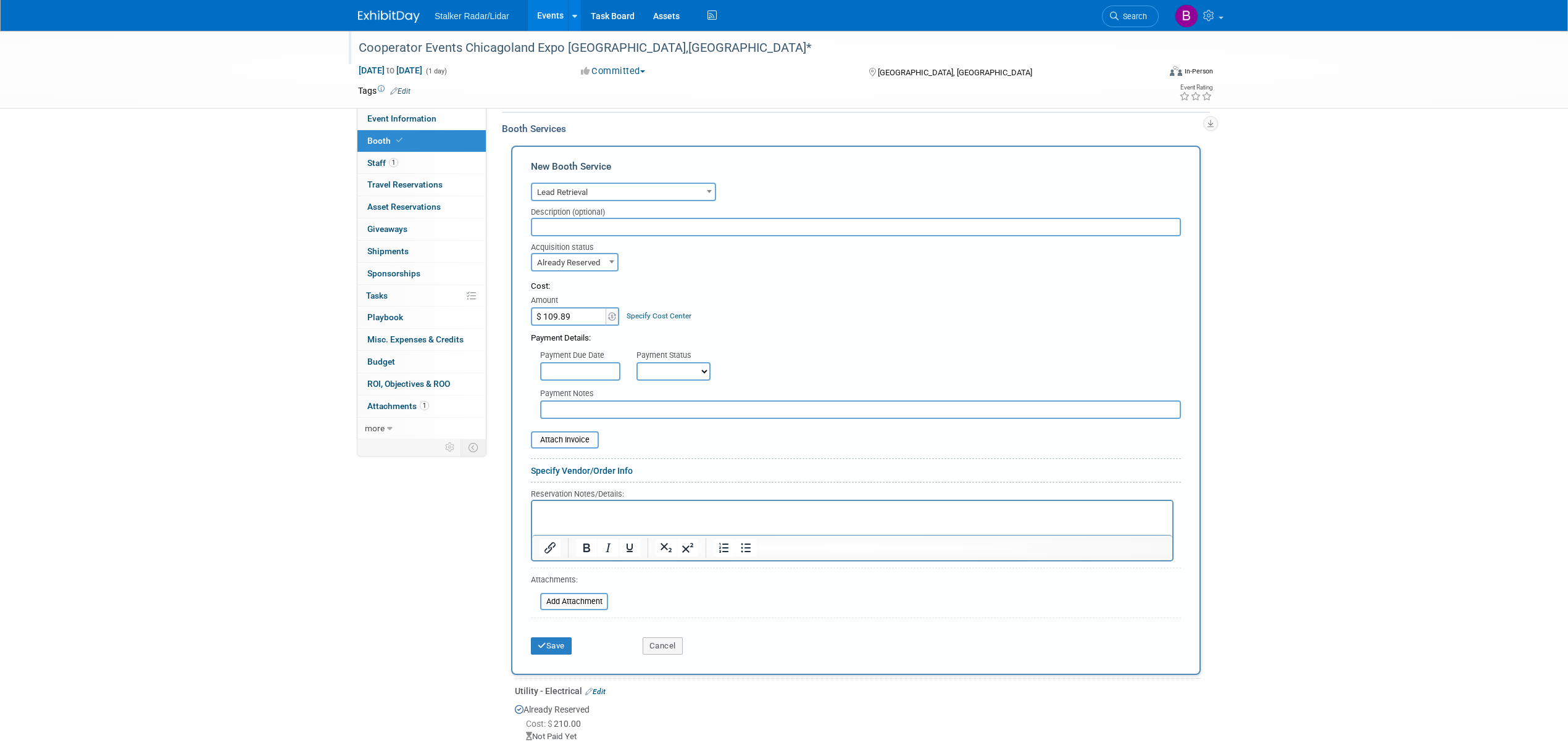
scroll to position [247, 0]
click at [558, 635] on button "Save" at bounding box center [551, 639] width 41 height 17
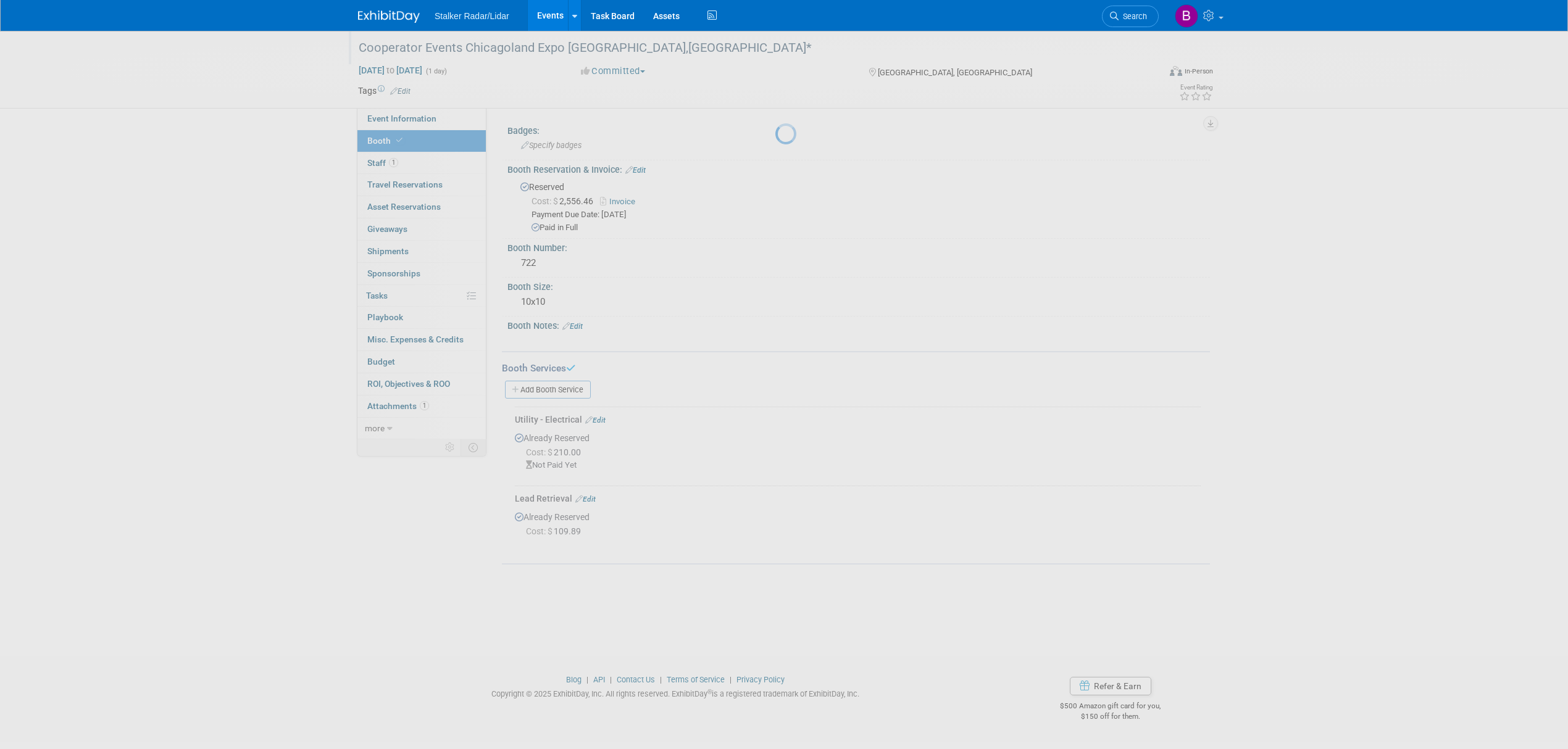
scroll to position [0, 0]
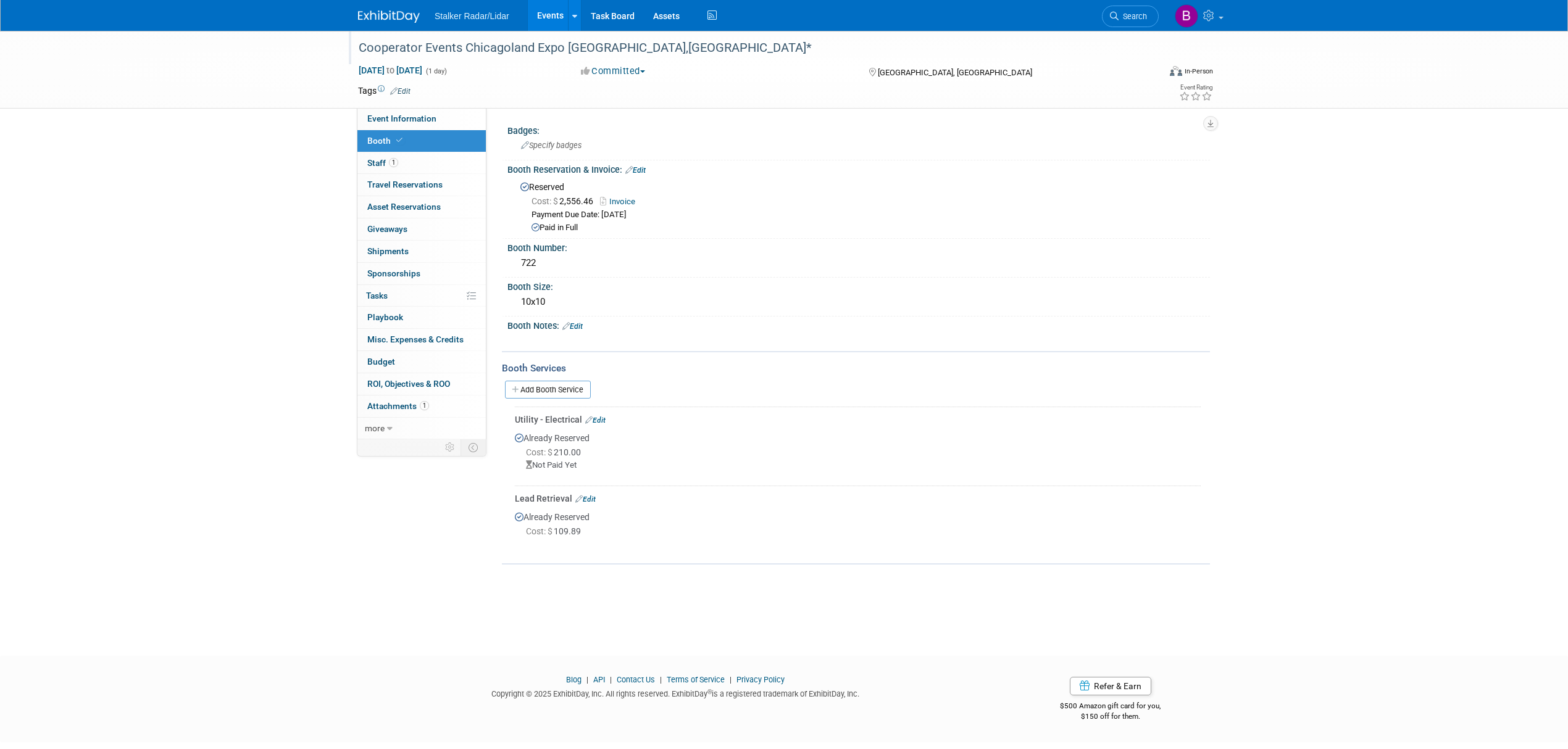
click at [408, 140] on link "Booth" at bounding box center [421, 141] width 128 height 22
click at [413, 110] on link "Event Information" at bounding box center [421, 119] width 128 height 22
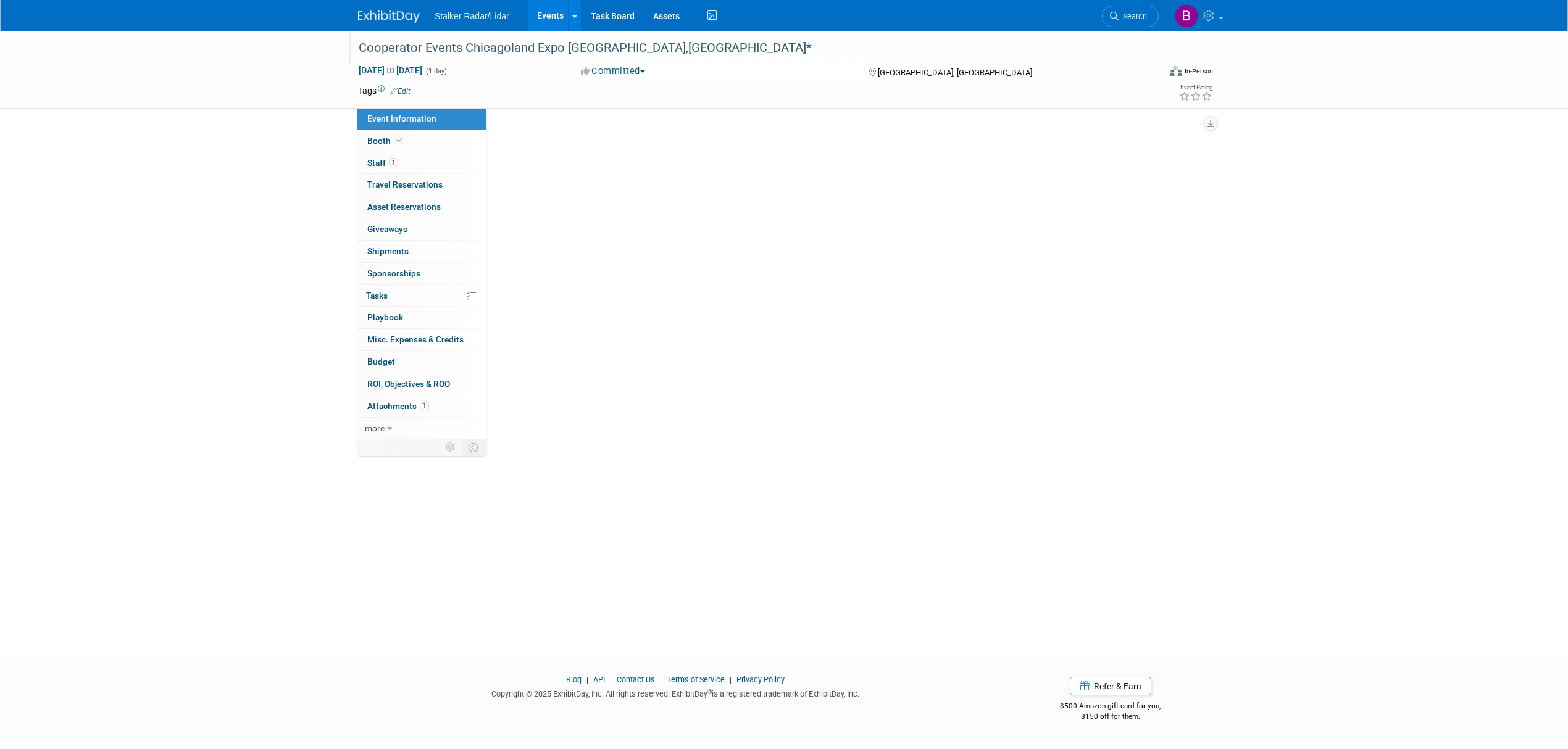
select select "Regional"
select select "Street Dynamics"
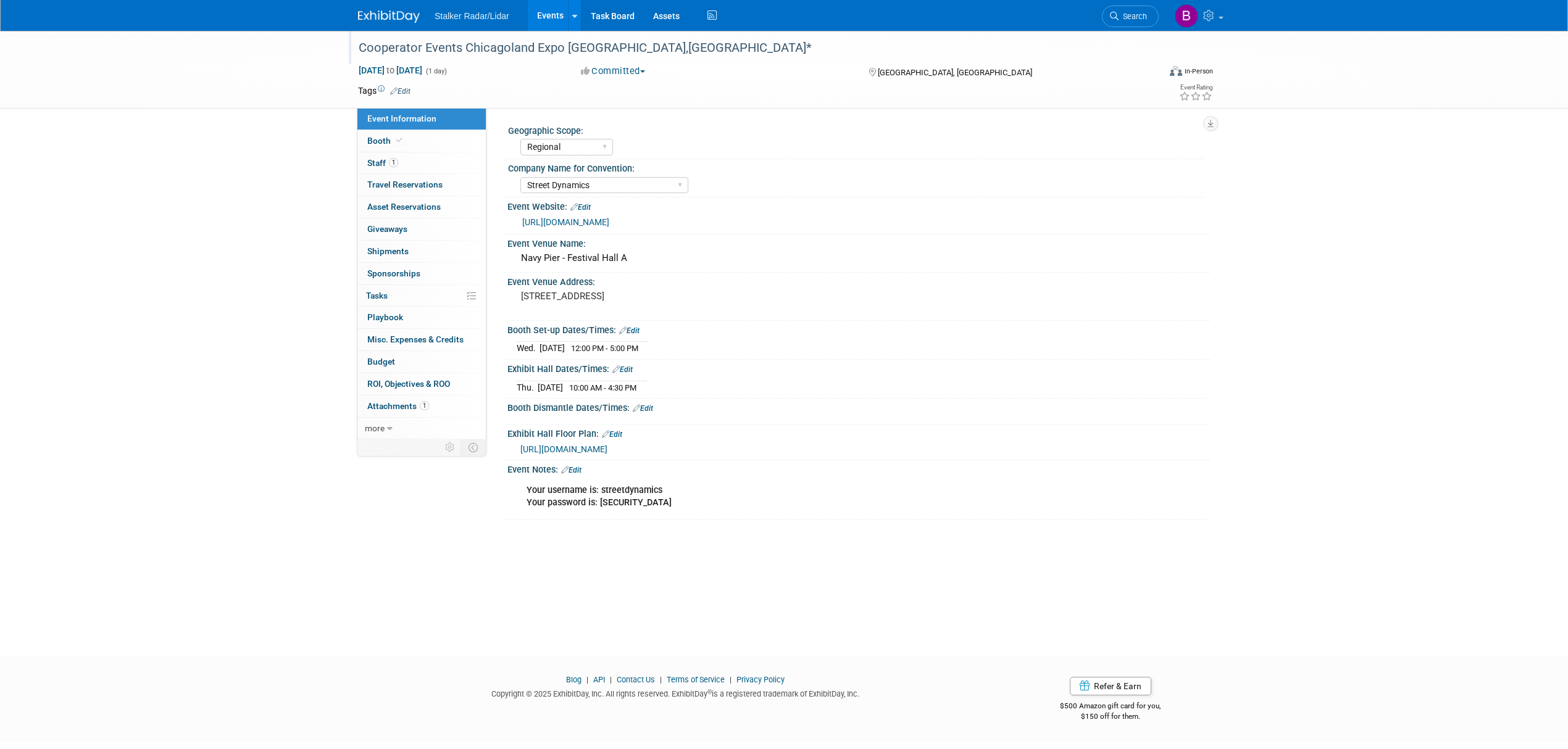
click at [580, 471] on link "Edit" at bounding box center [571, 470] width 20 height 8
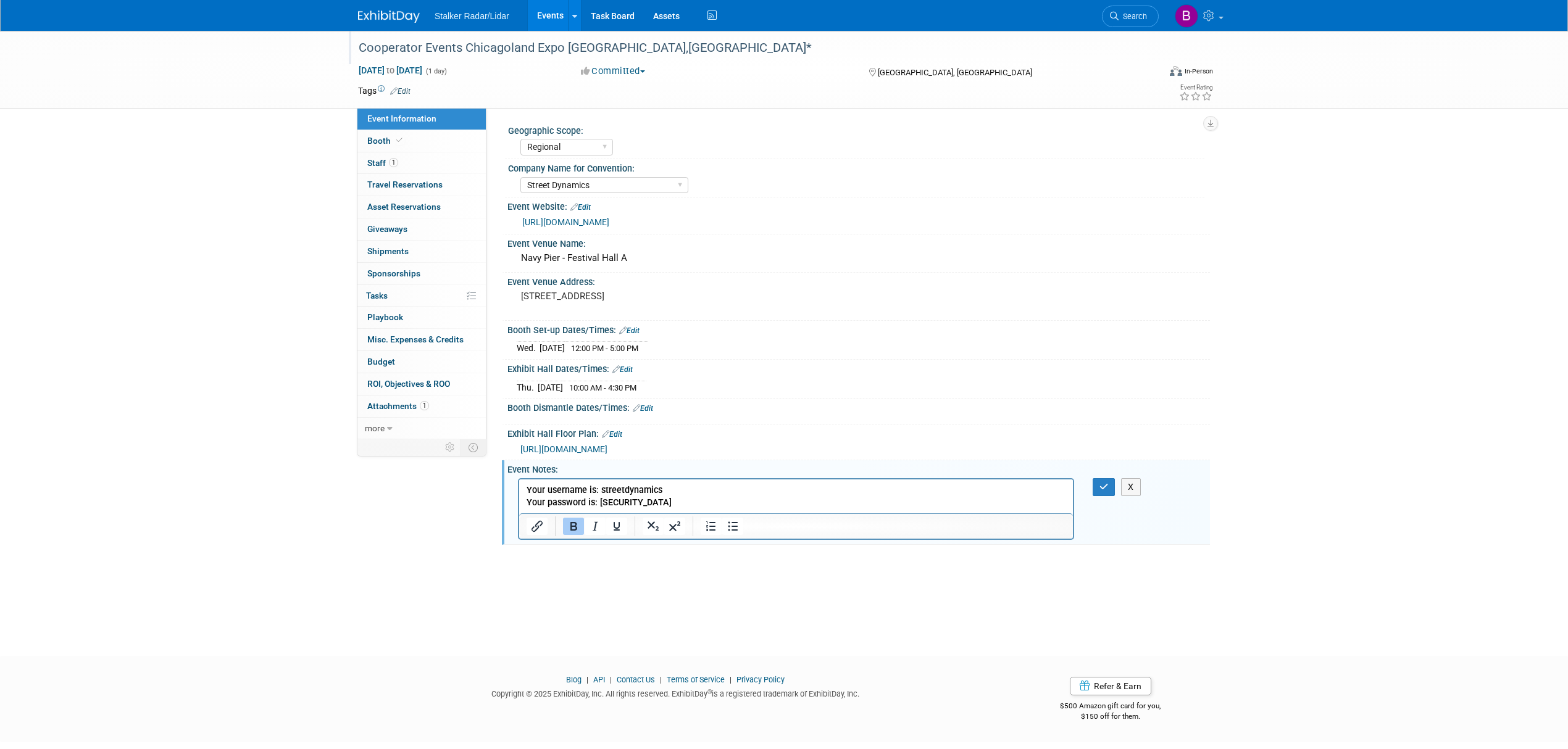
click at [683, 506] on p "Your username is: streetdynamics Your password is: [SECURITY_DATA]" at bounding box center [796, 496] width 539 height 25
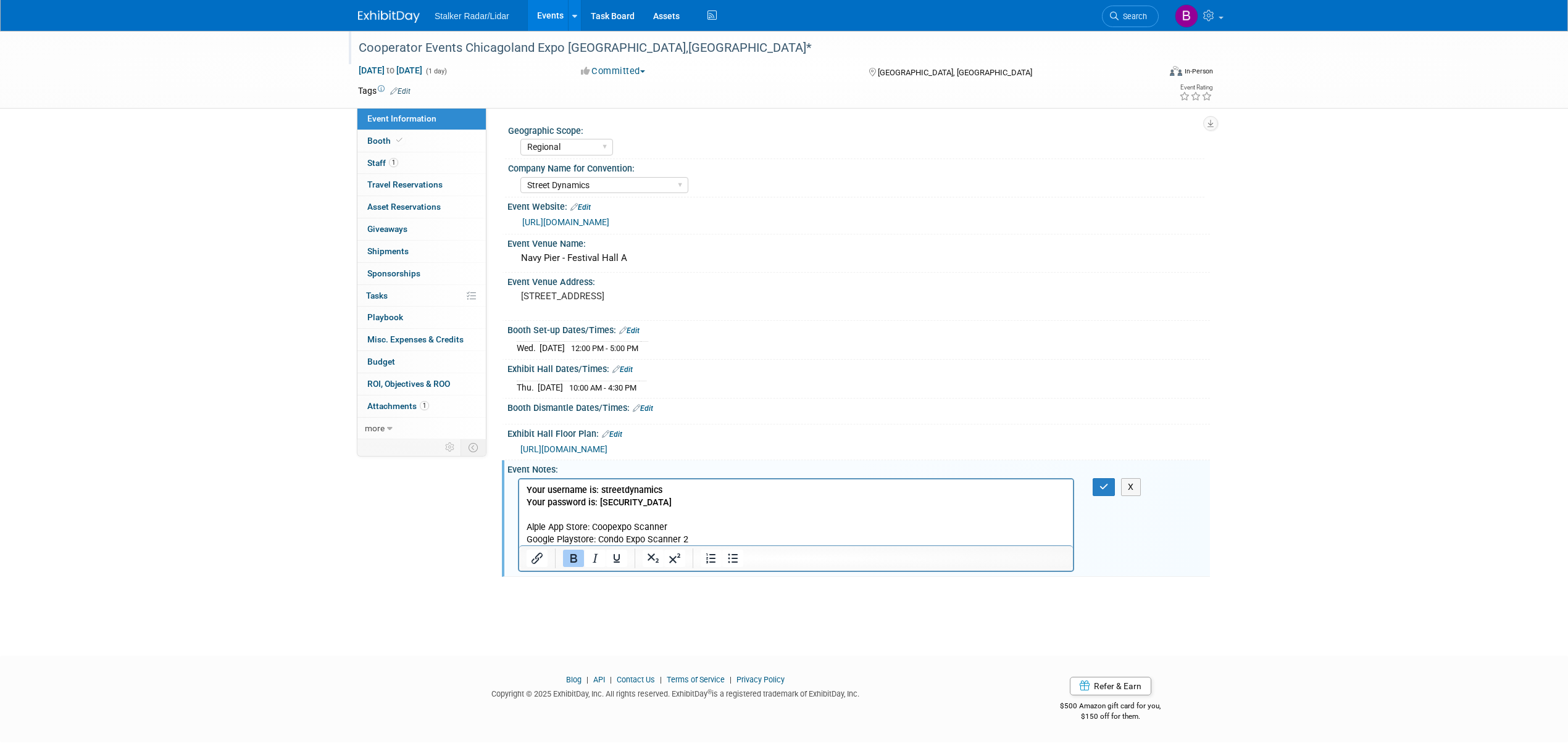
click at [701, 532] on p "Alple App Store: Coopexpo Scanner Google Playstore: Condo Expo Scanner 2" at bounding box center [796, 533] width 539 height 25
click at [697, 539] on p "Alple App Store: Coopexpo Scanner Google Playstore: Condo Expo Scanner 2" at bounding box center [796, 533] width 539 height 25
click at [1112, 489] on button "button" at bounding box center [1104, 487] width 23 height 18
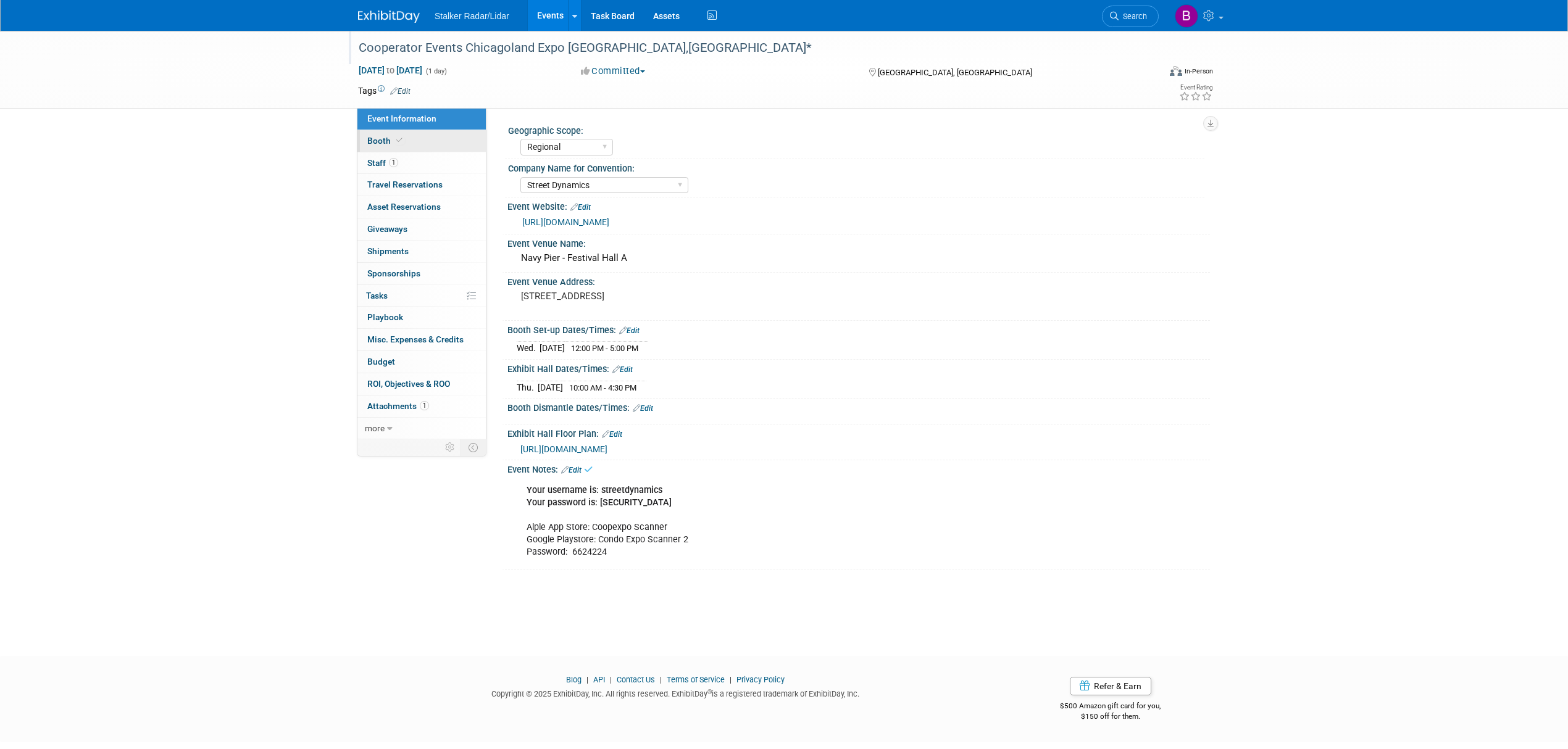
click at [409, 147] on link "Booth" at bounding box center [421, 141] width 128 height 22
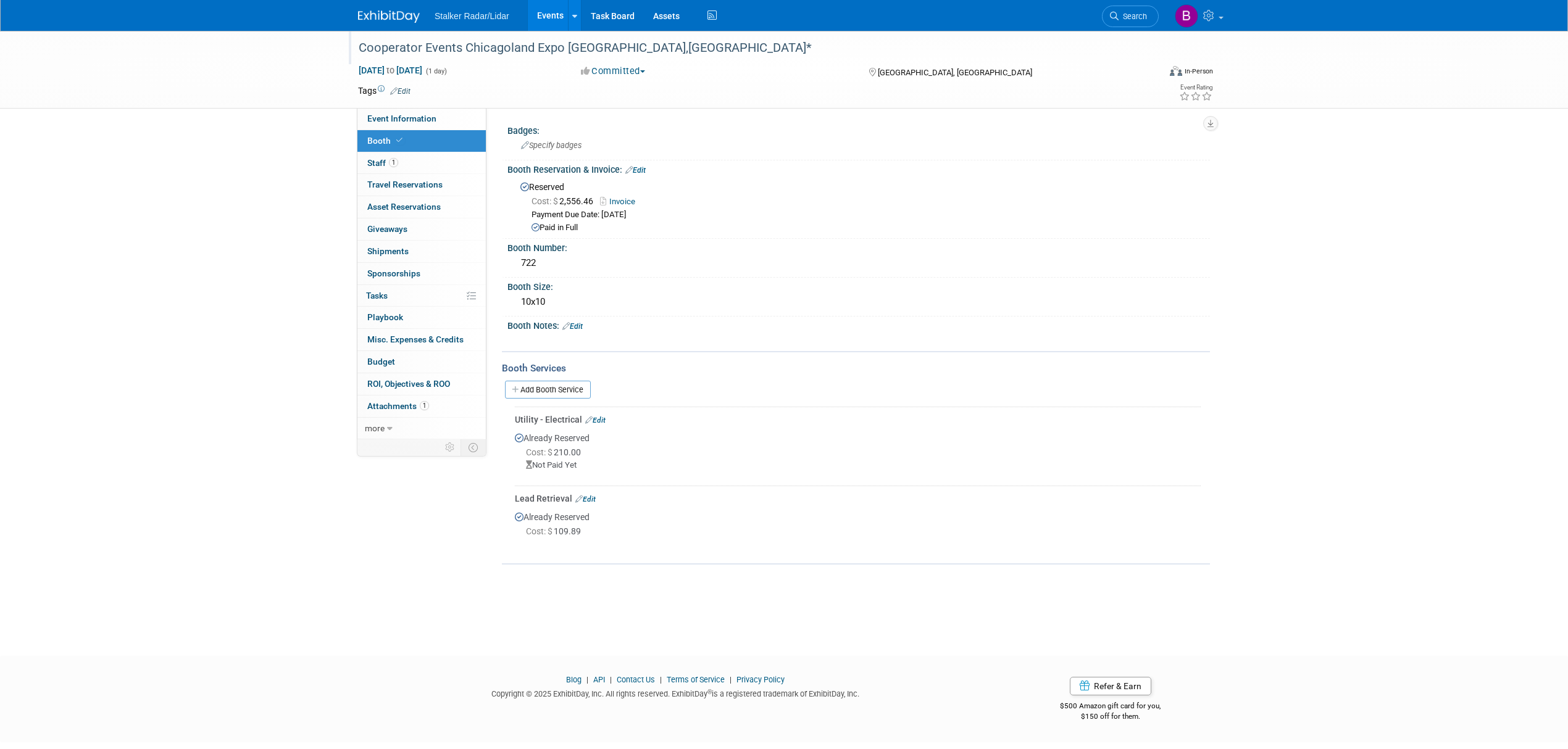
click at [591, 495] on link "Edit" at bounding box center [585, 499] width 20 height 8
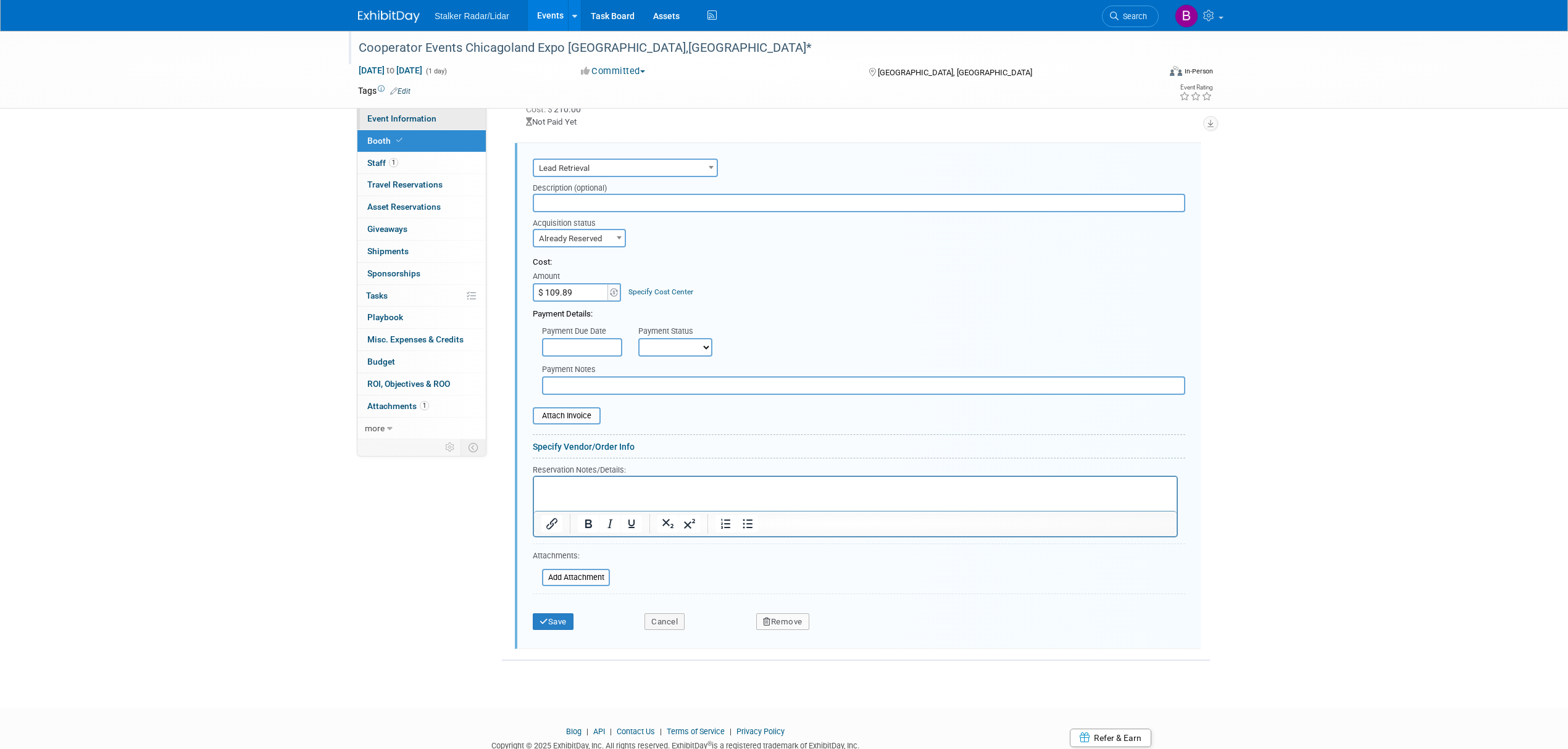
click at [397, 113] on link "Event Information" at bounding box center [421, 119] width 128 height 22
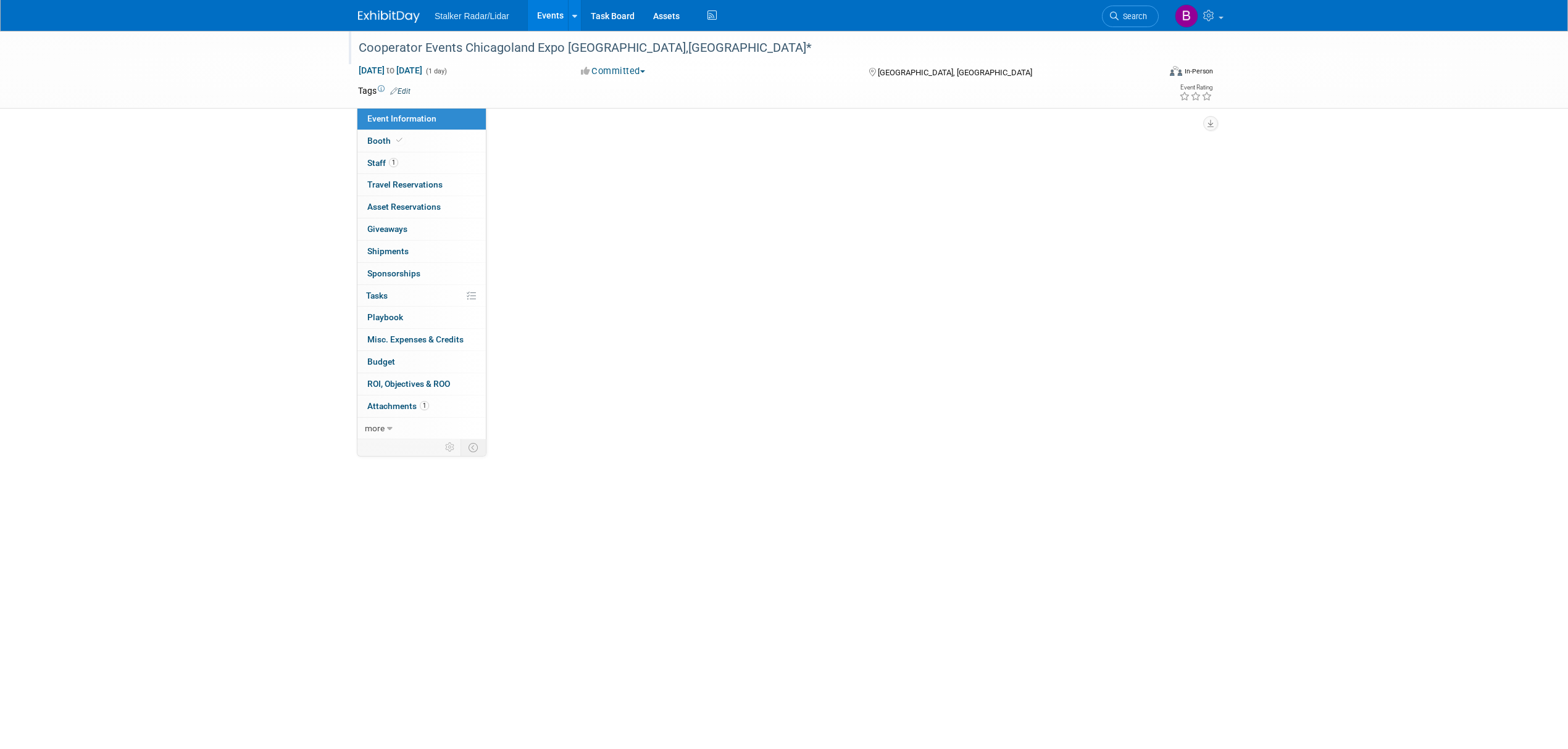
select select "Regional"
select select "Street Dynamics"
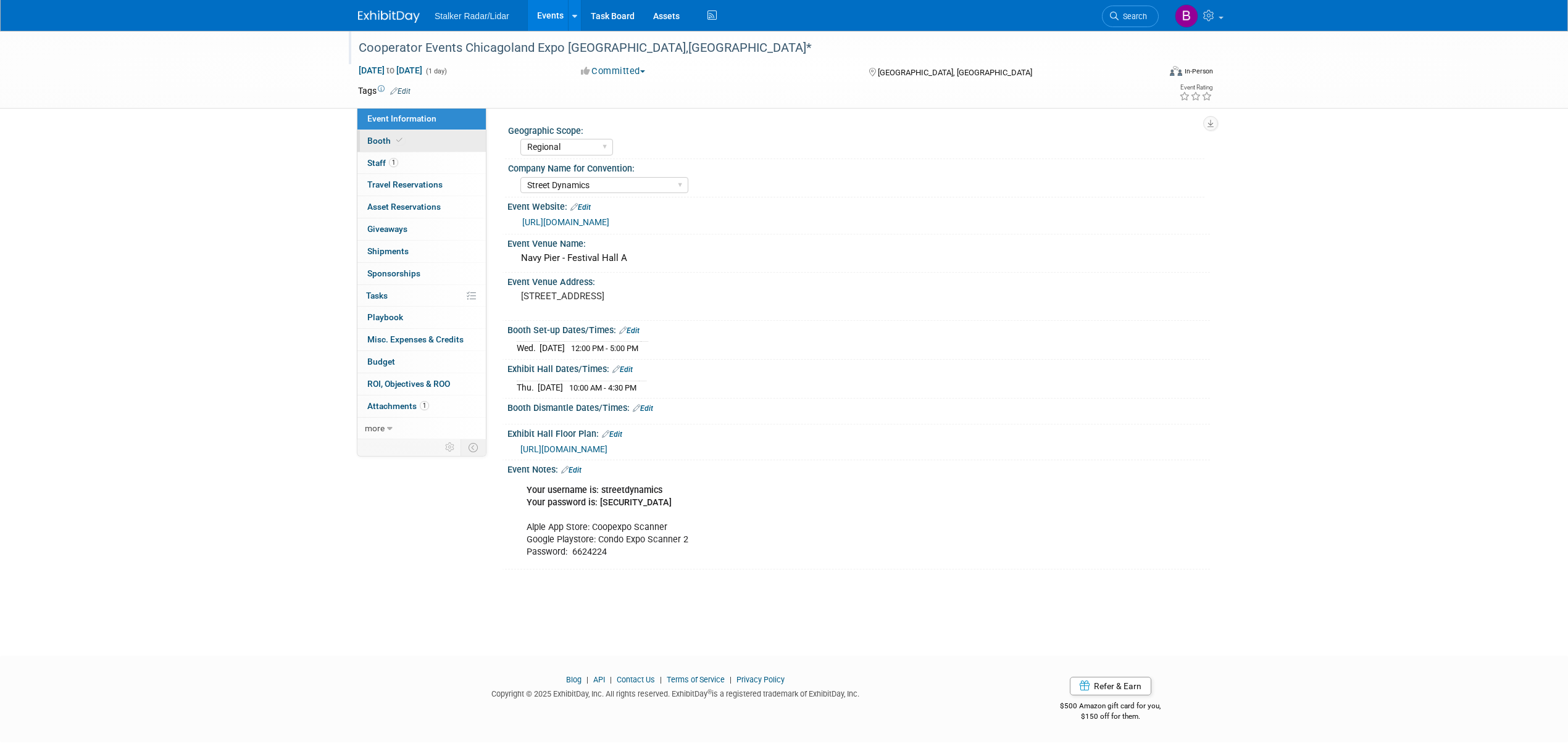
click at [380, 140] on span "Booth" at bounding box center [386, 140] width 38 height 10
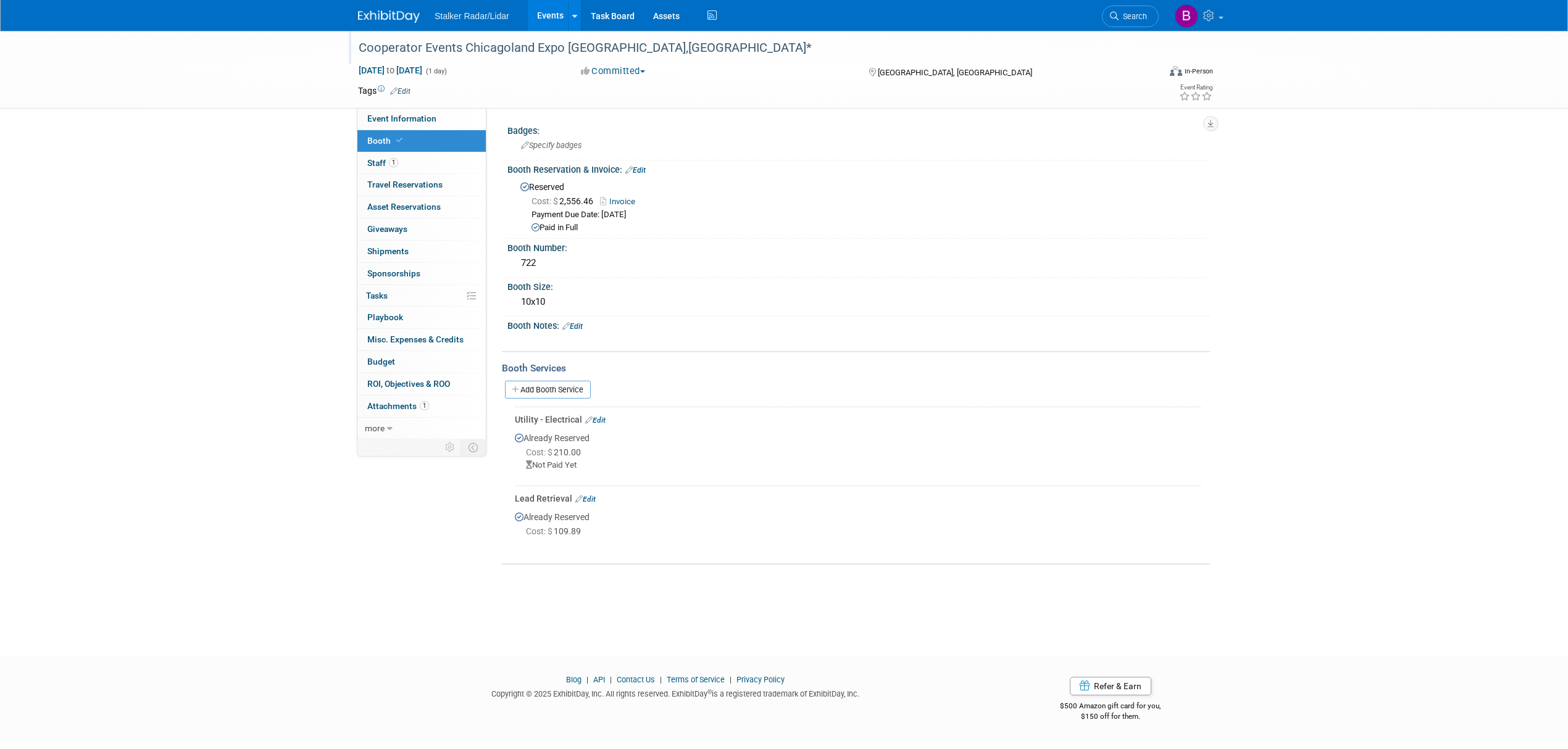
click at [590, 496] on link "Edit" at bounding box center [585, 499] width 20 height 8
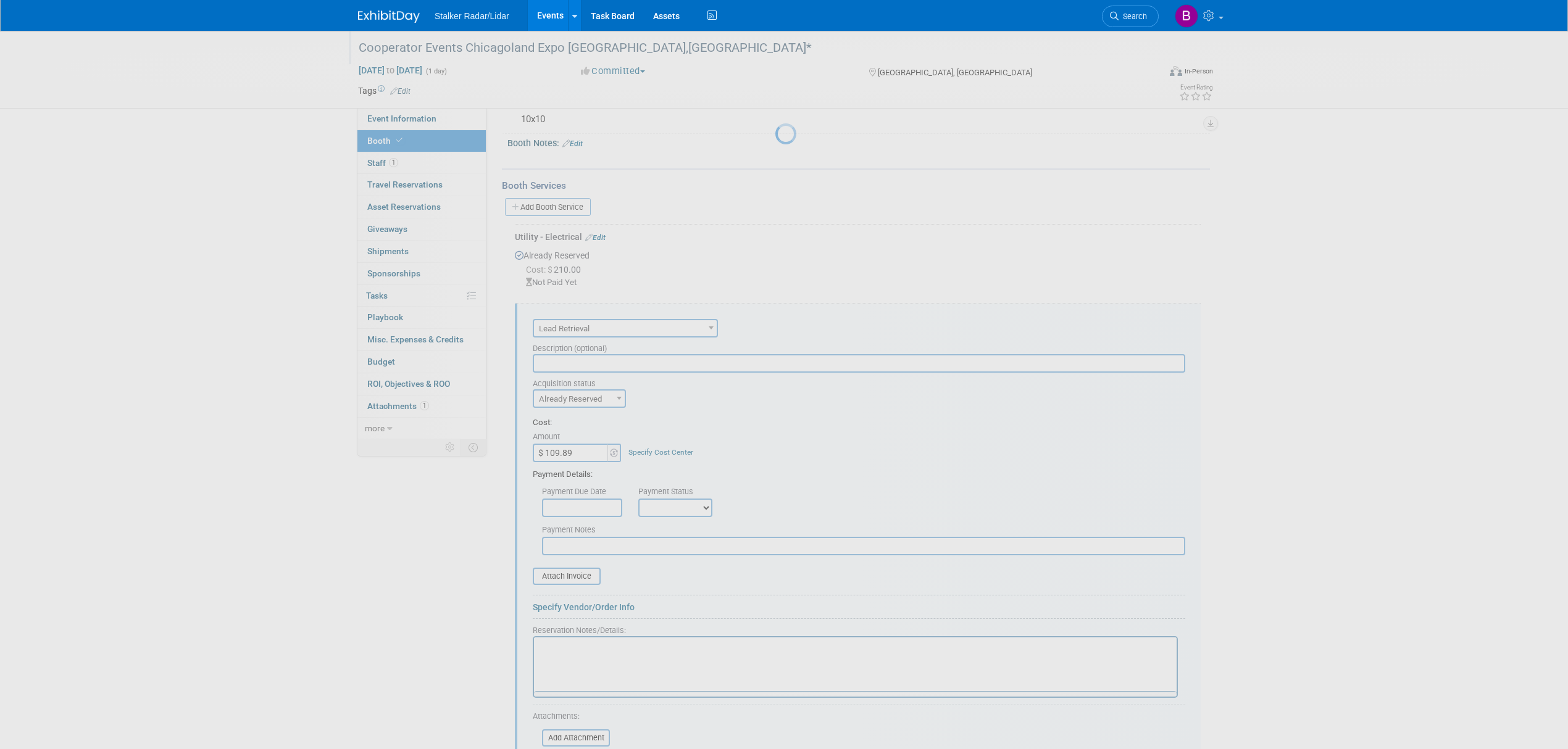
scroll to position [343, 0]
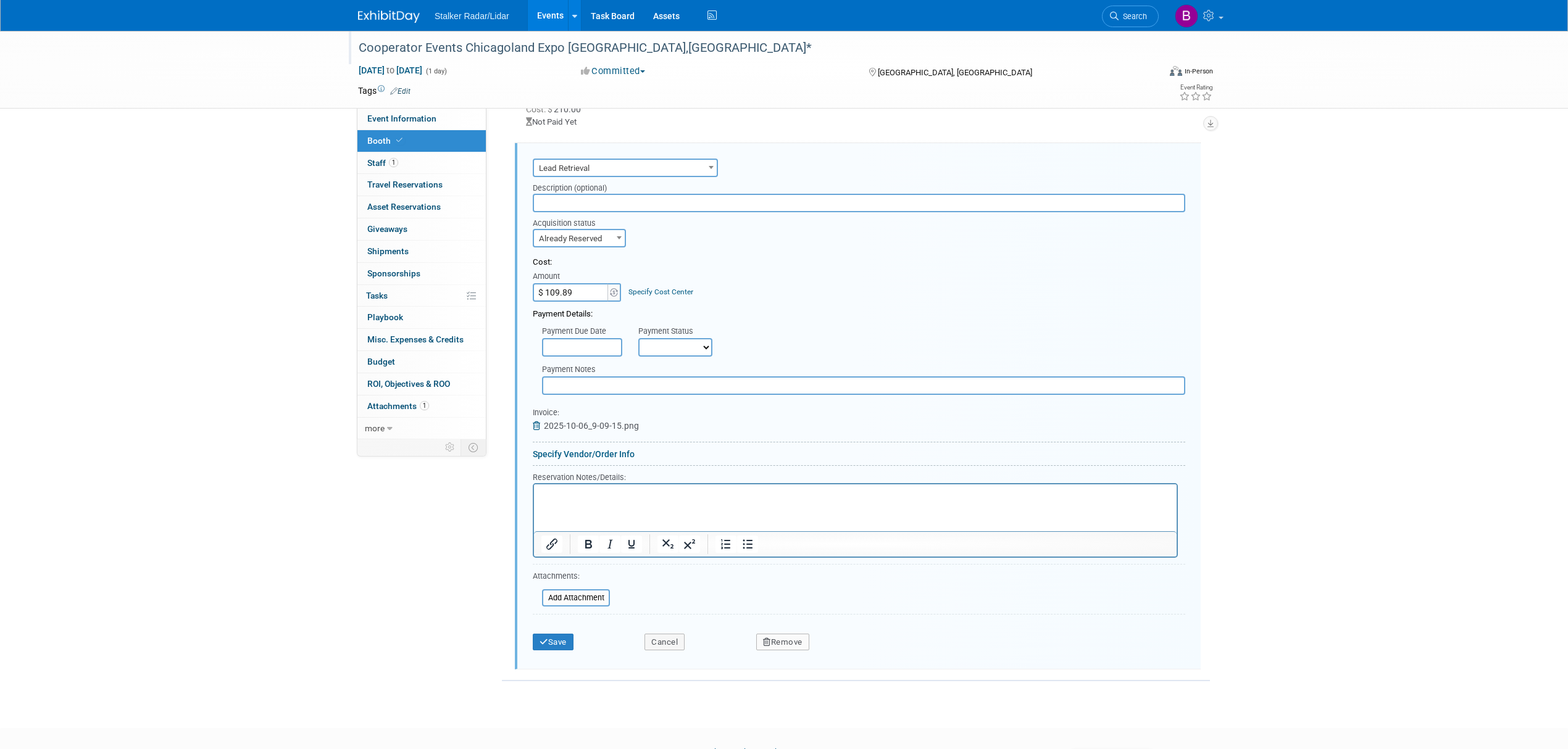
click at [699, 339] on select "Not Paid Yet Partially Paid Paid in Full" at bounding box center [675, 348] width 74 height 19
select select "1"
click at [638, 339] on select "Not Paid Yet Partially Paid Paid in Full" at bounding box center [675, 348] width 74 height 19
click at [580, 346] on input "text" at bounding box center [582, 348] width 80 height 19
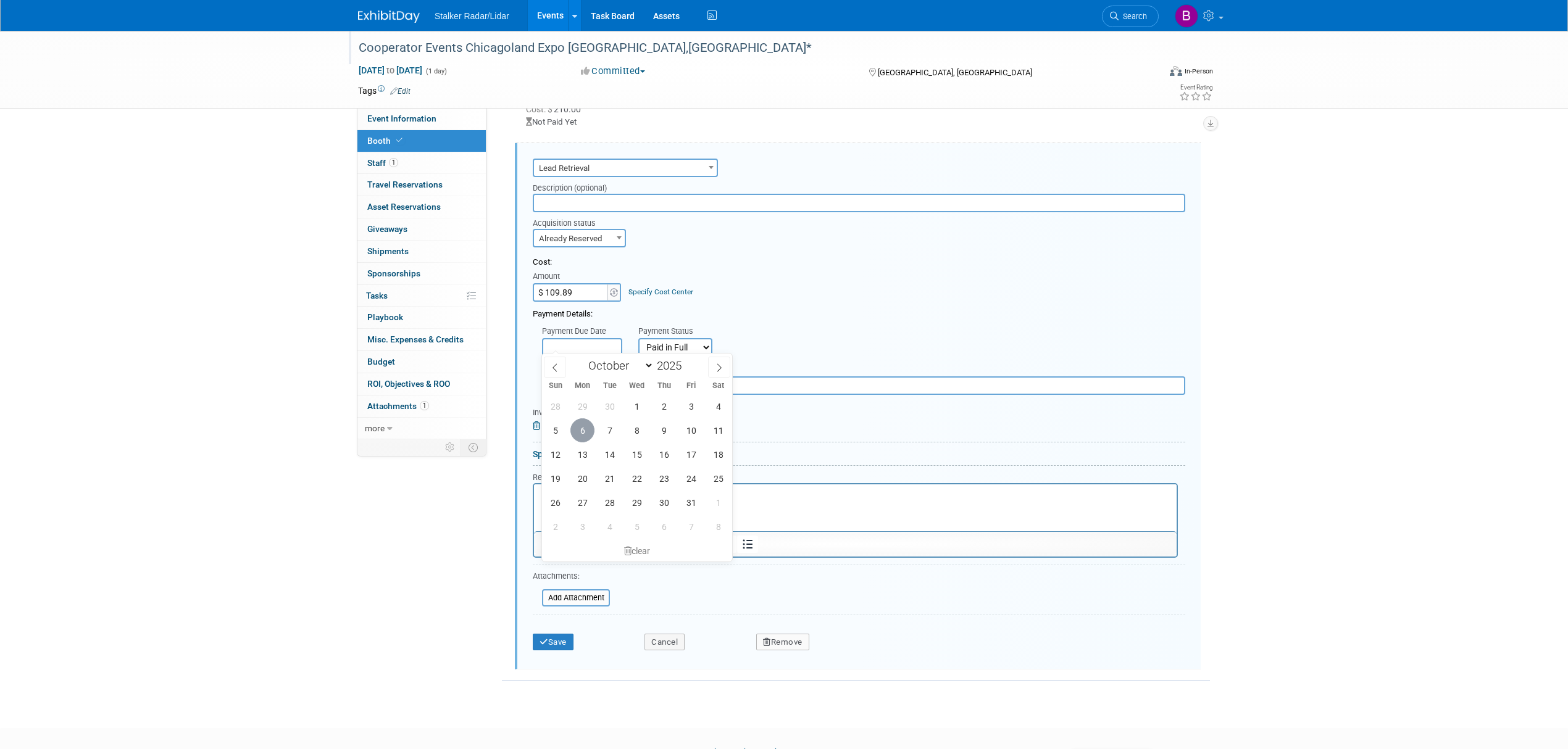
click at [588, 431] on span "6" at bounding box center [582, 430] width 24 height 24
type input "[DATE]"
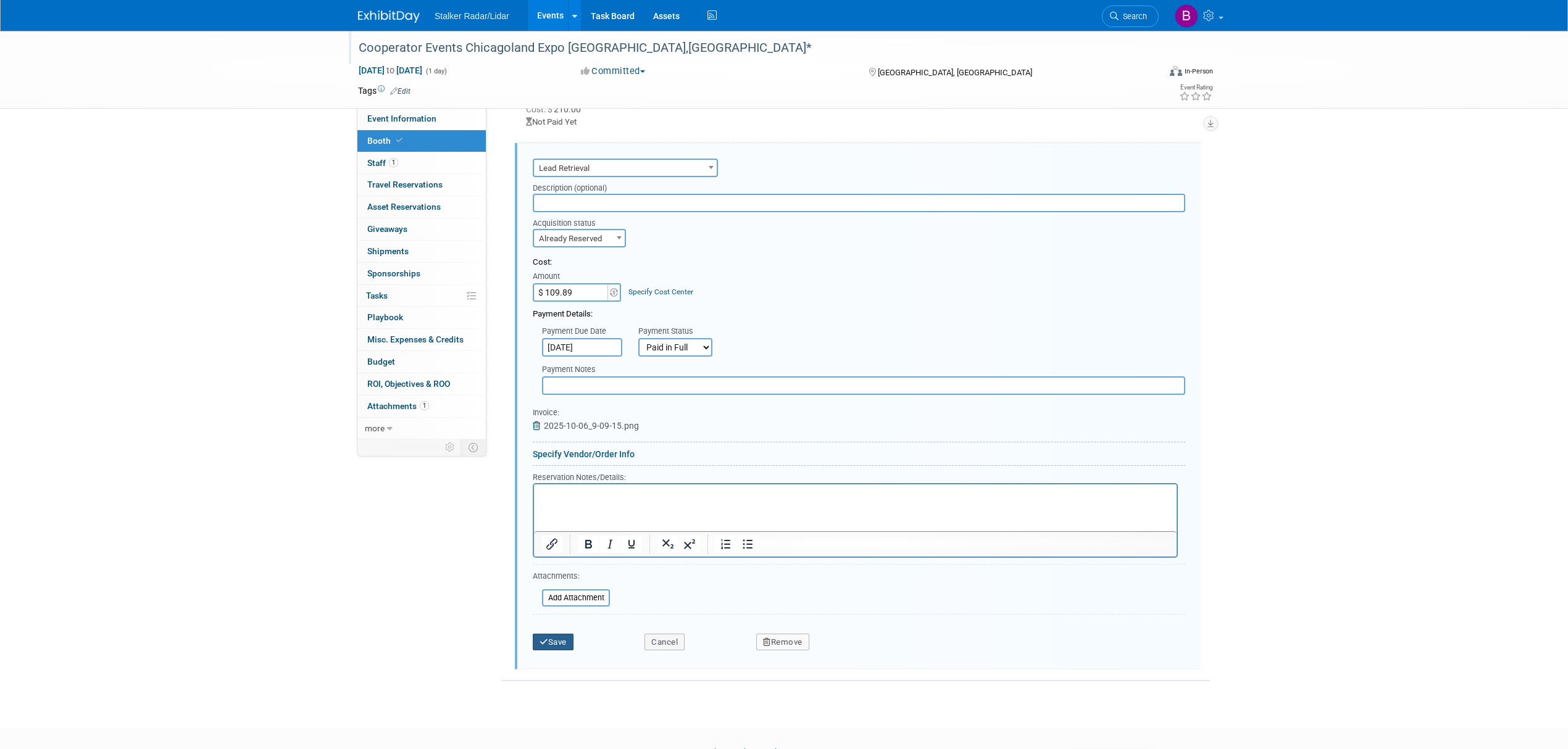
click at [556, 645] on button "Save" at bounding box center [553, 643] width 41 height 17
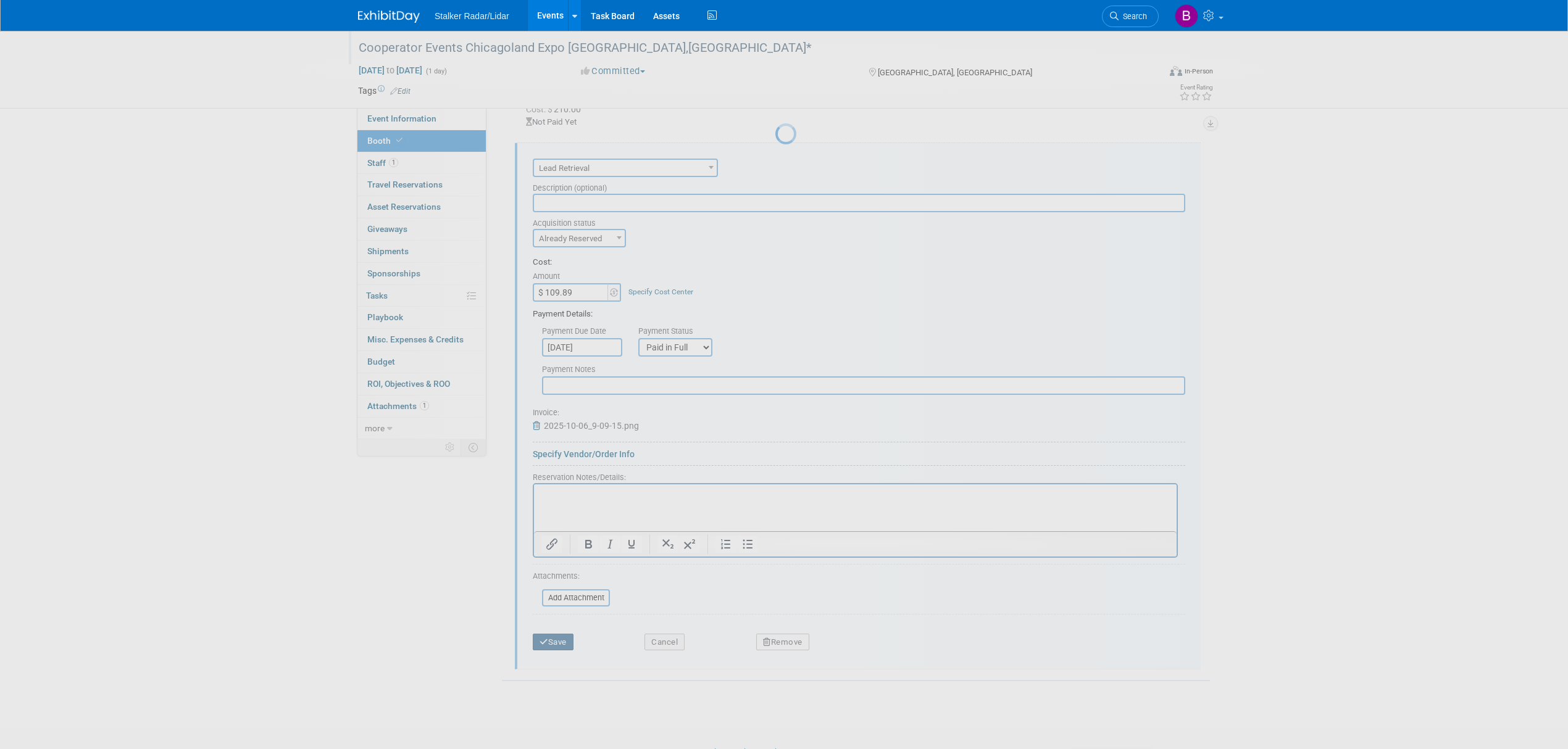
scroll to position [0, 0]
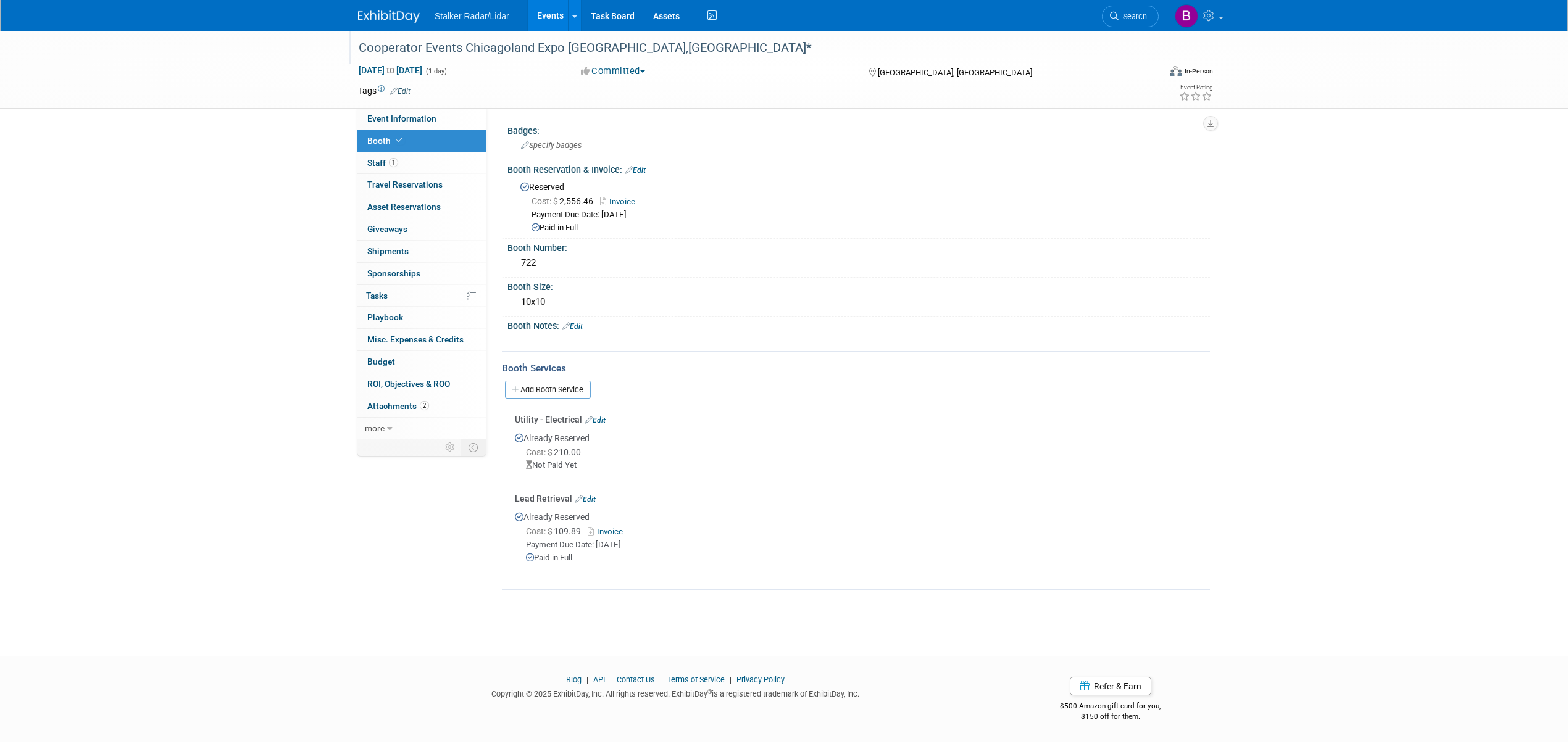
click at [601, 416] on link "Edit" at bounding box center [595, 420] width 20 height 8
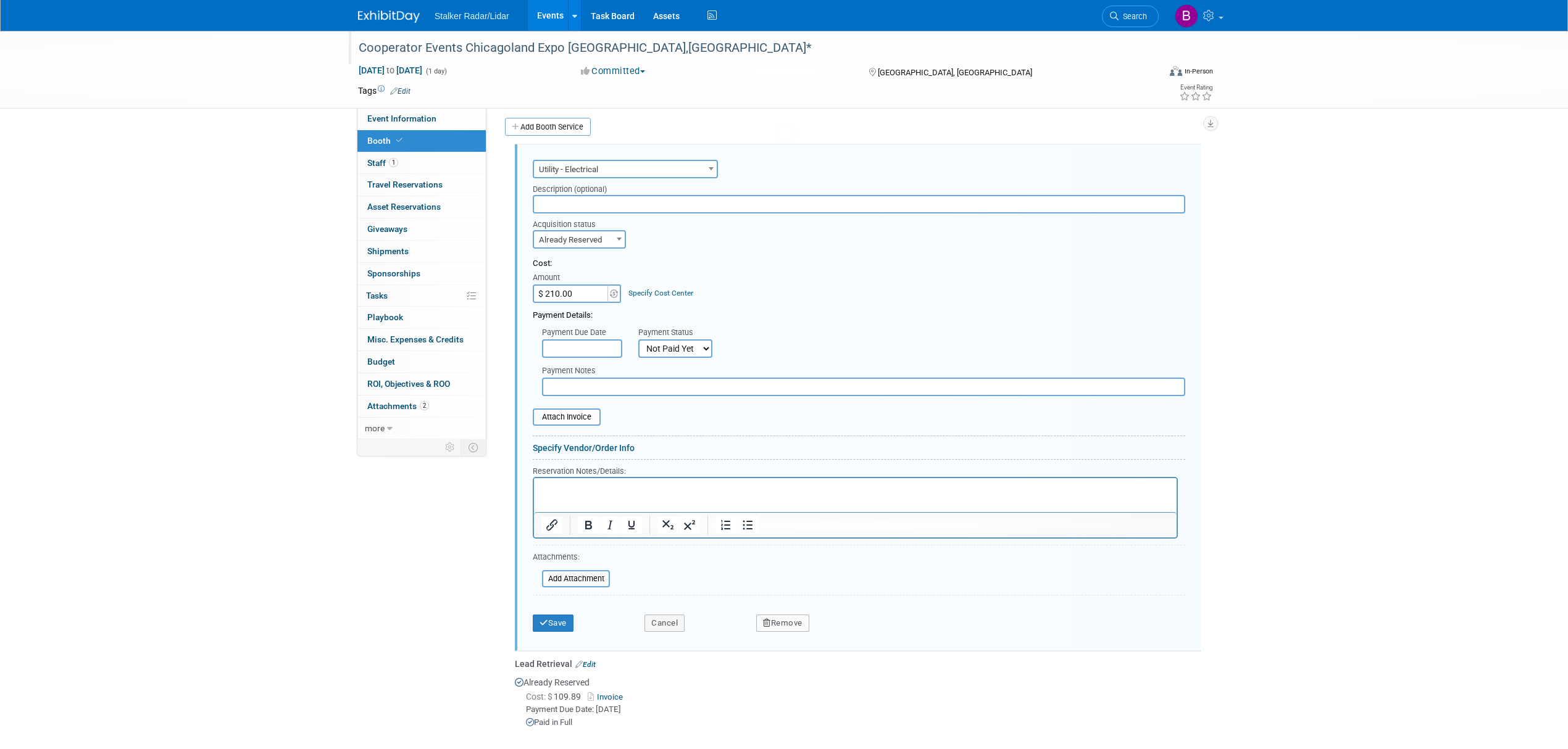
scroll to position [264, 0]
click at [557, 621] on button "Save" at bounding box center [553, 629] width 41 height 17
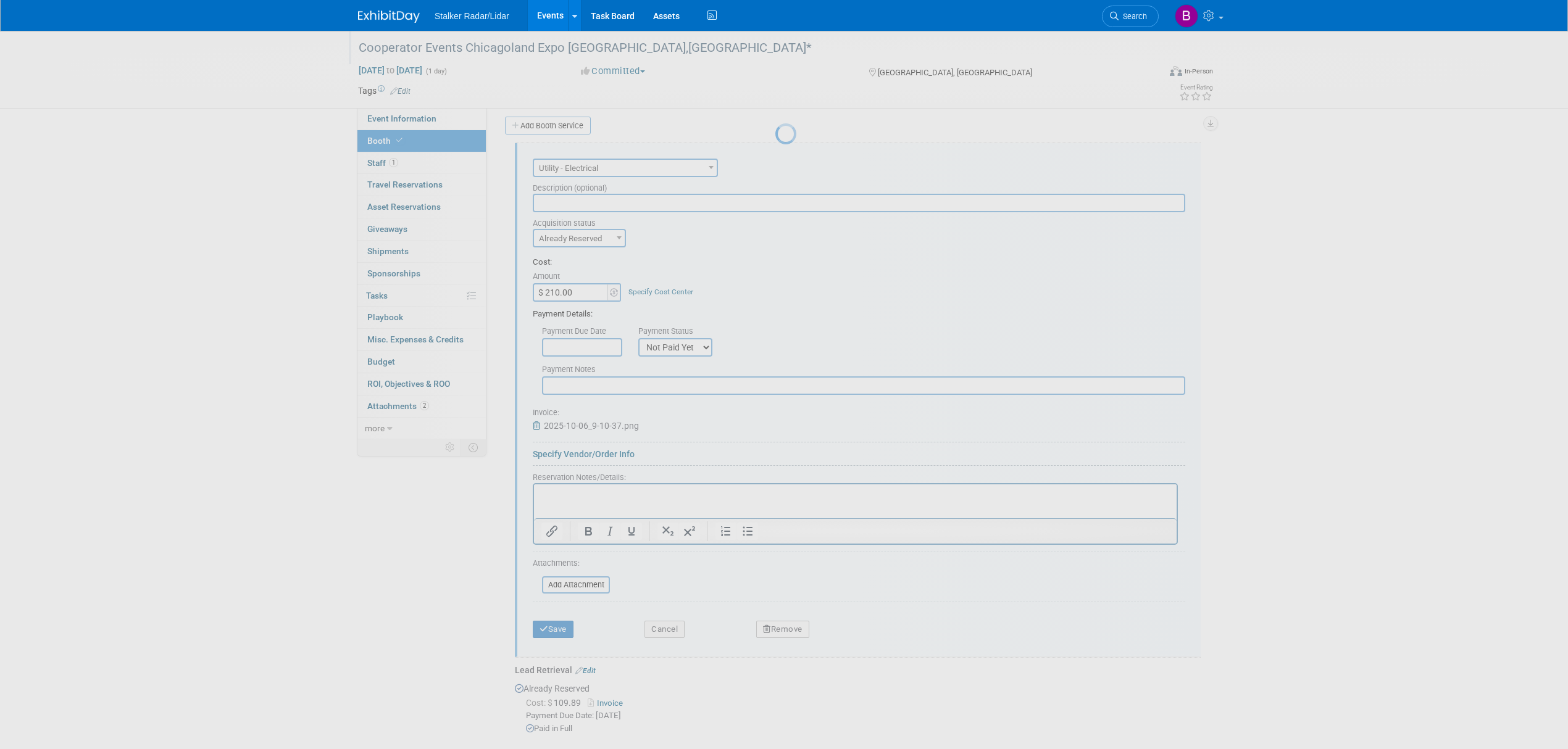
scroll to position [0, 0]
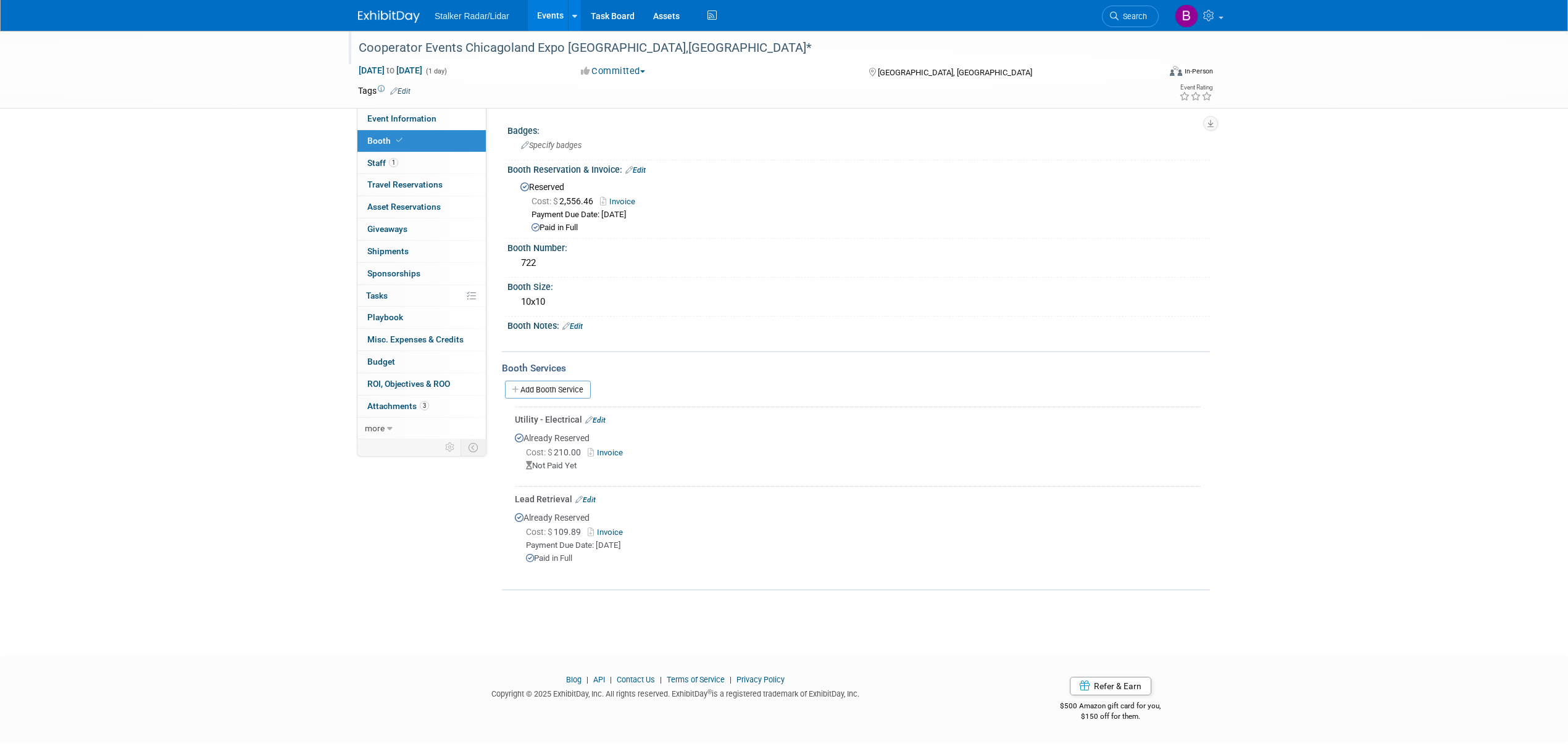
click at [603, 416] on link "Edit" at bounding box center [595, 420] width 20 height 8
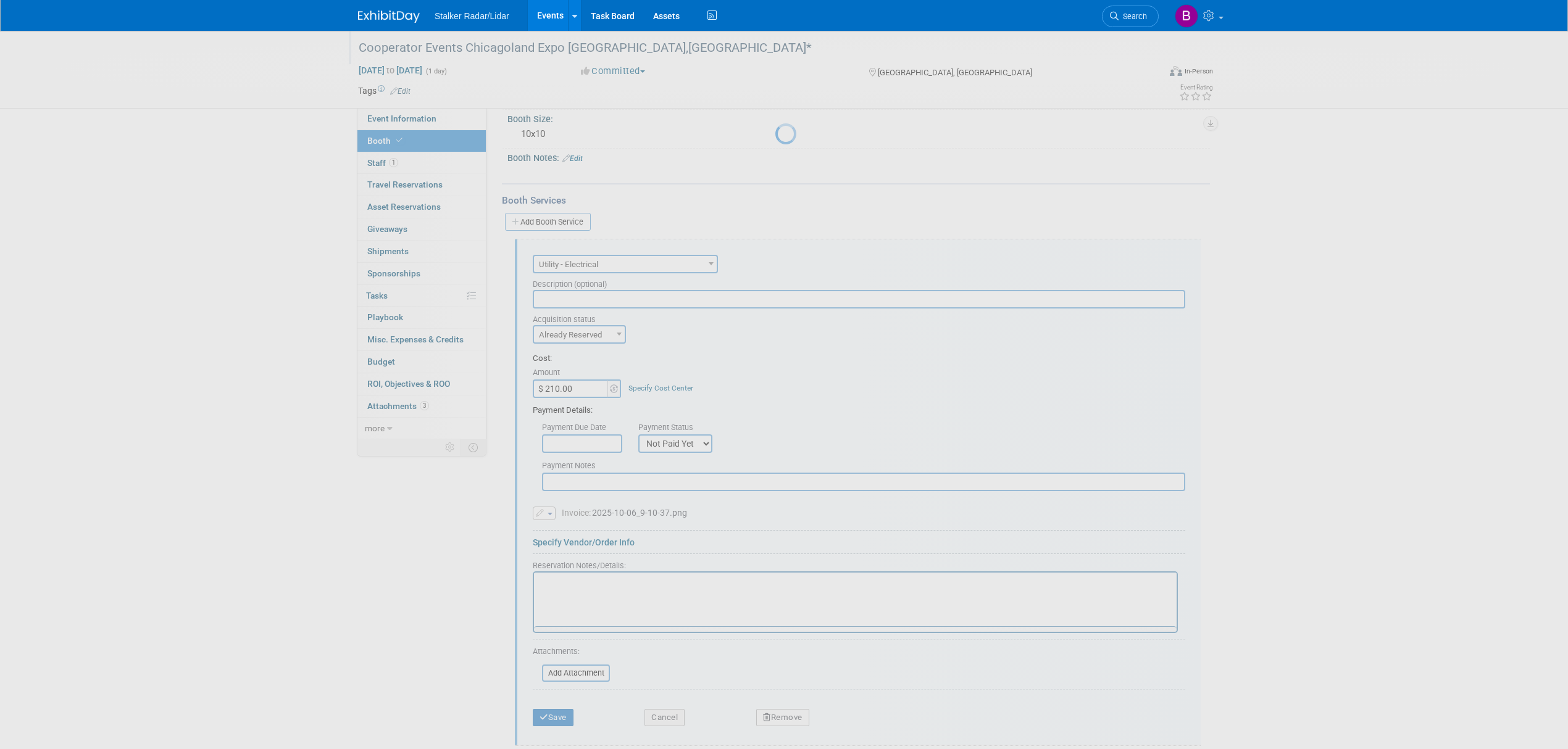
scroll to position [264, 0]
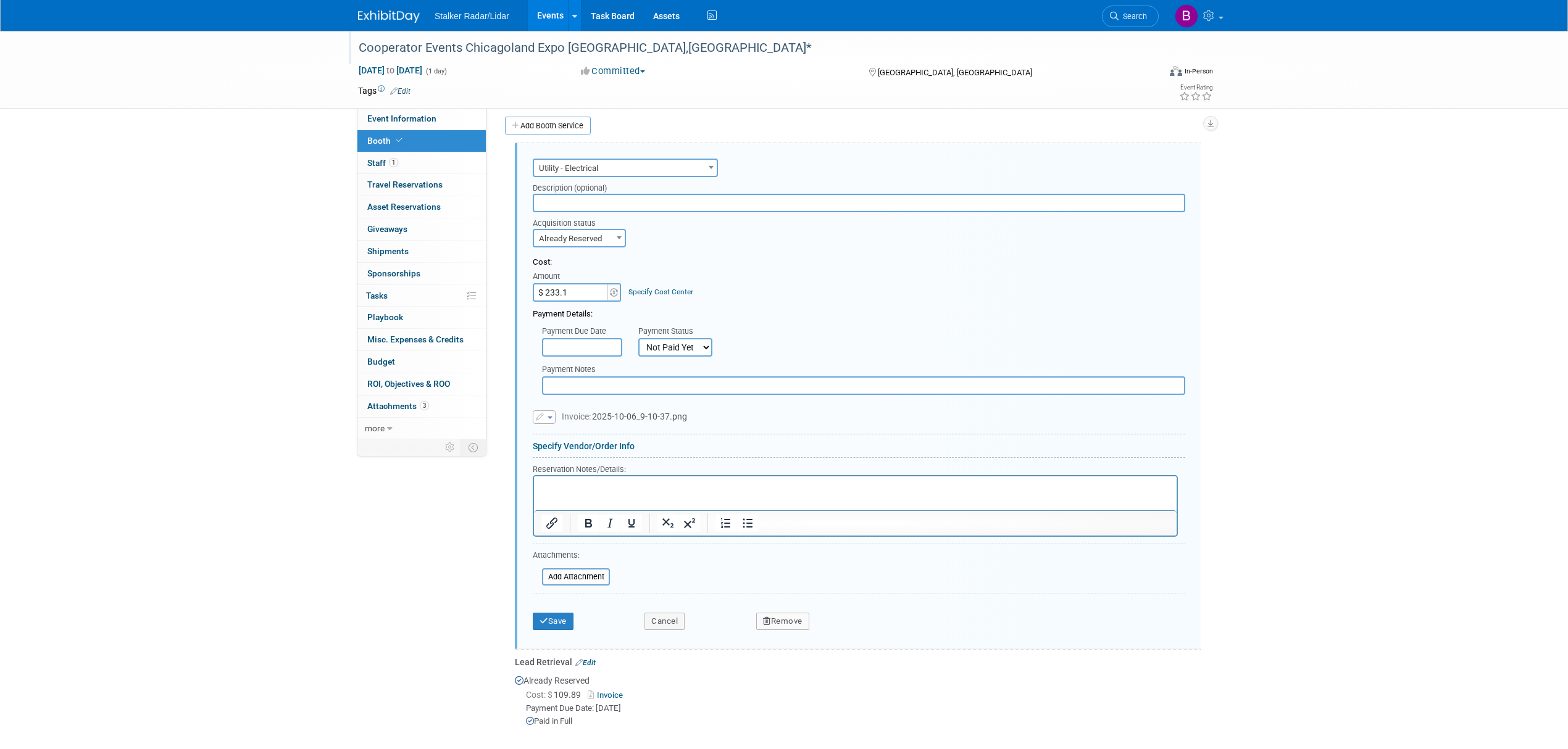
type input "$ 233.10"
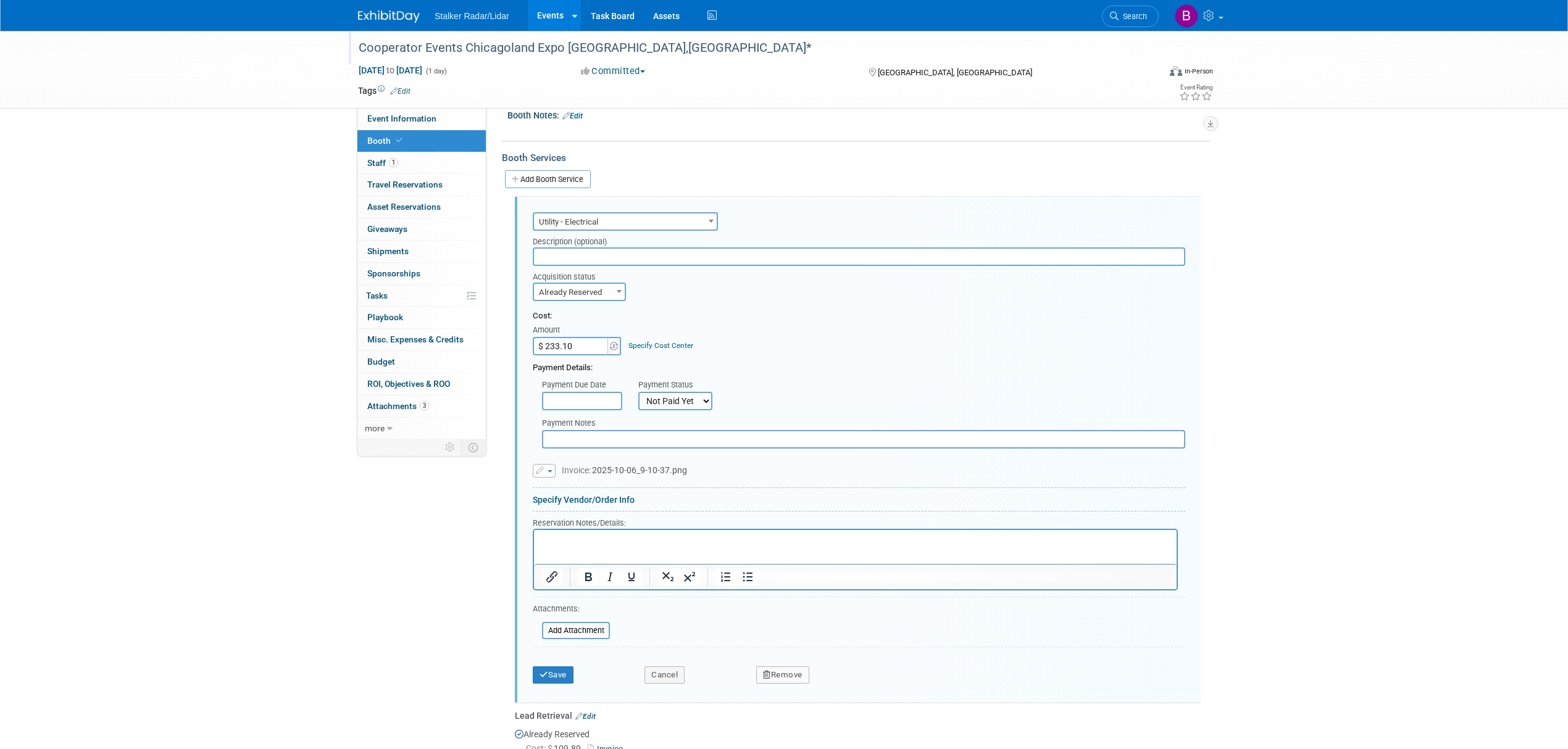
scroll to position [181, 0]
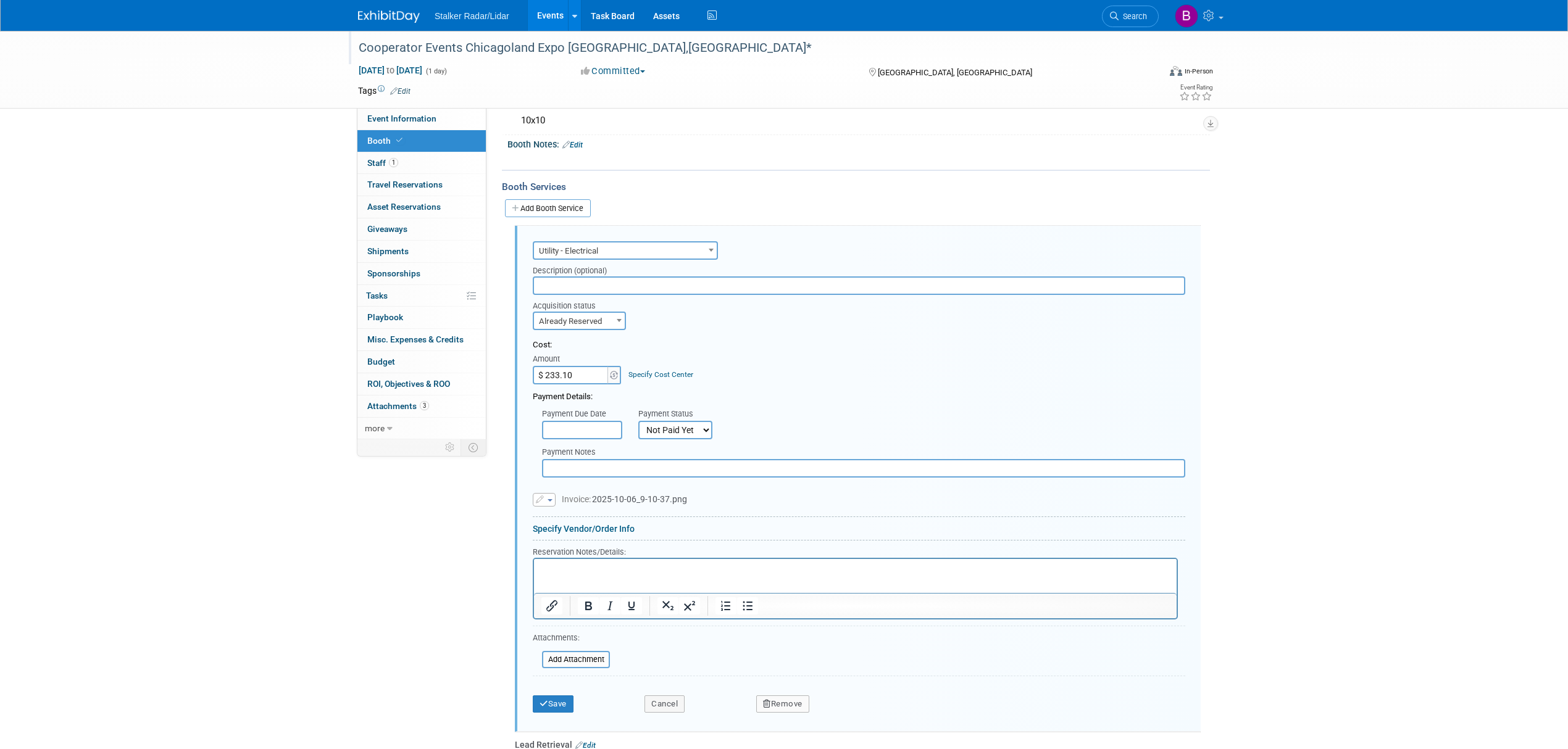
click at [692, 421] on select "Not Paid Yet Partially Paid Paid in Full" at bounding box center [675, 430] width 74 height 19
select select "1"
click at [638, 421] on select "Not Paid Yet Partially Paid Paid in Full" at bounding box center [675, 430] width 74 height 19
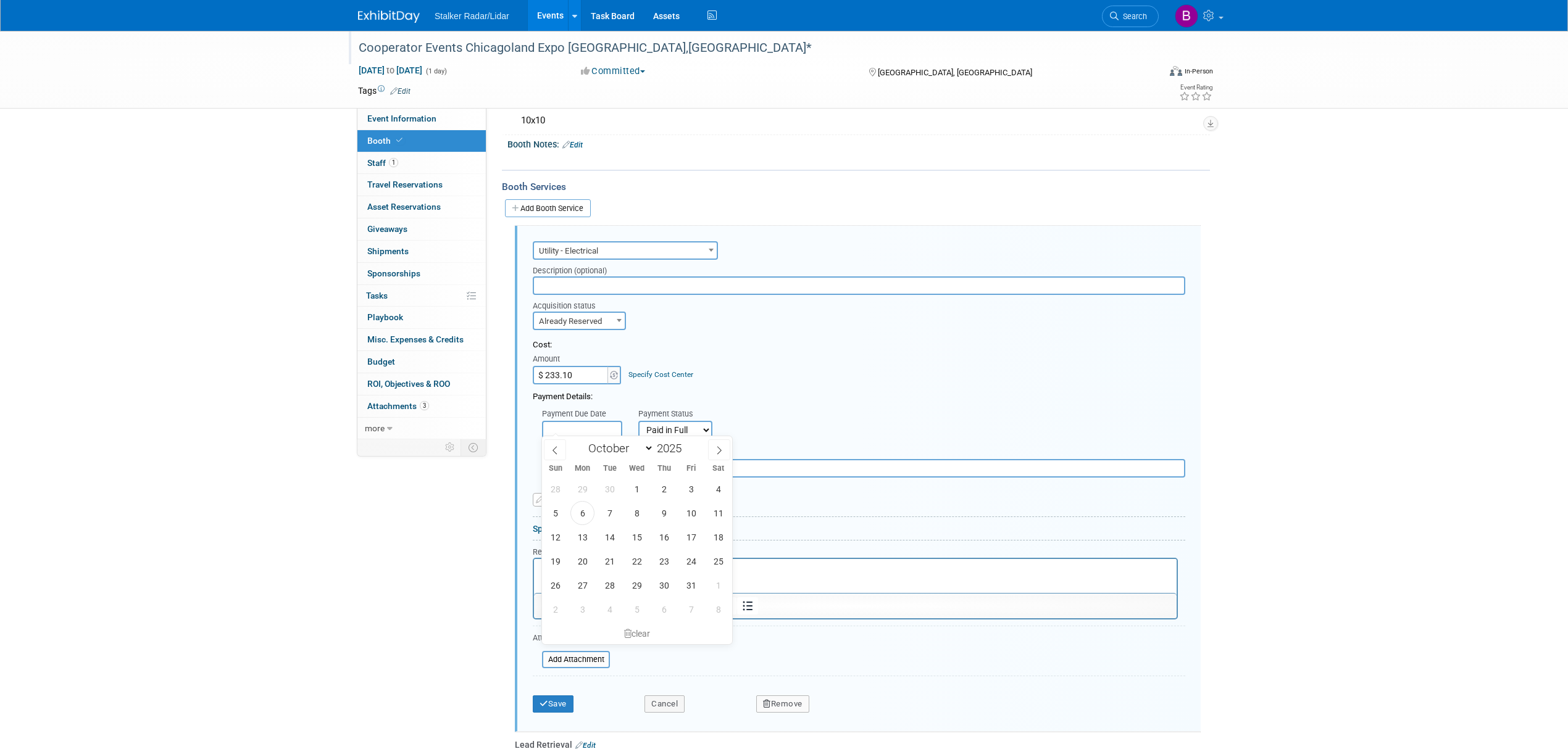
click at [570, 425] on input "text" at bounding box center [582, 430] width 80 height 19
click at [591, 511] on span "6" at bounding box center [582, 513] width 24 height 24
type input "[DATE]"
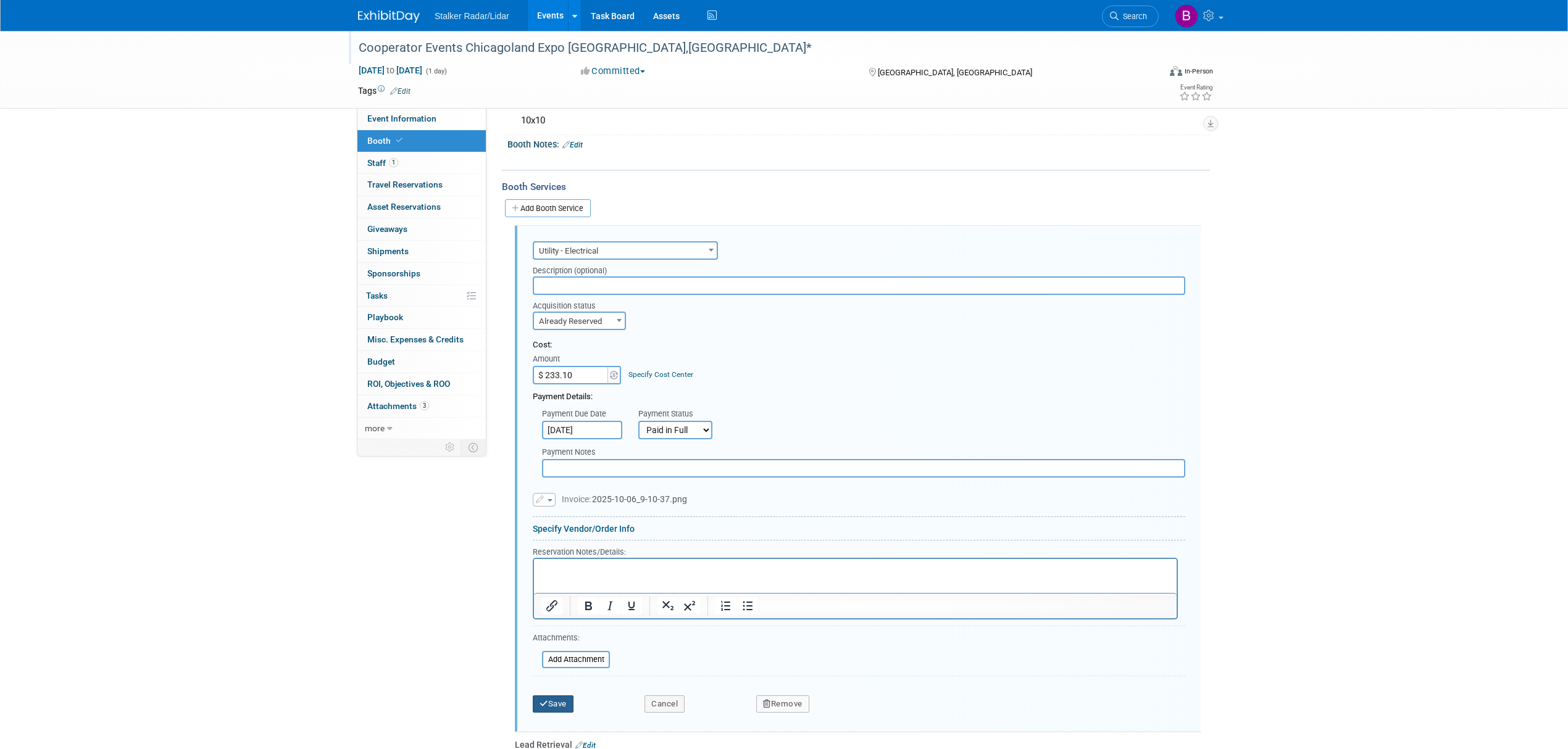
click at [555, 702] on button "Save" at bounding box center [553, 704] width 41 height 17
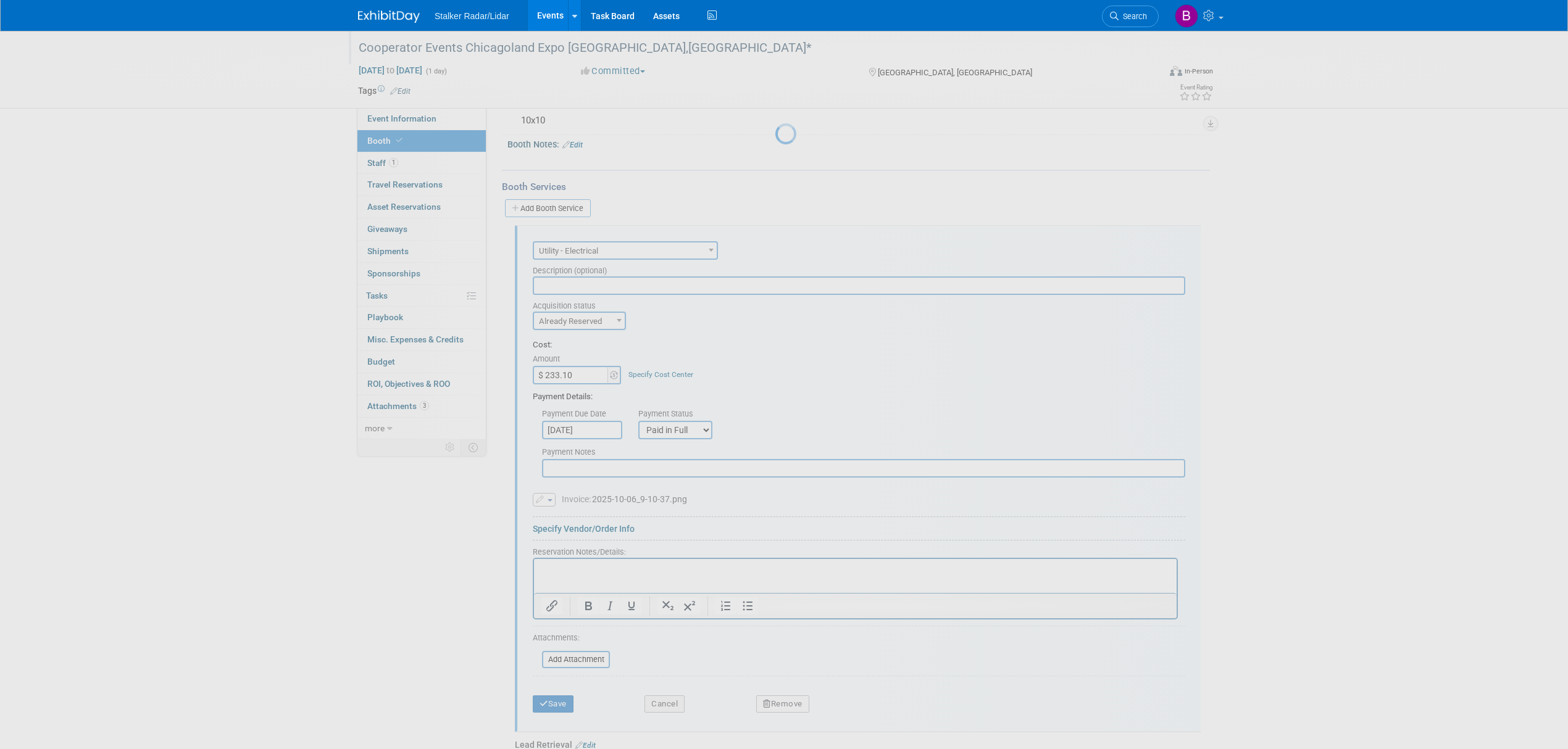
scroll to position [0, 0]
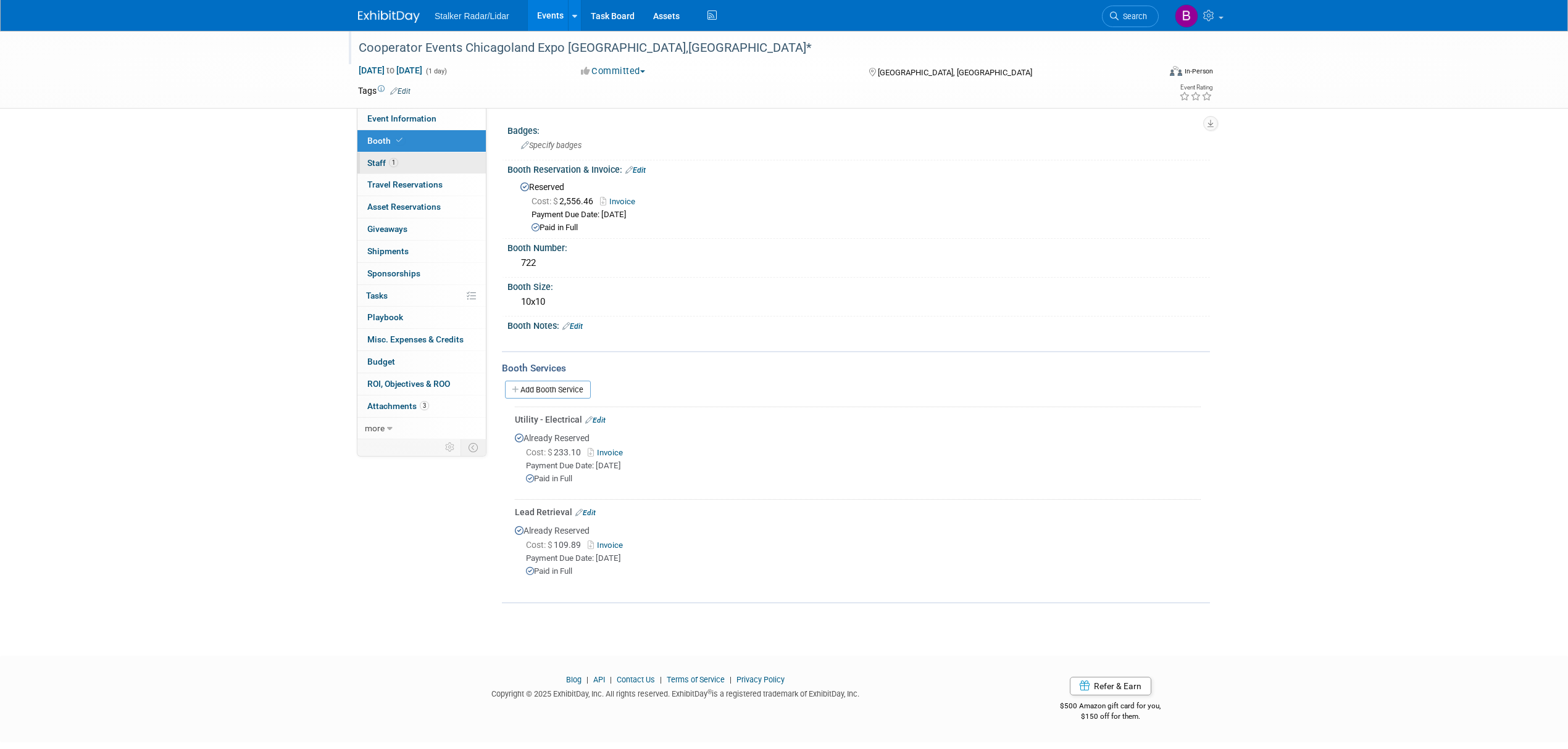
click at [373, 161] on span "Staff 1" at bounding box center [383, 163] width 31 height 10
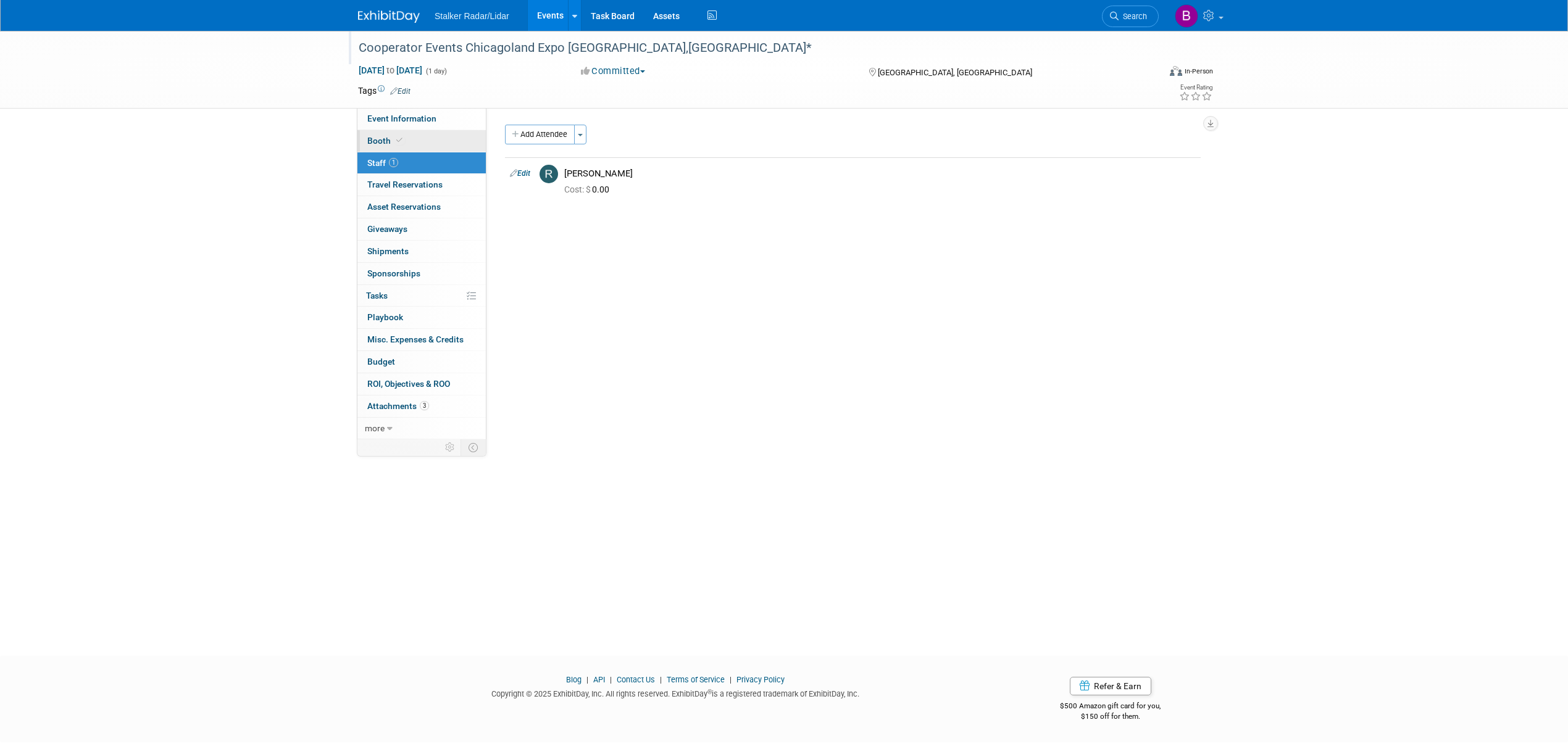
click at [403, 143] on span at bounding box center [400, 140] width 11 height 9
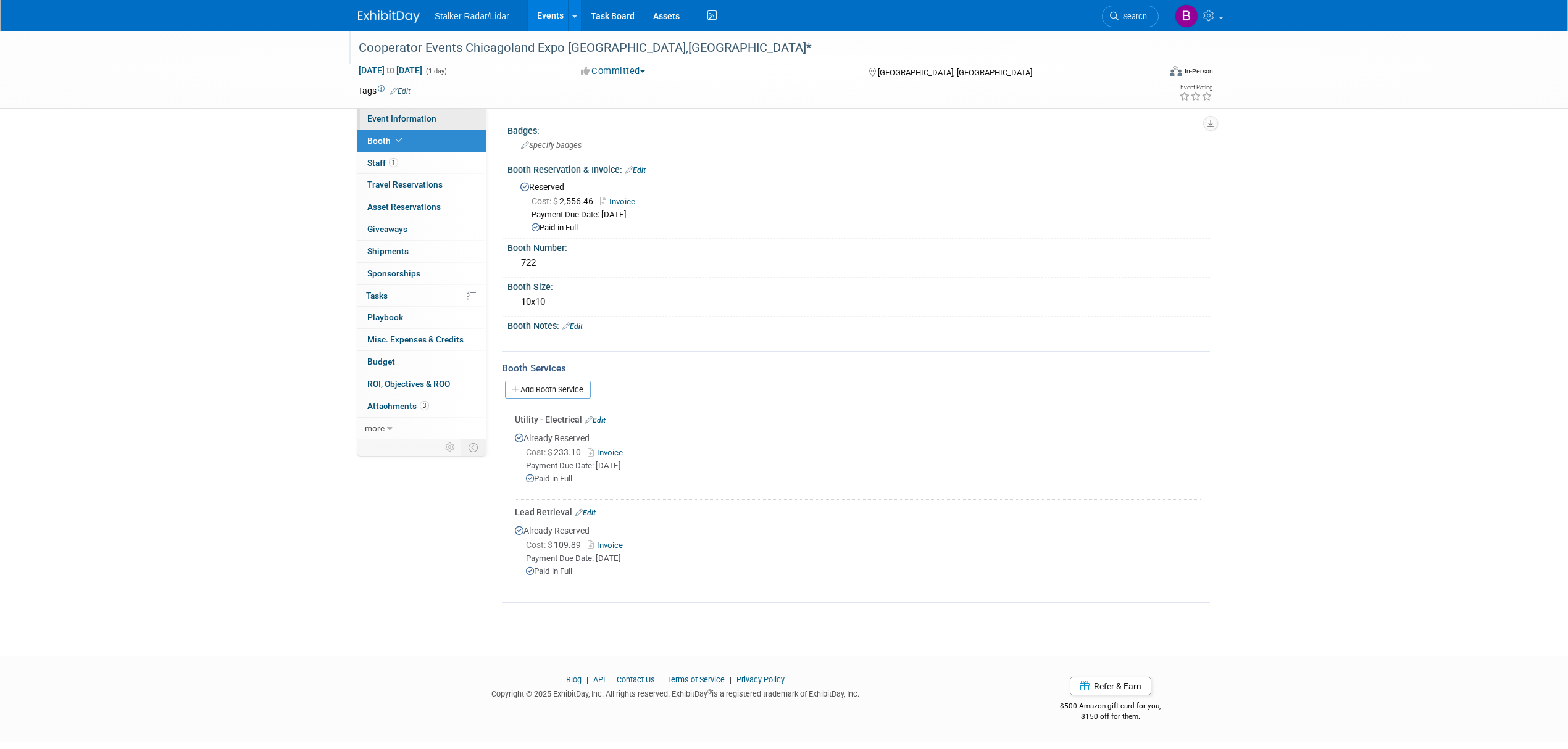
click at [403, 116] on span "Event Information" at bounding box center [402, 118] width 69 height 10
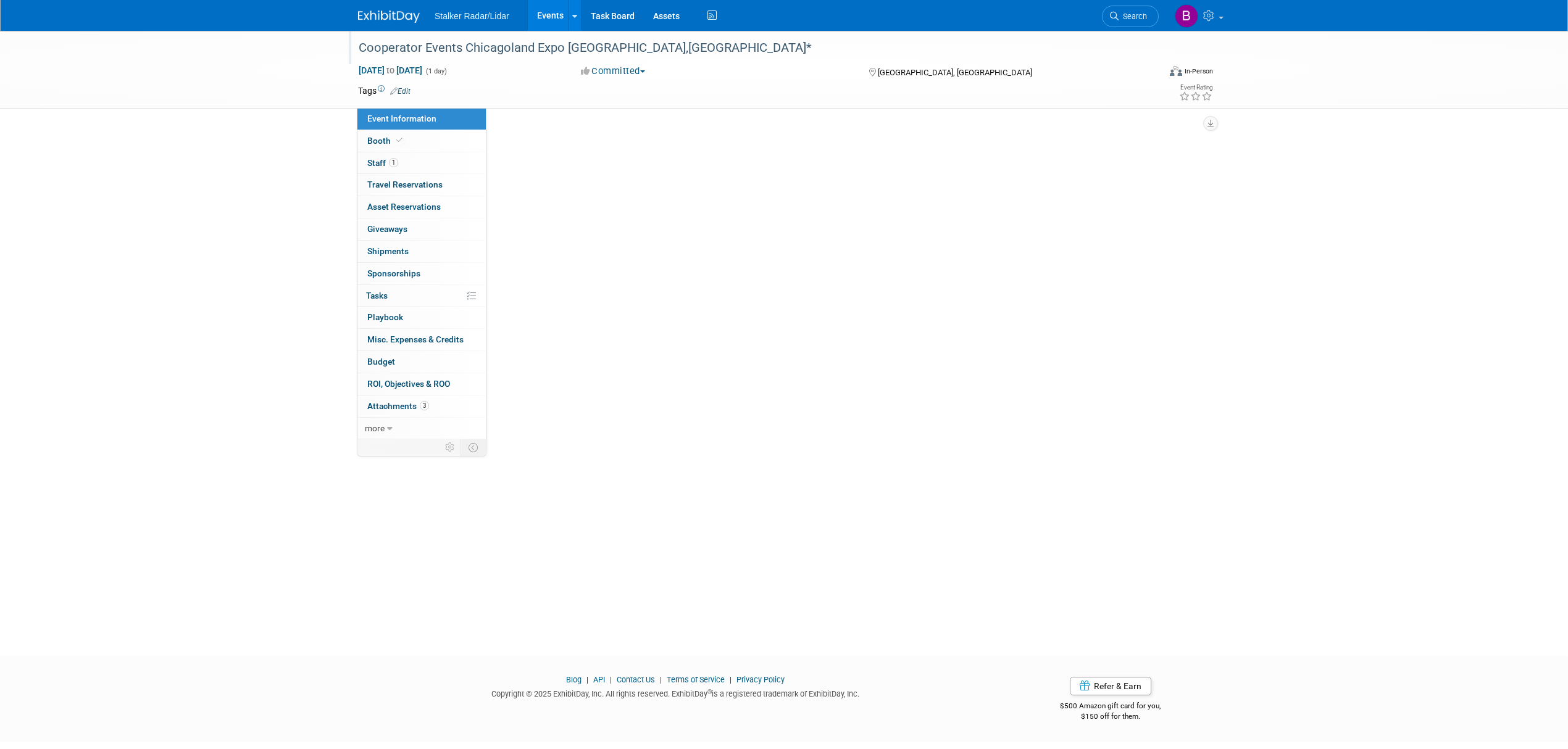
select select "Regional"
select select "Street Dynamics"
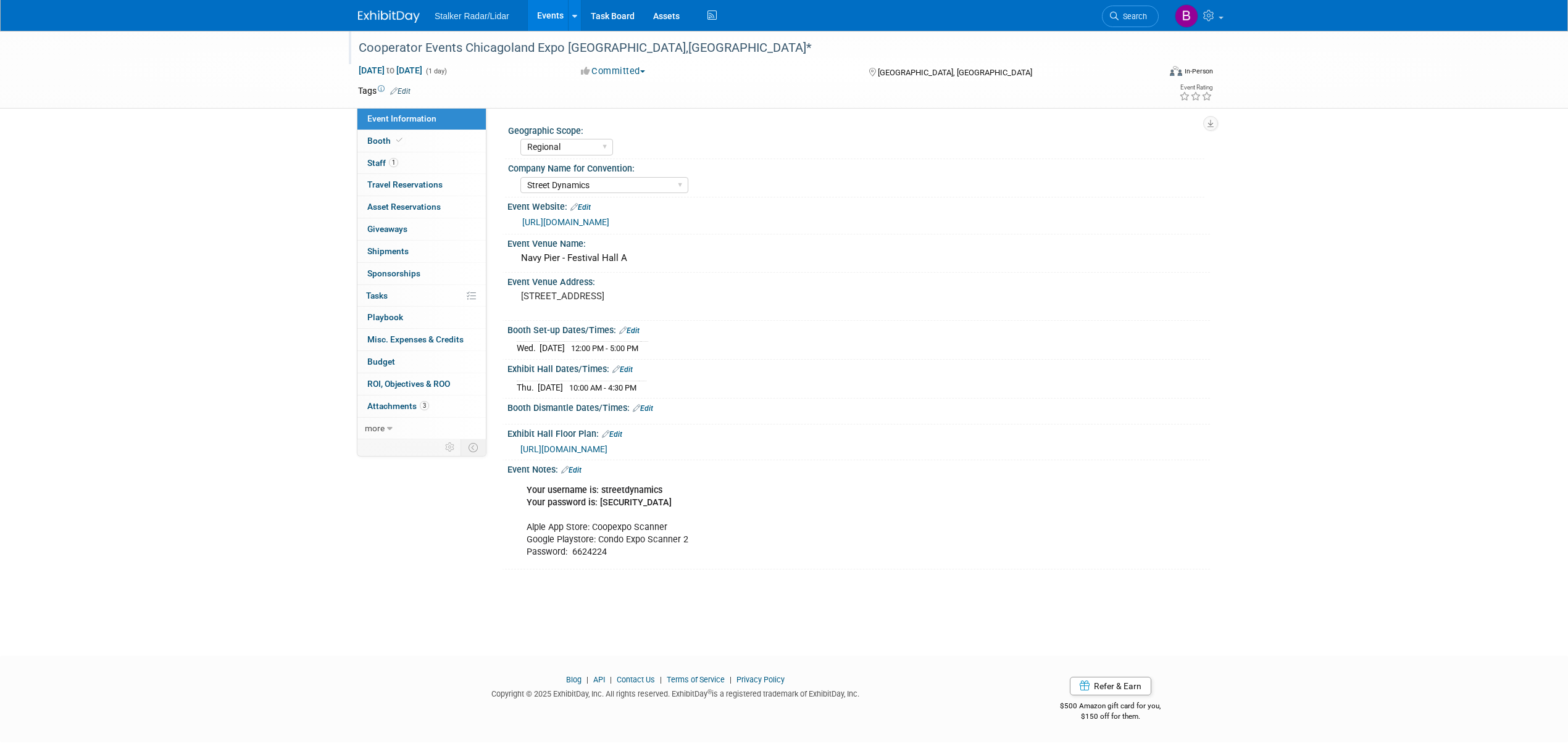
click at [580, 218] on link "[URL][DOMAIN_NAME]" at bounding box center [565, 222] width 87 height 10
click at [568, 223] on link "[URL][DOMAIN_NAME]" at bounding box center [565, 222] width 87 height 10
